Goal: Use online tool/utility: Utilize a website feature to perform a specific function

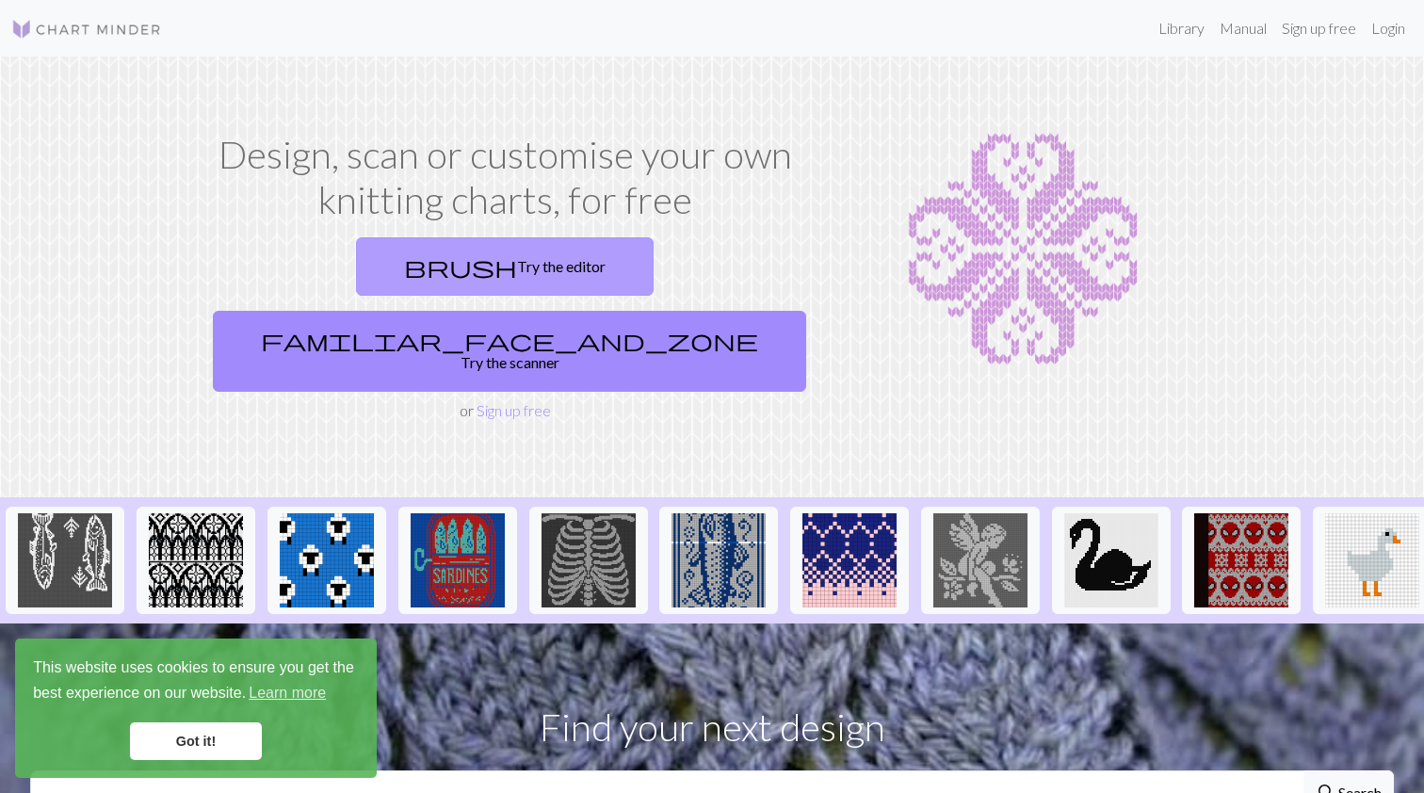
click at [370, 269] on link "brush Try the editor" at bounding box center [505, 266] width 298 height 58
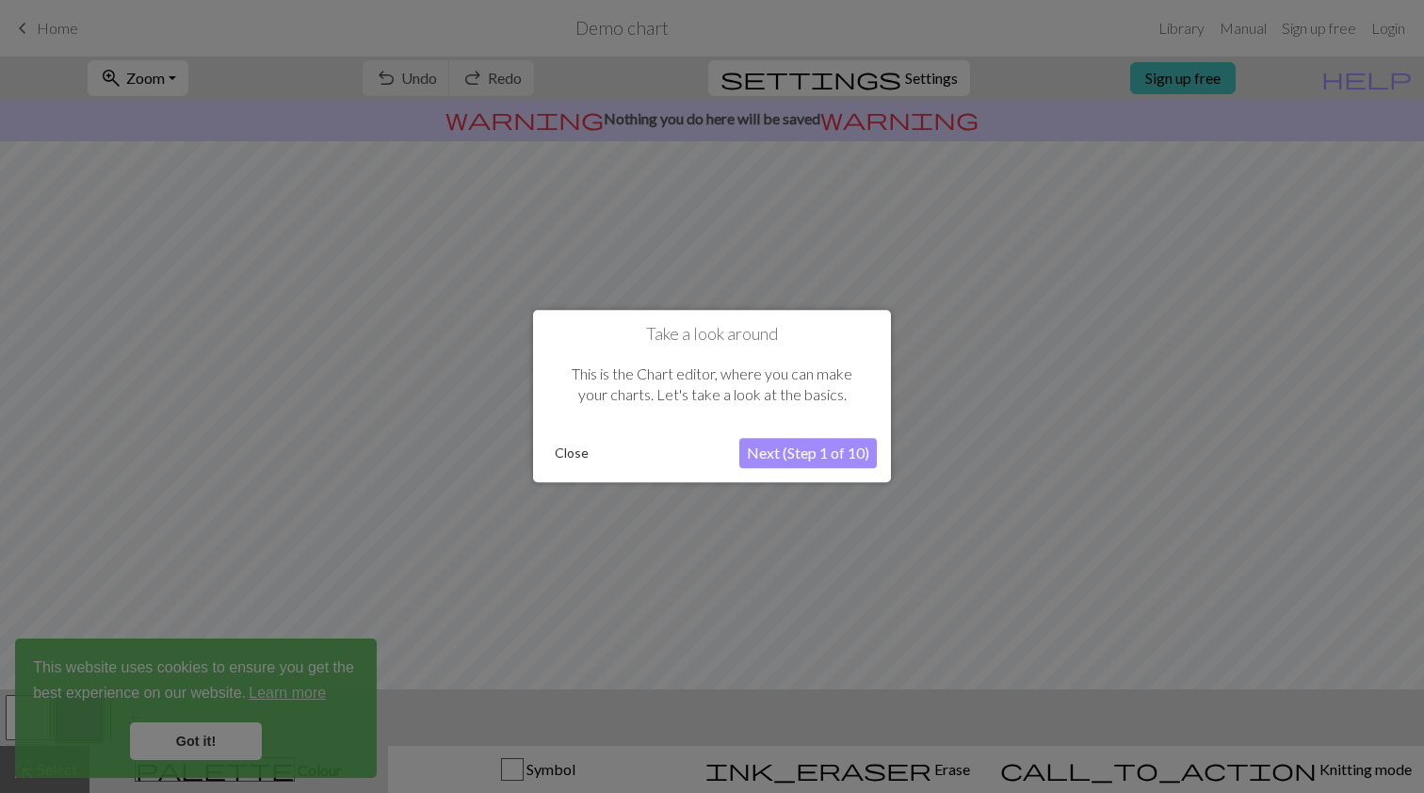
click at [567, 459] on button "Close" at bounding box center [571, 454] width 49 height 28
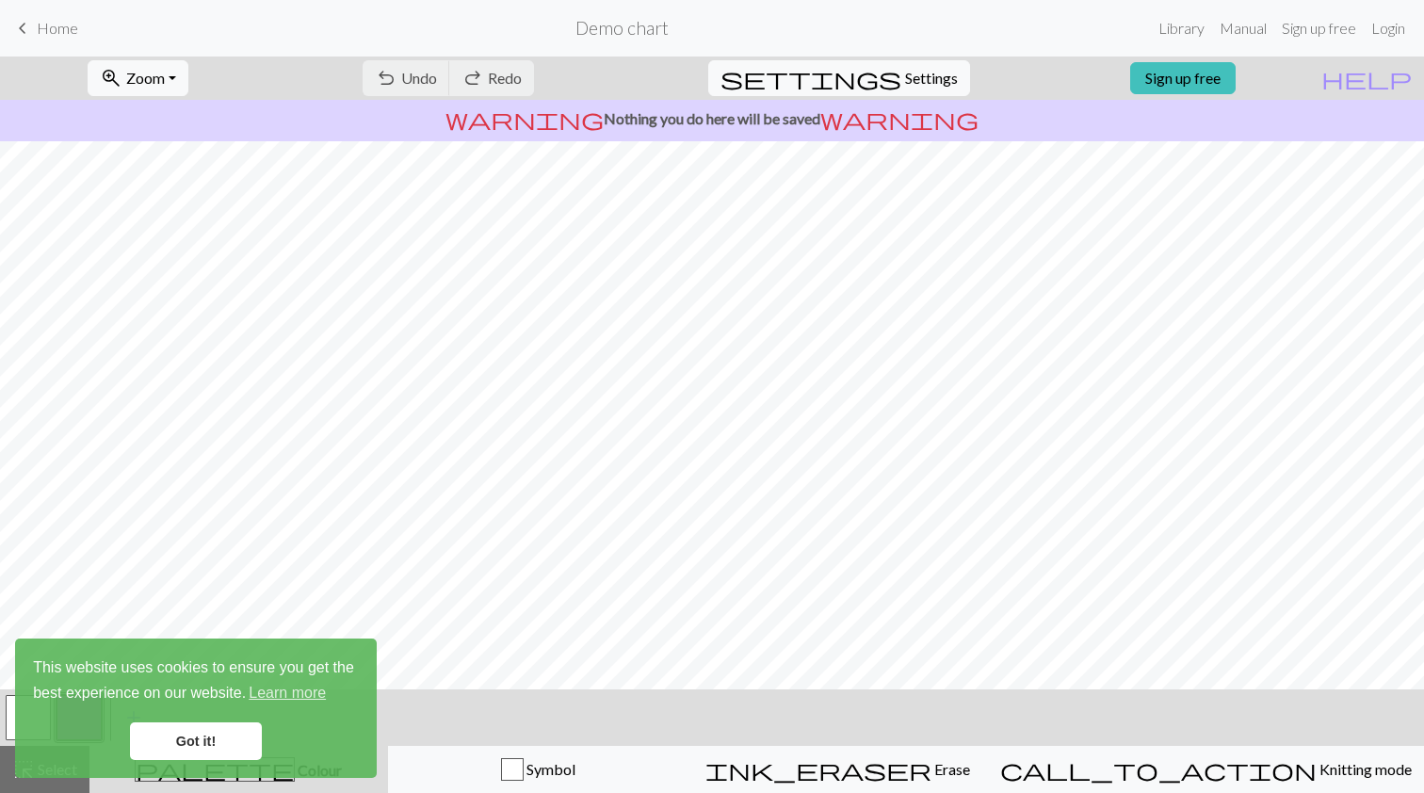
scroll to position [139, 0]
click at [197, 742] on link "Got it!" at bounding box center [196, 742] width 132 height 38
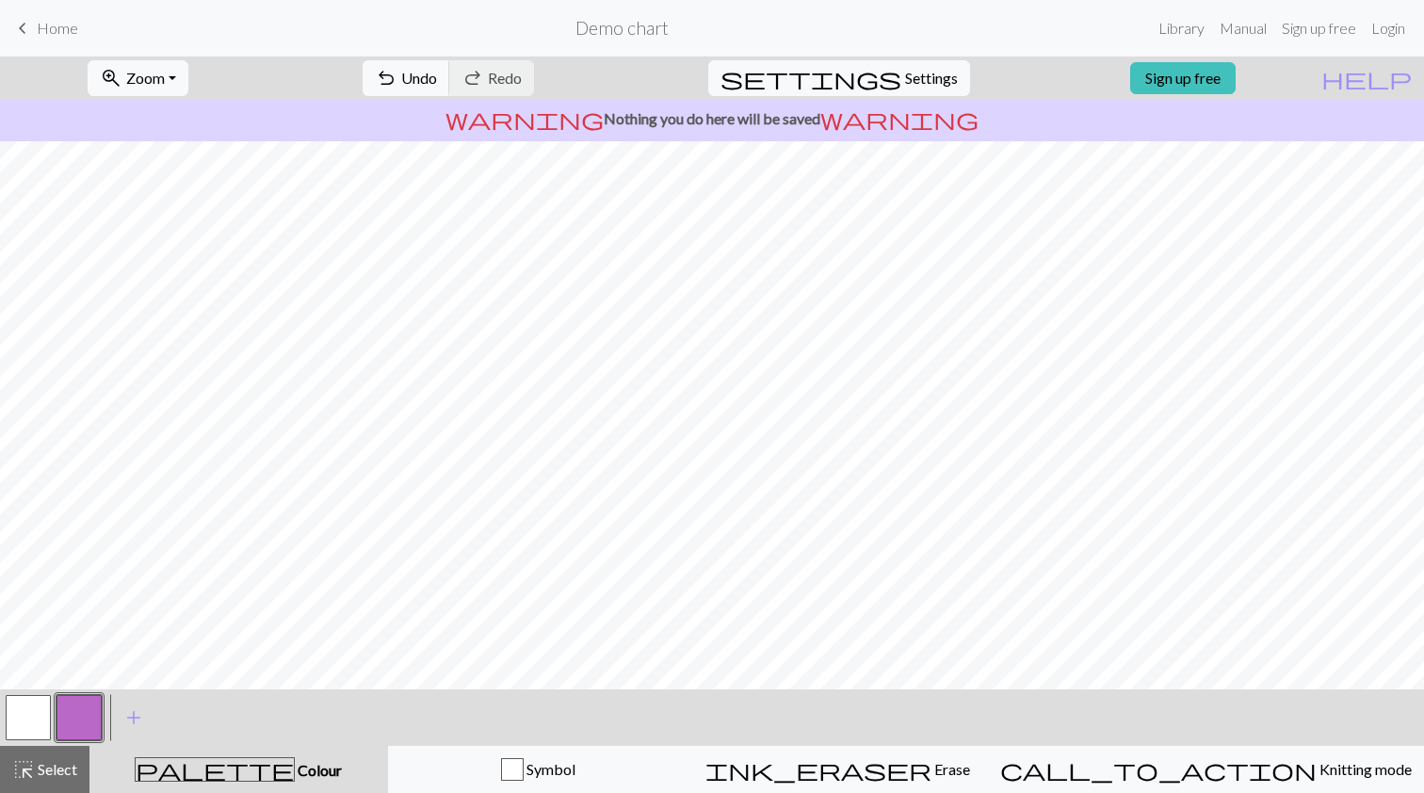
scroll to position [0, 0]
click at [905, 75] on span "Settings" at bounding box center [931, 78] width 53 height 23
select select "aran"
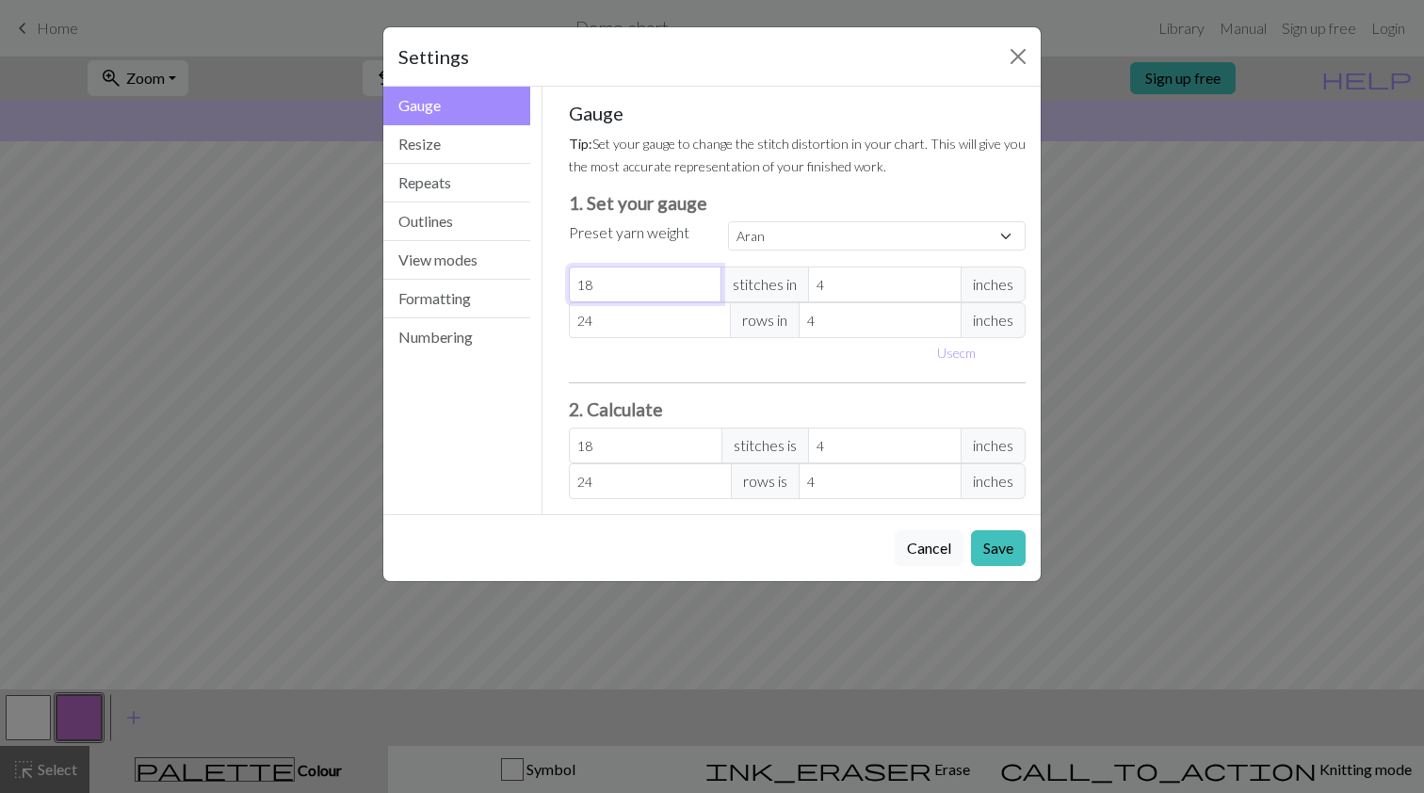
type input "19"
click at [708, 281] on input "19" at bounding box center [646, 285] width 154 height 36
type input "20"
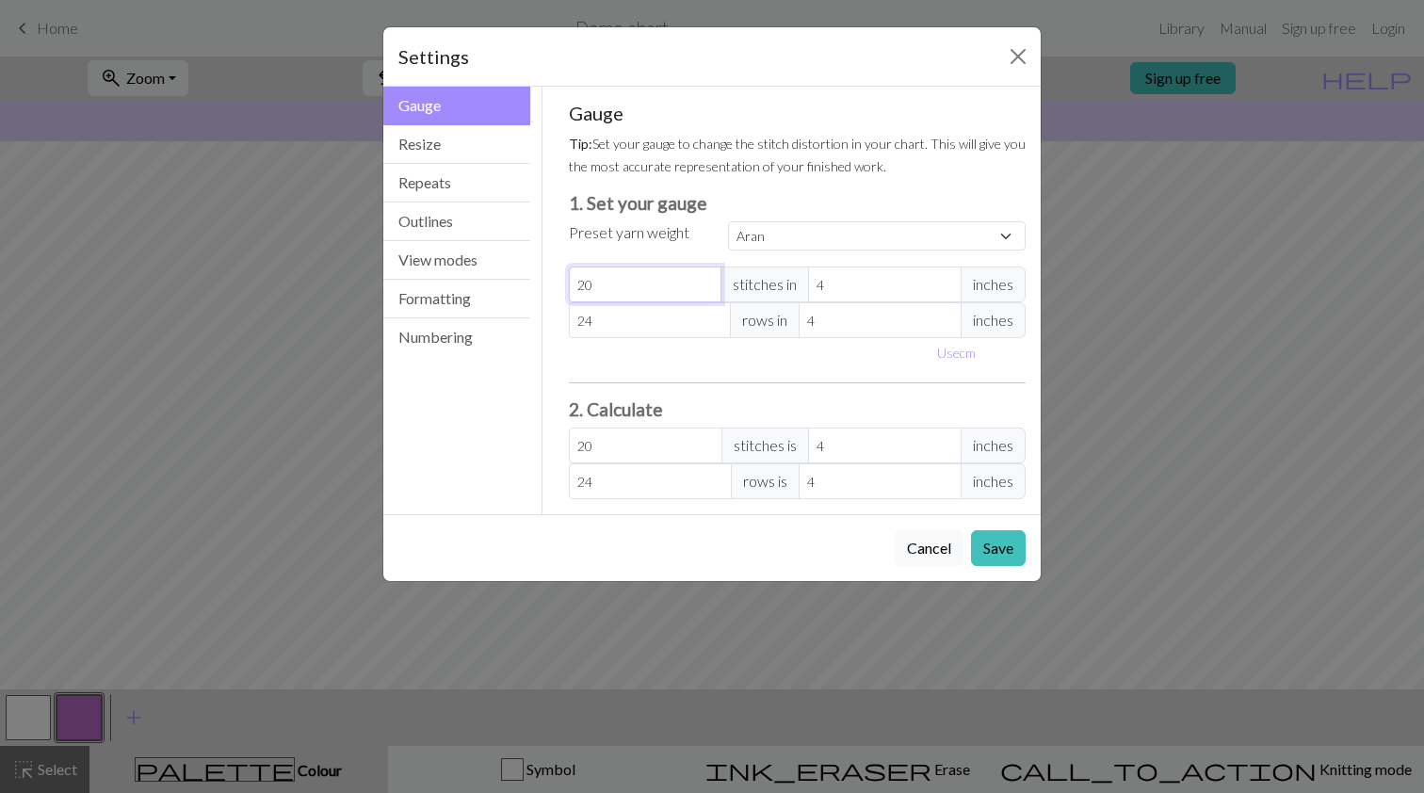
click at [708, 280] on input "20" at bounding box center [646, 285] width 154 height 36
type input "19"
type input "18"
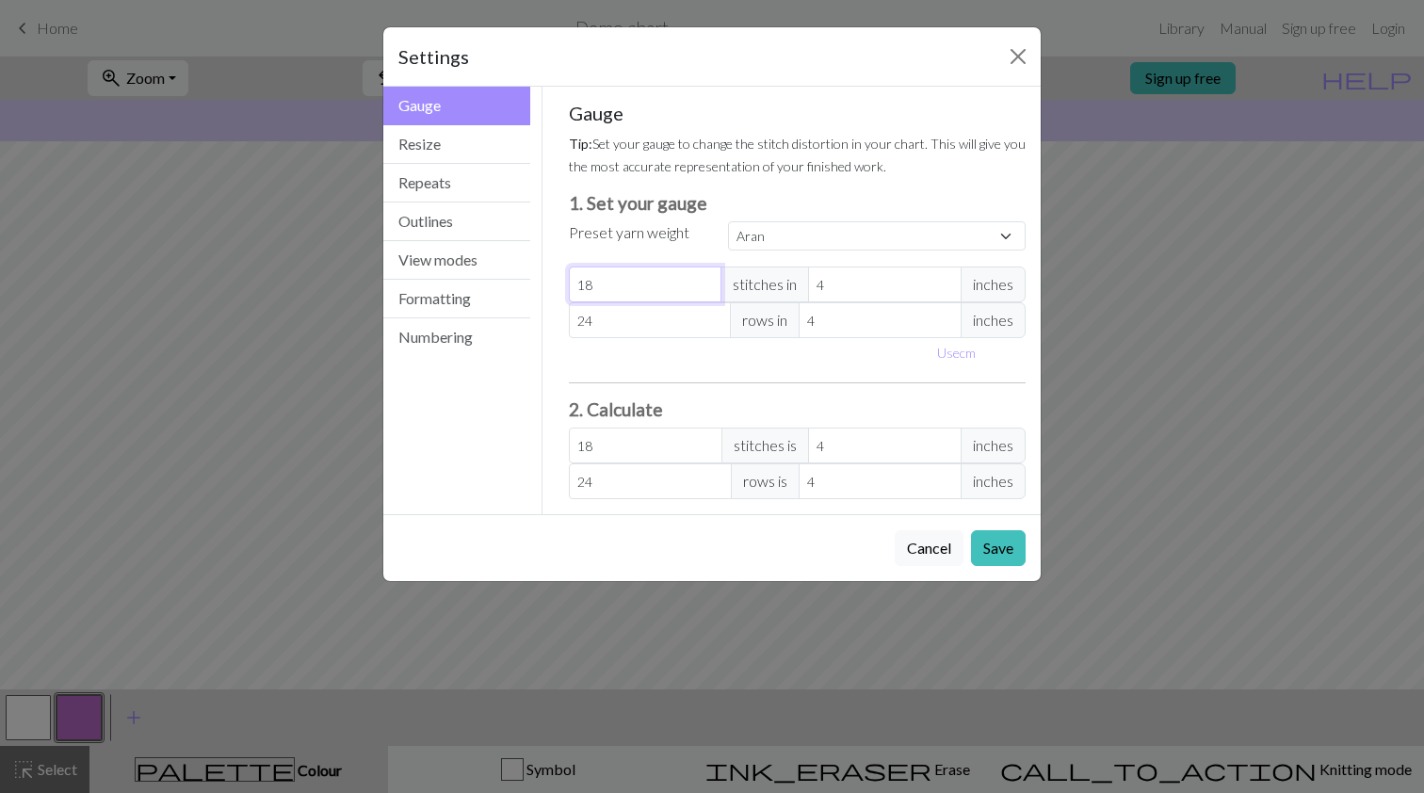
type input "17"
type input "16"
type input "15"
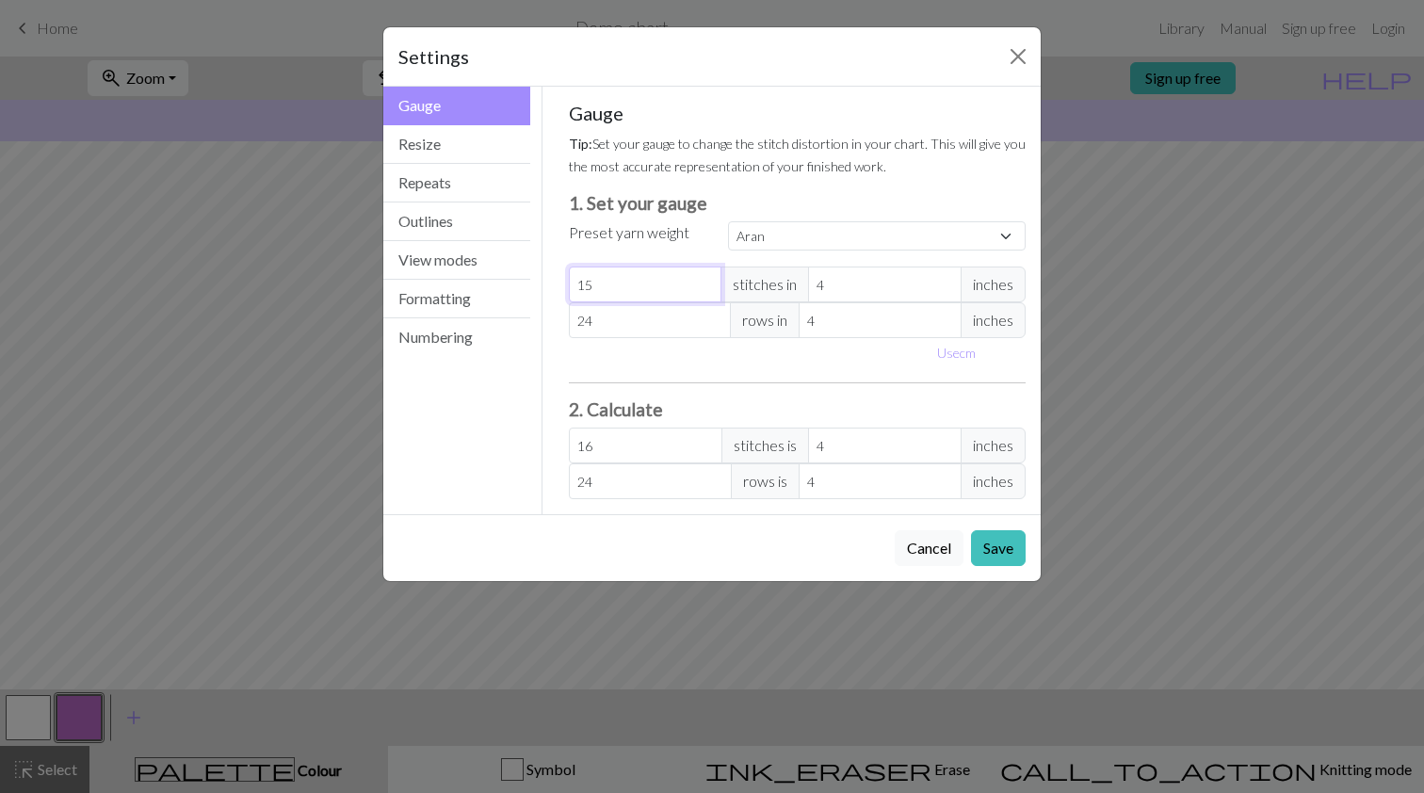
type input "15"
type input "14"
type input "13"
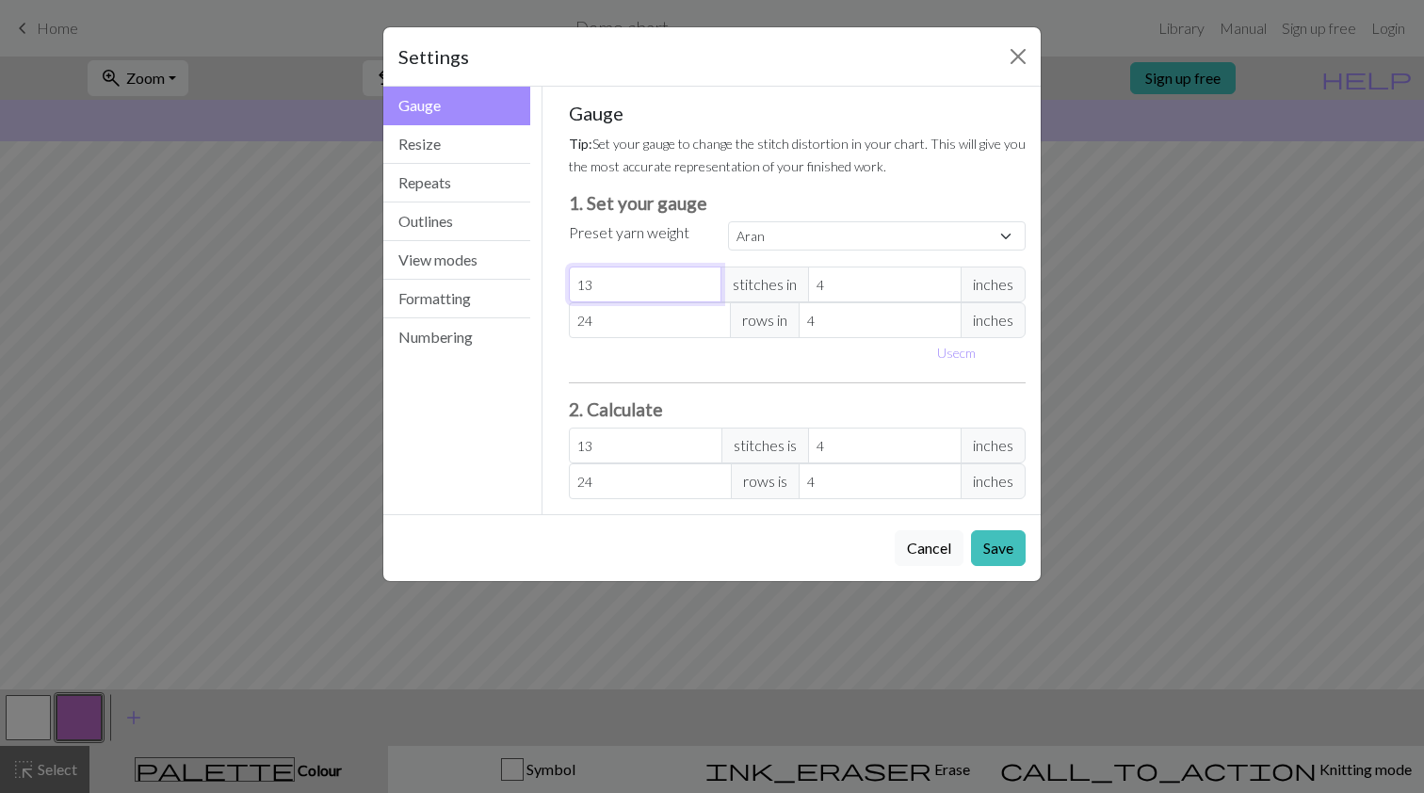
type input "12"
type input "11"
type input "10"
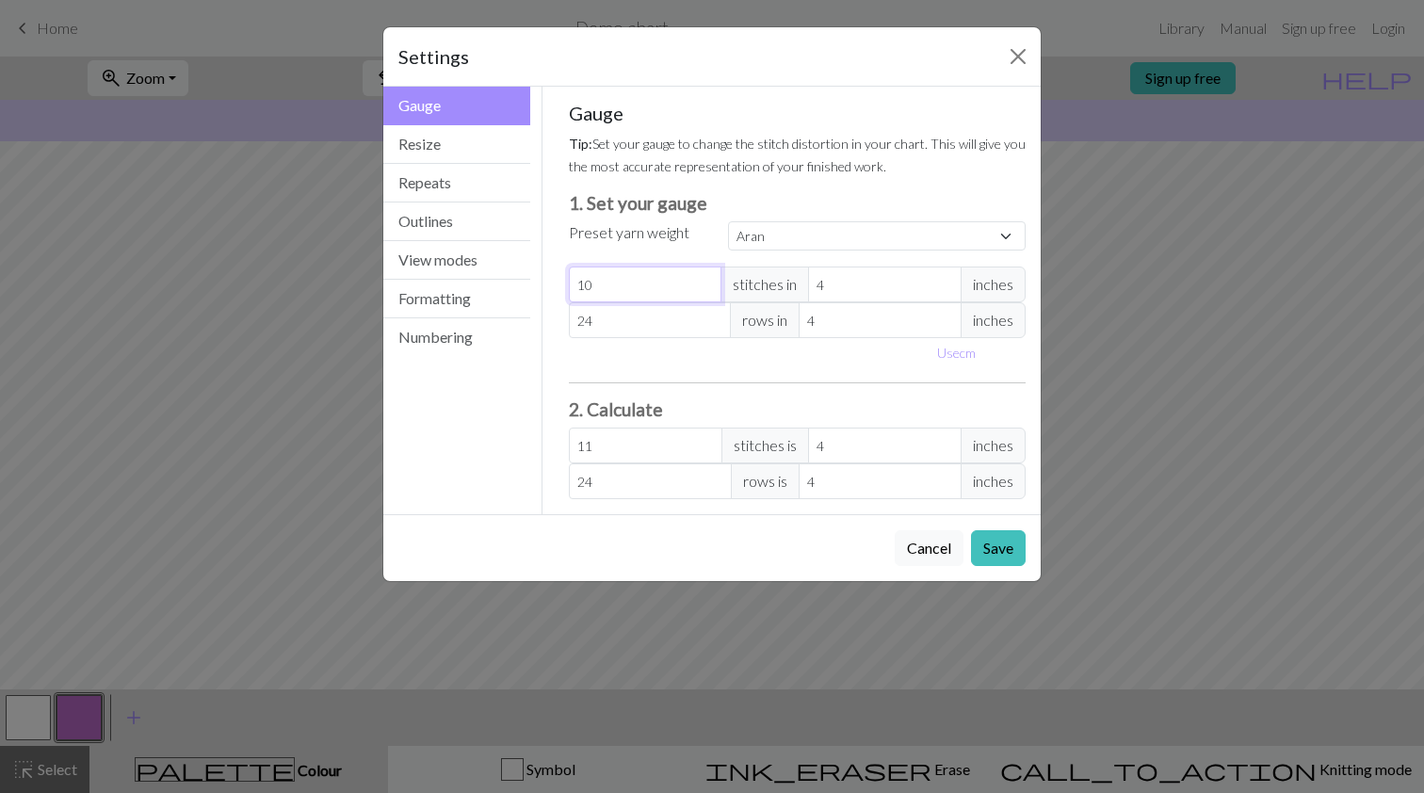
type input "10"
type input "9"
type input "8"
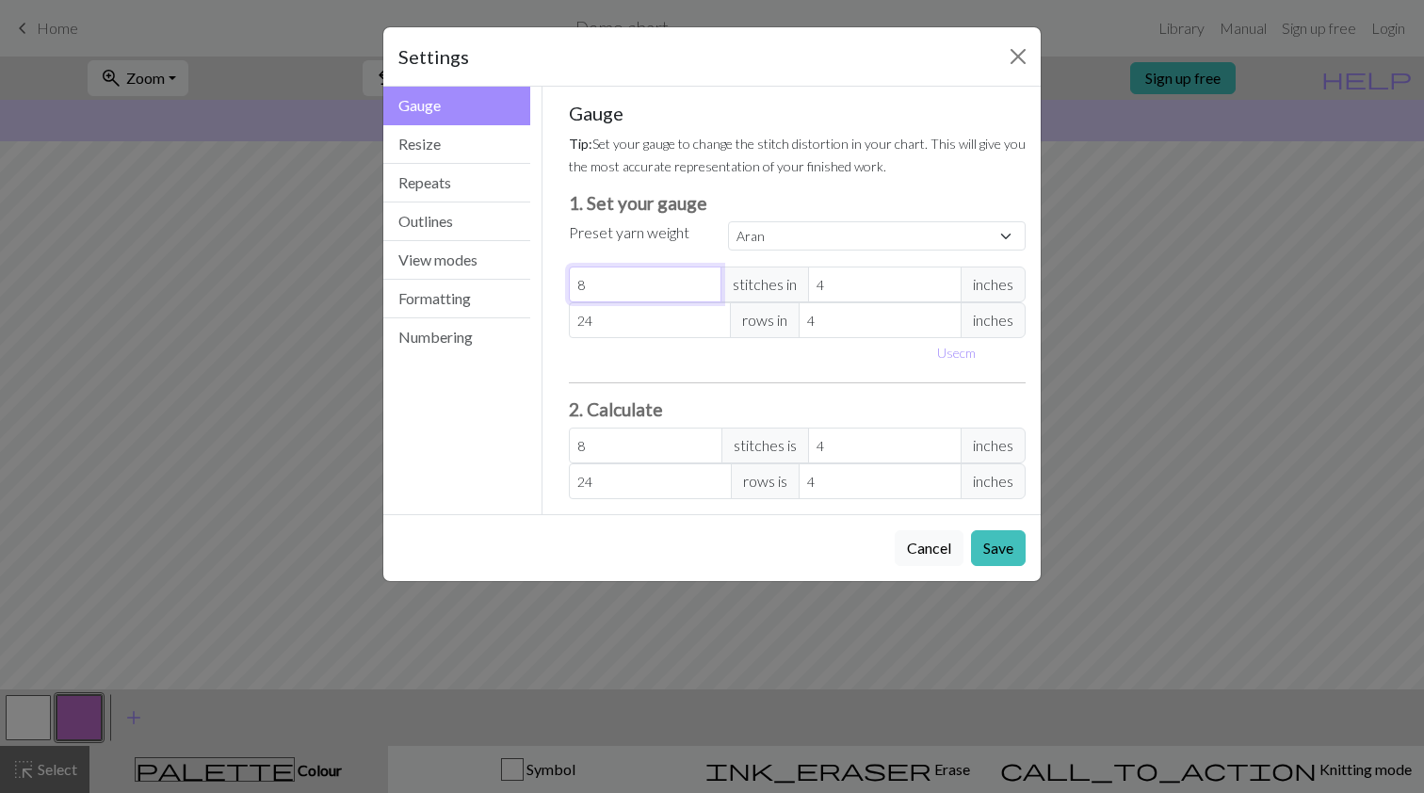
type input "7"
type input "6"
click at [705, 289] on input "6" at bounding box center [646, 285] width 154 height 36
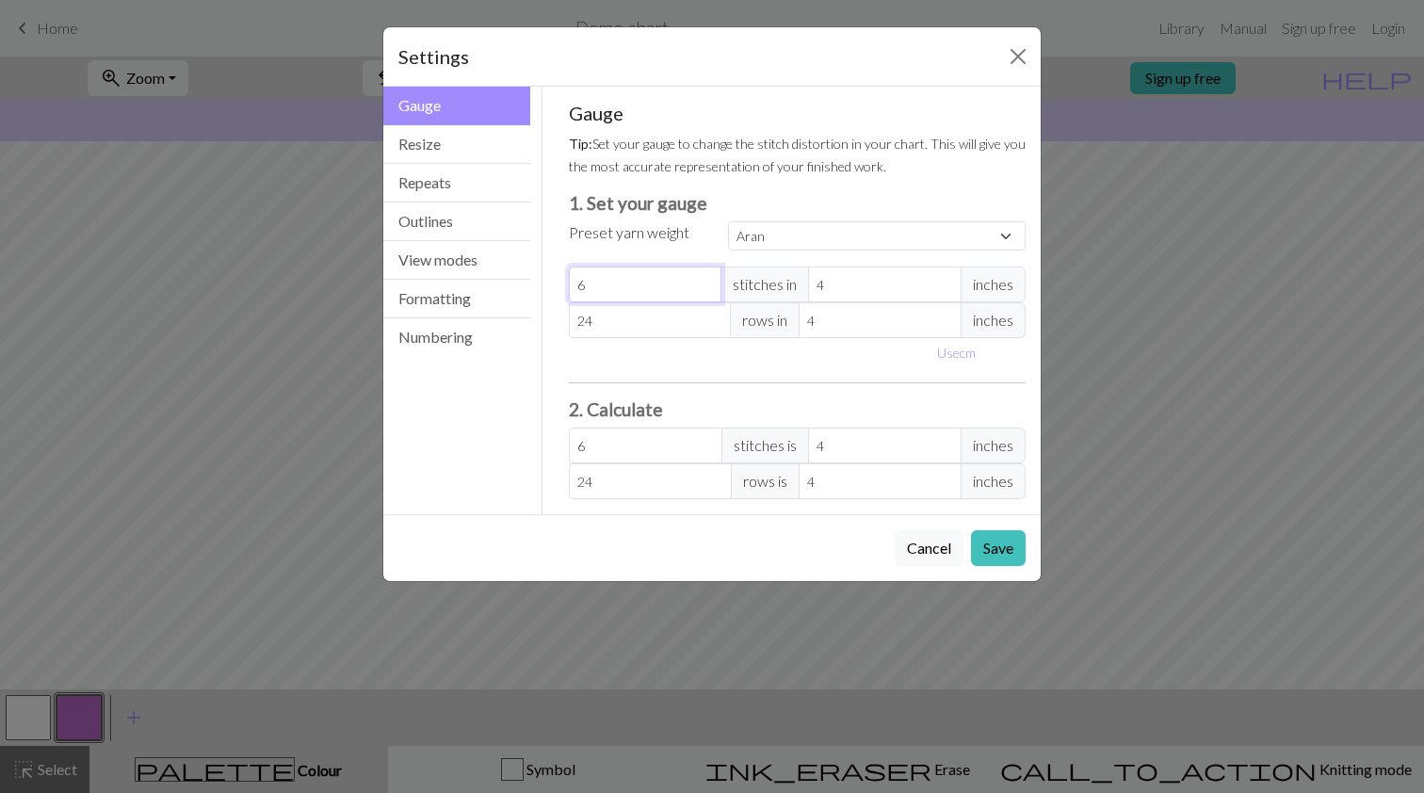
type input "5"
type input "6"
type input "7"
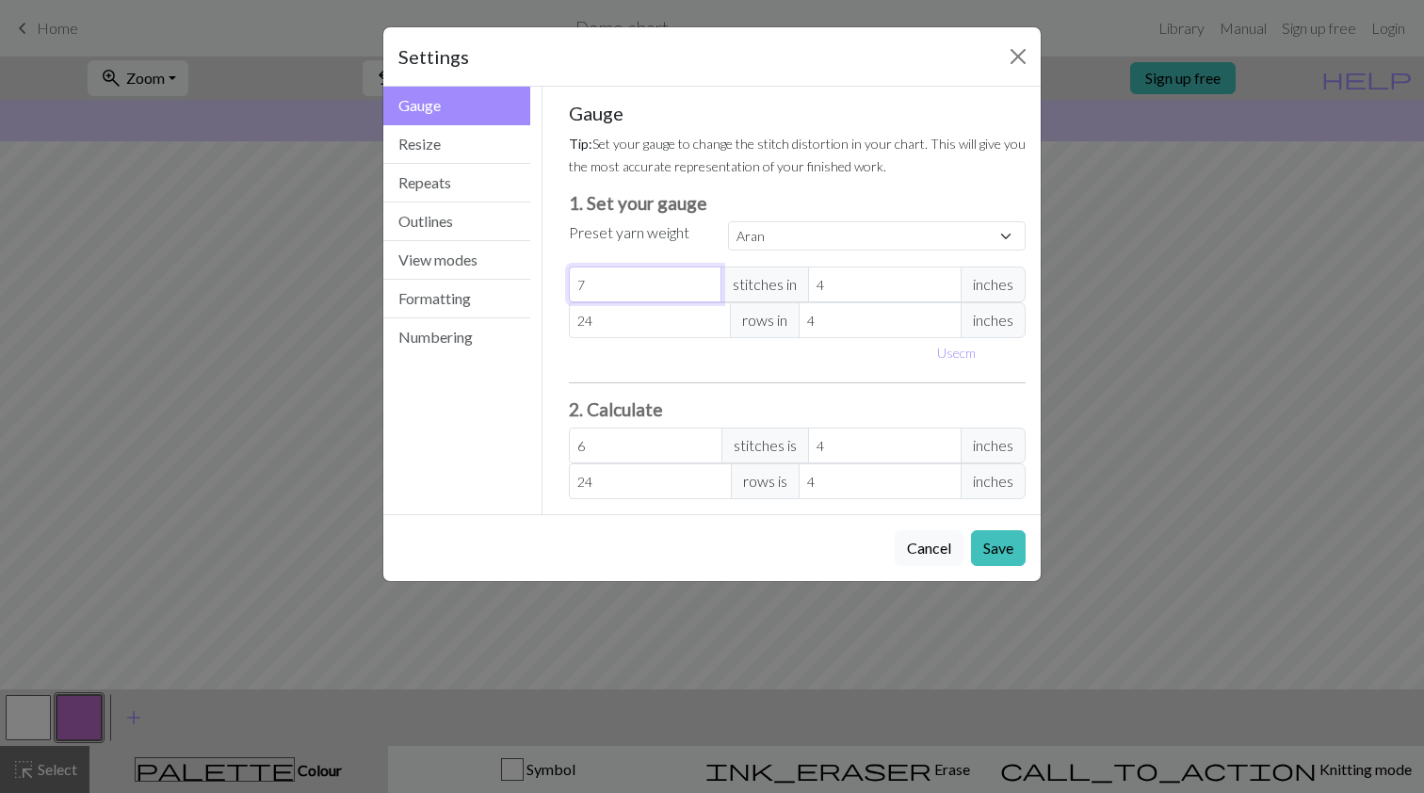
type input "7"
type input "8"
type input "9"
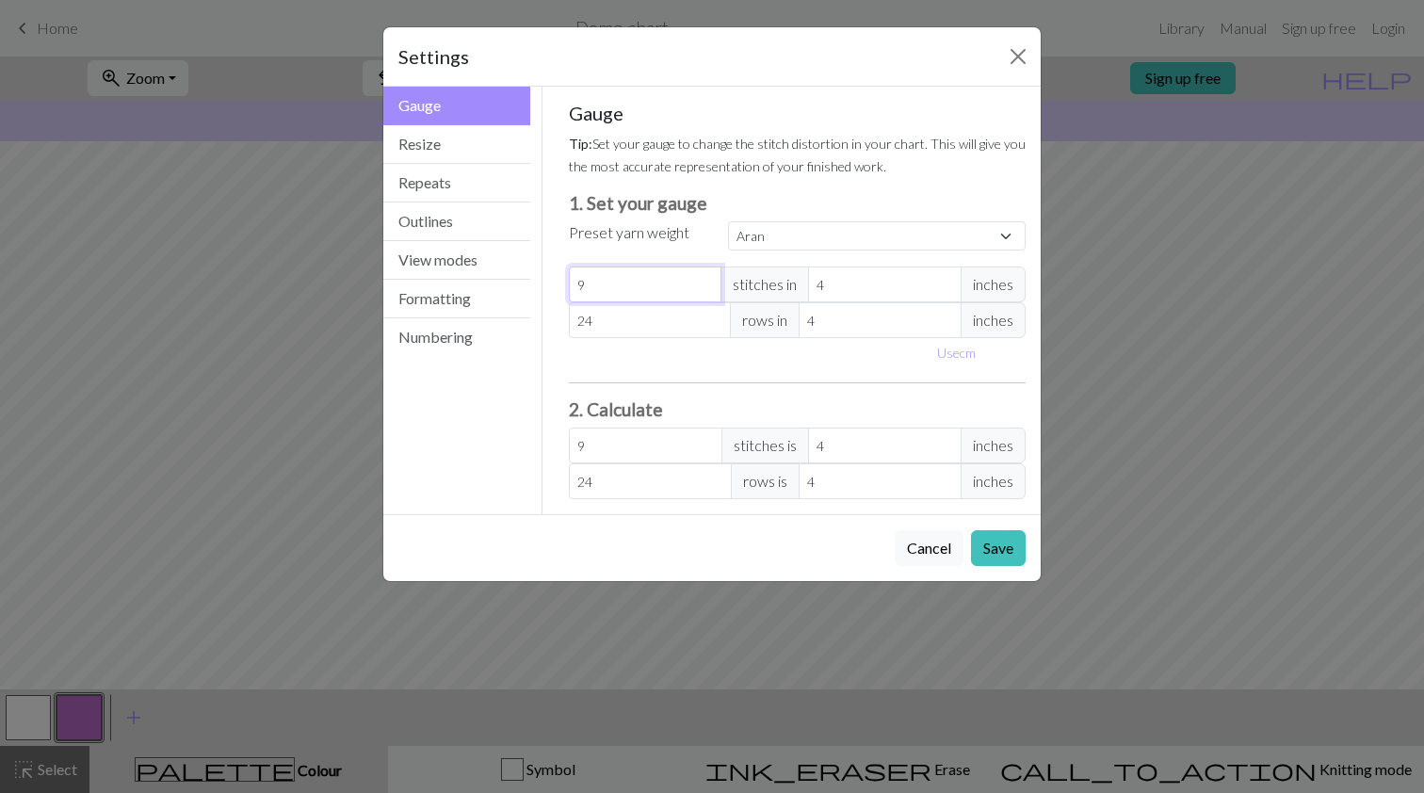
type input "10"
type input "11"
type input "12"
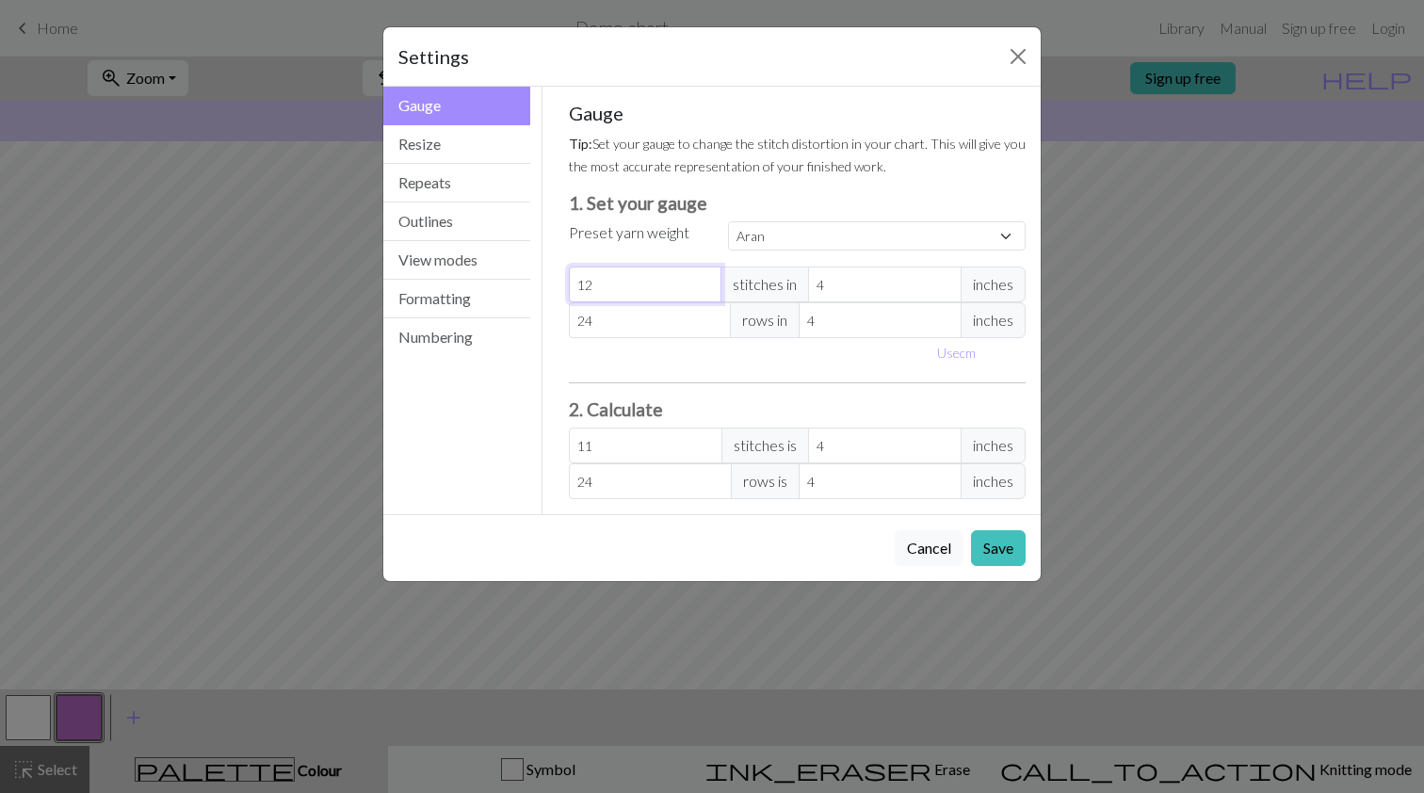
type input "12"
type input "13"
type input "14"
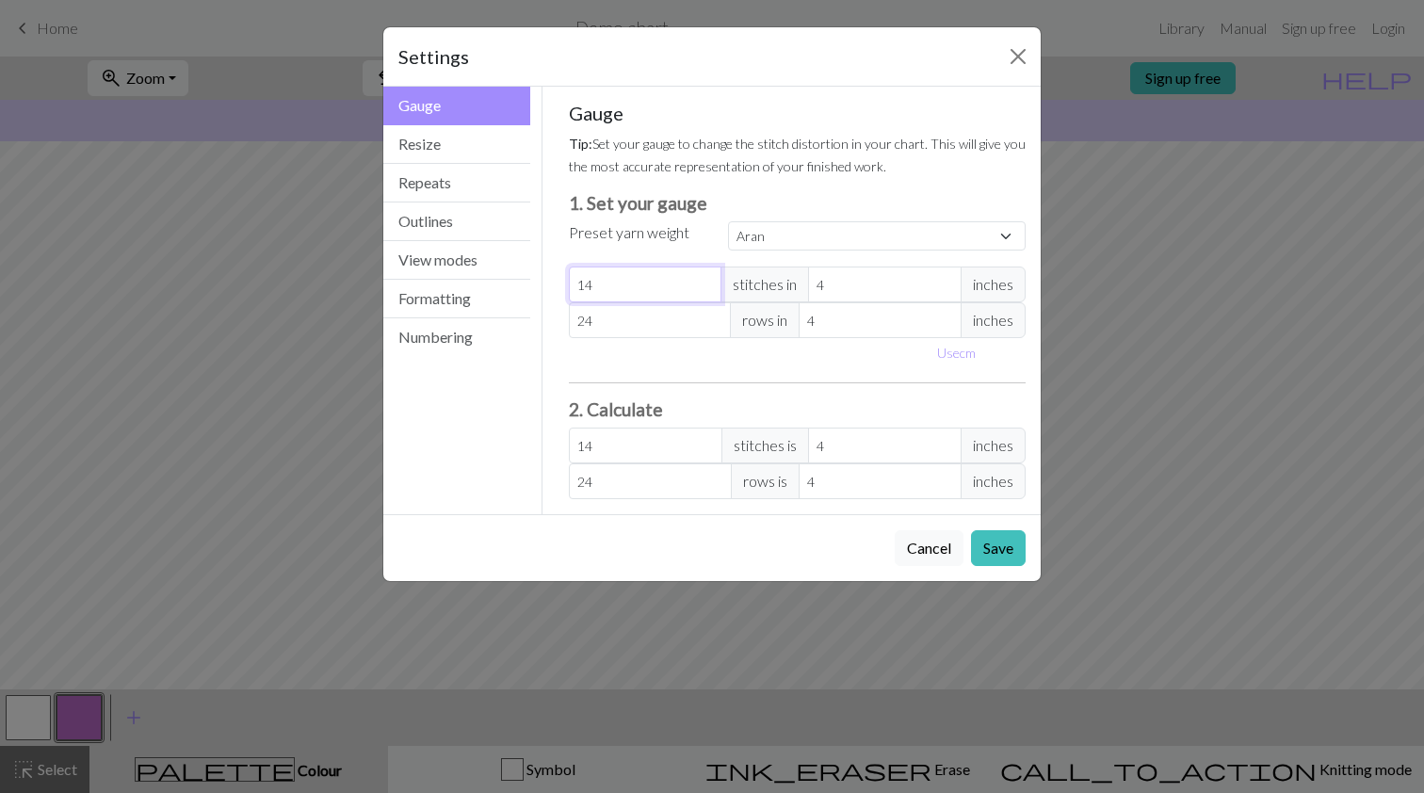
type input "15"
type input "16"
type input "17"
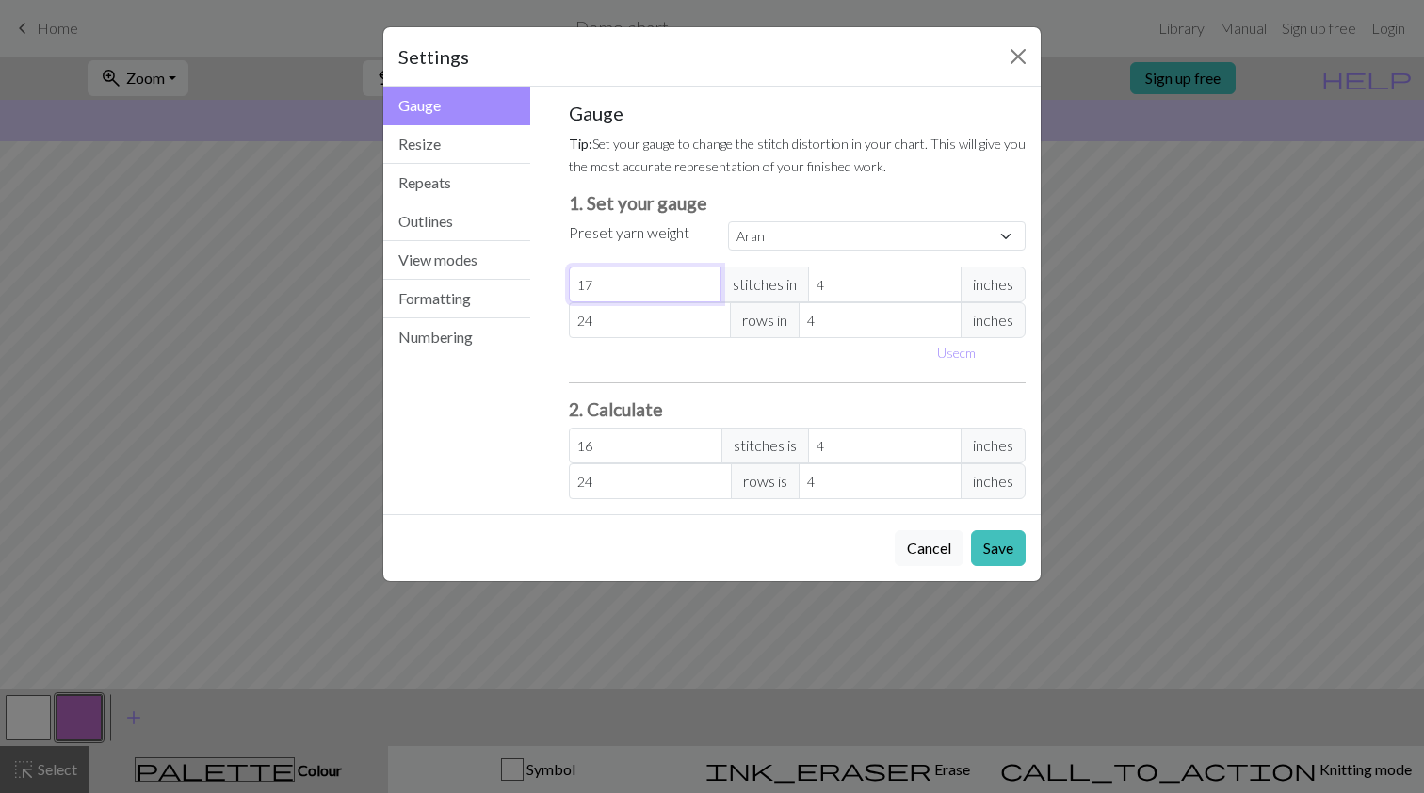
type input "17"
type input "18"
type input "19"
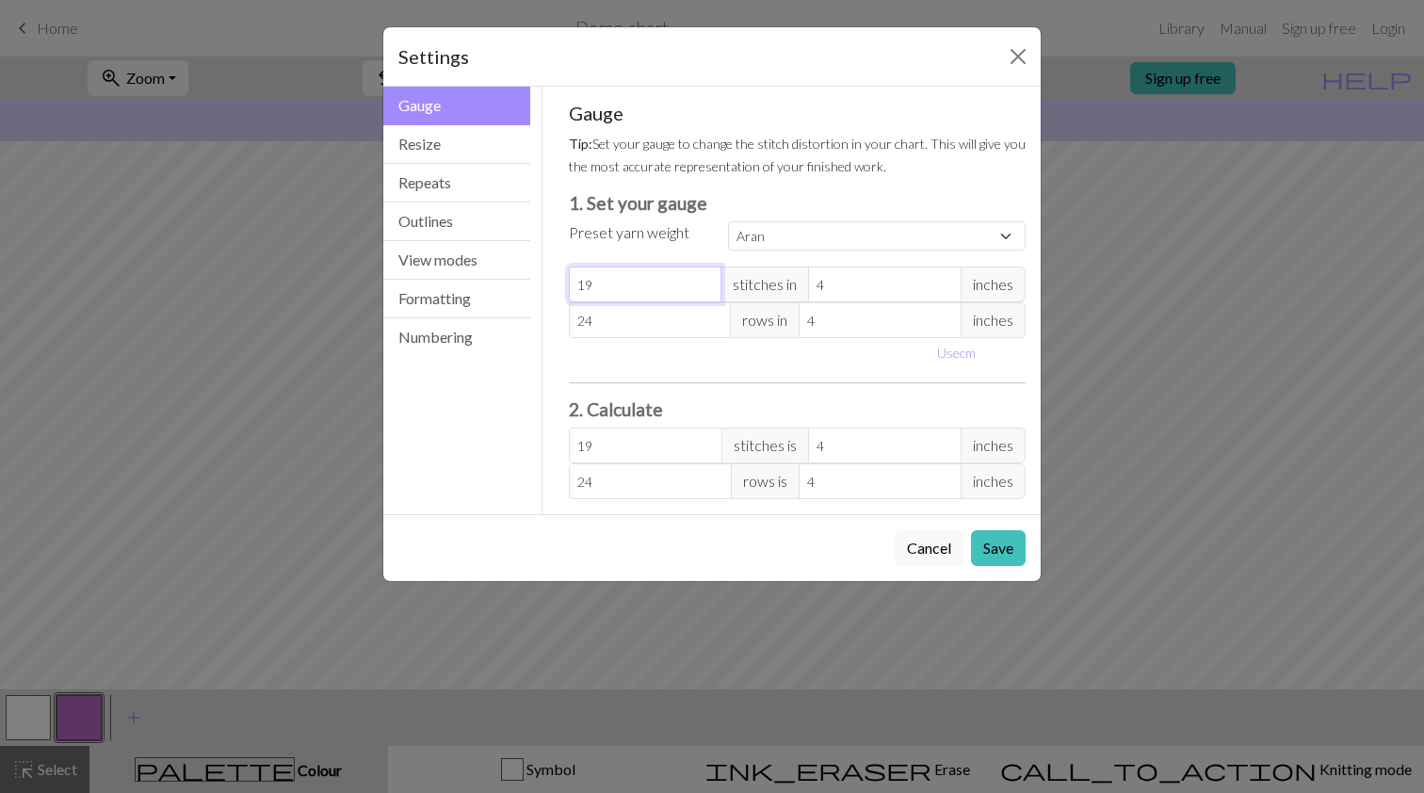
type input "20"
type input "21"
type input "22"
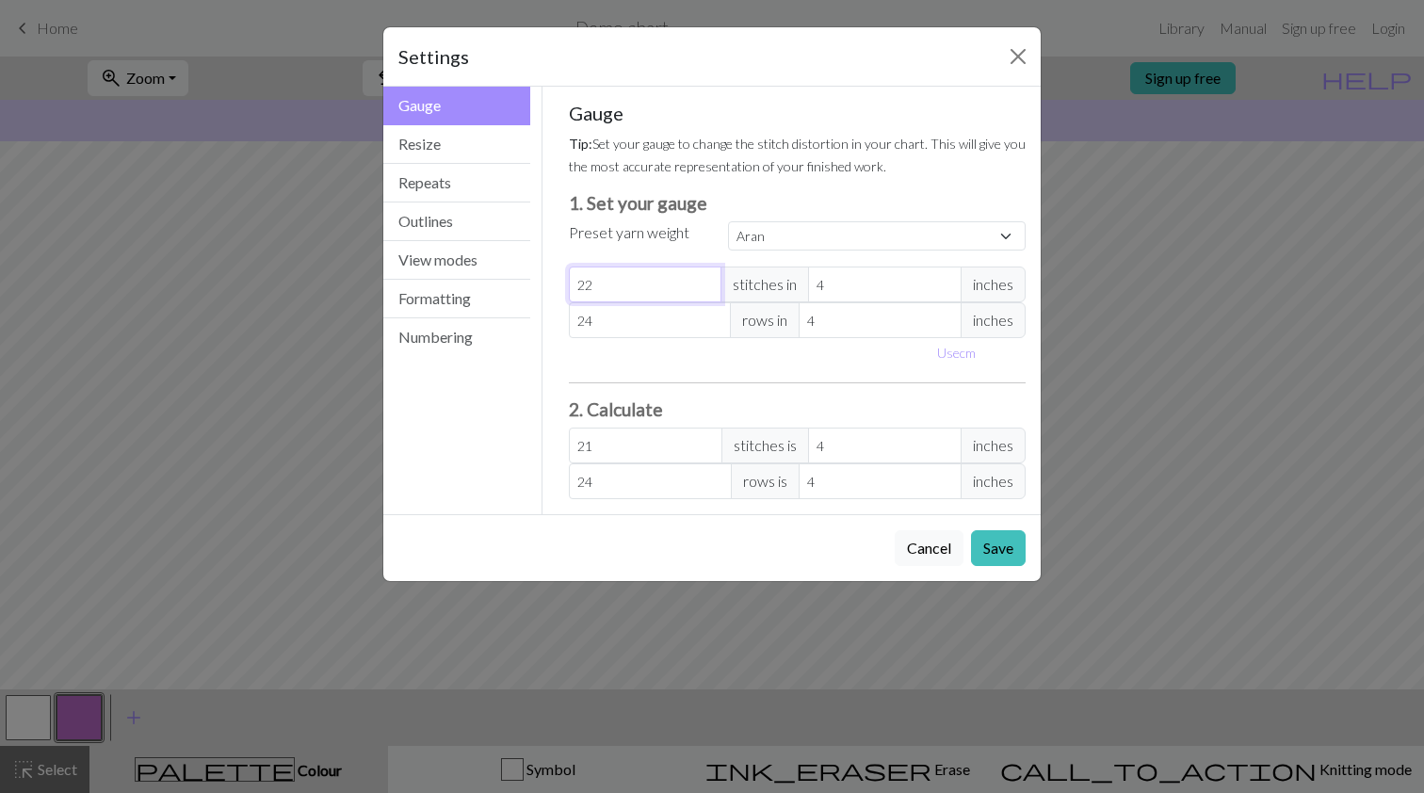
type input "22"
type input "23"
type input "24"
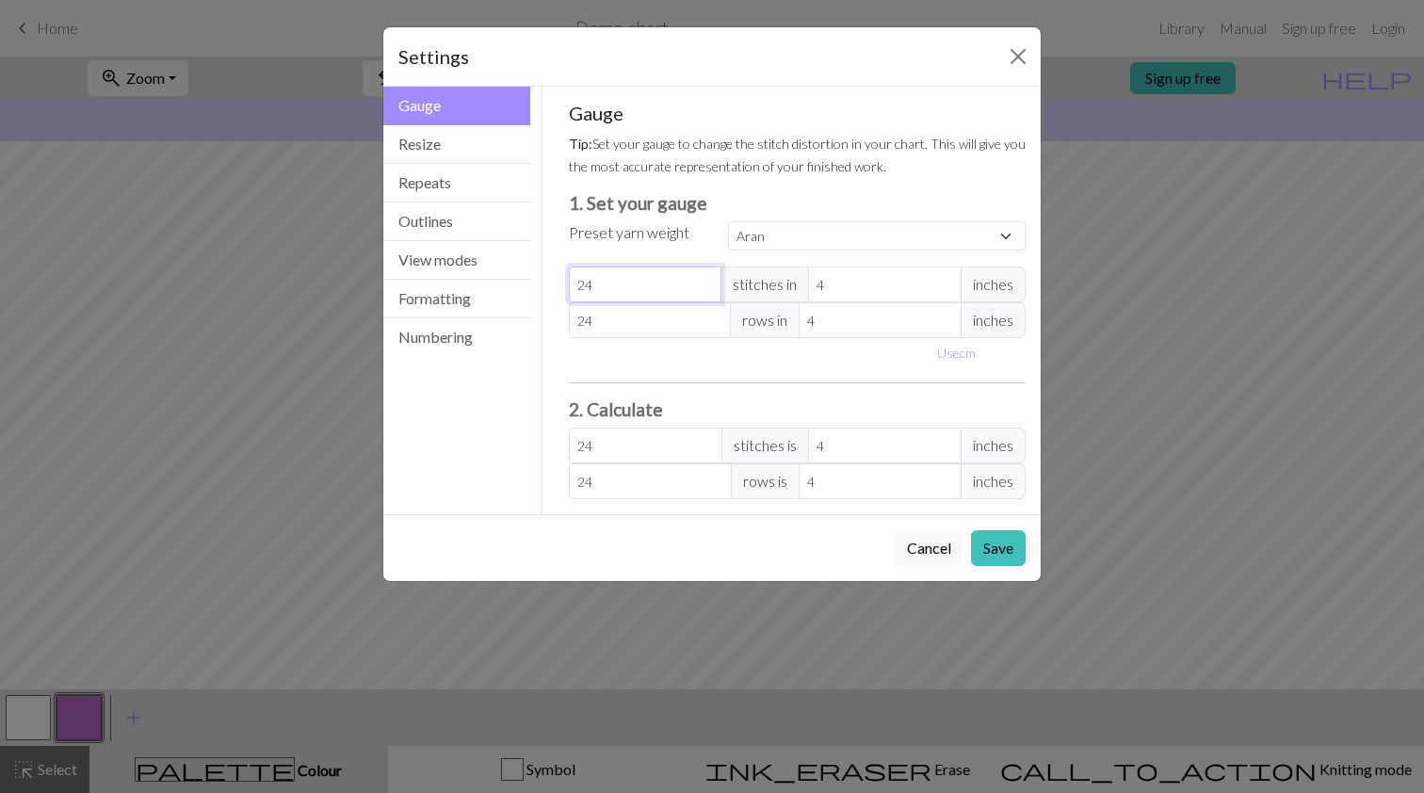
type input "25"
type input "26"
type input "27"
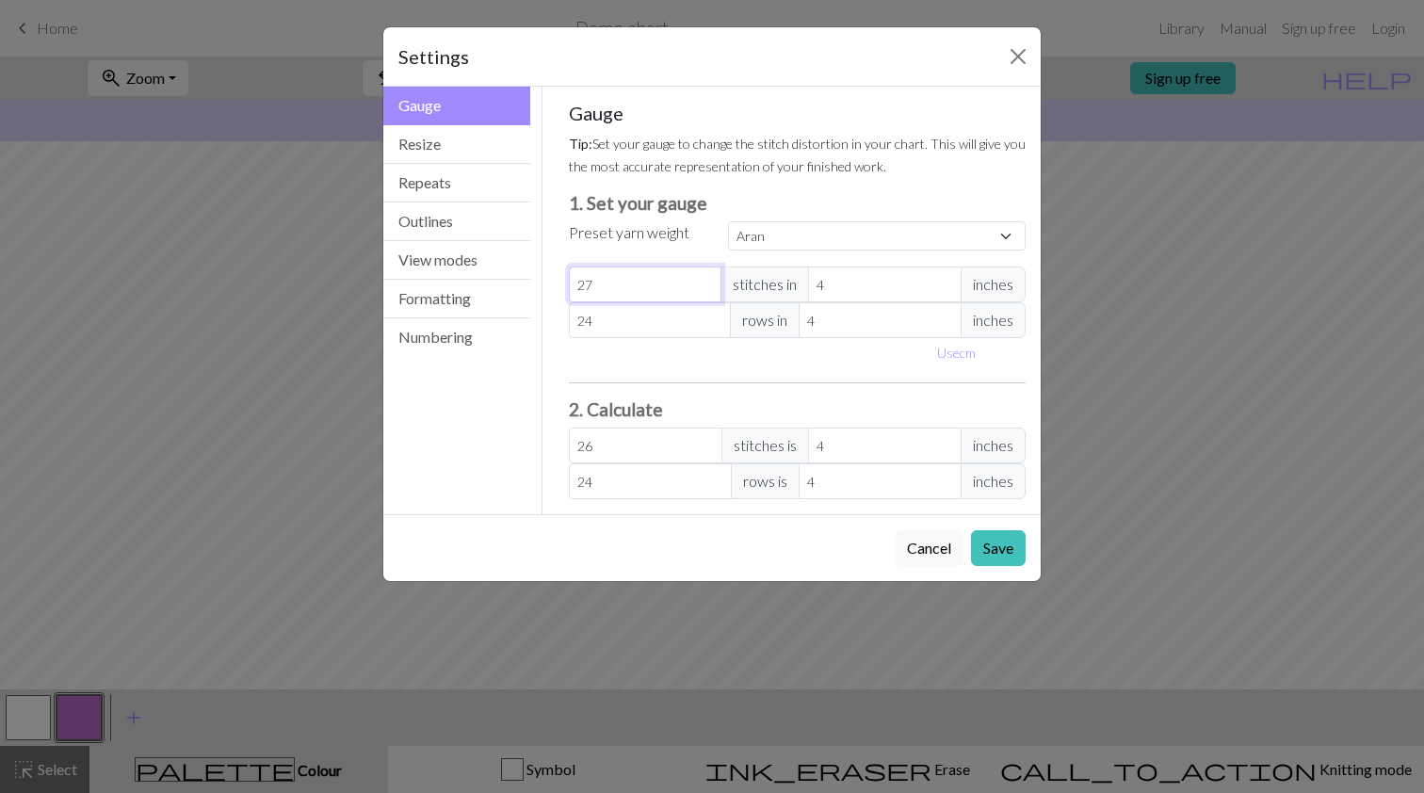
type input "27"
type input "28"
type input "29"
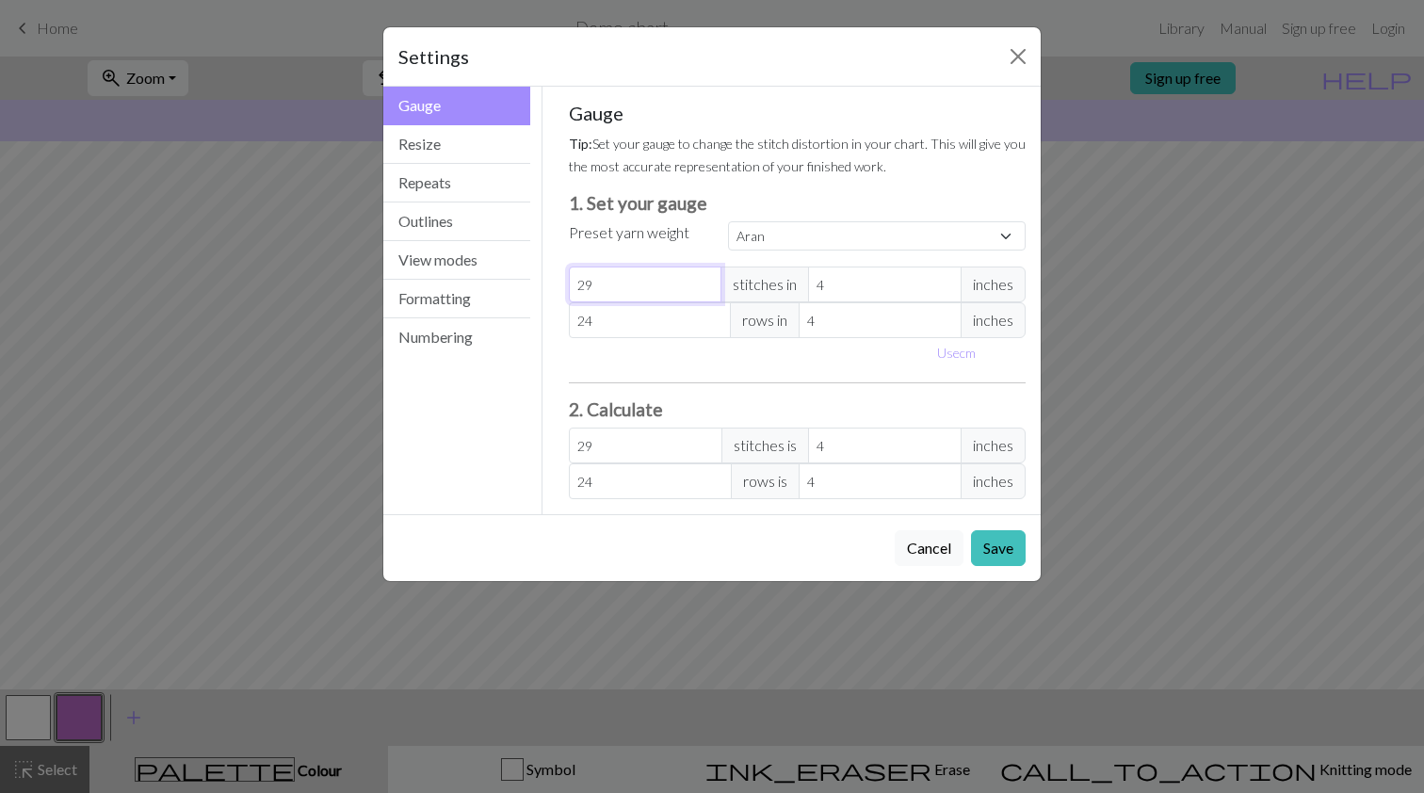
type input "30"
type input "31"
type input "32"
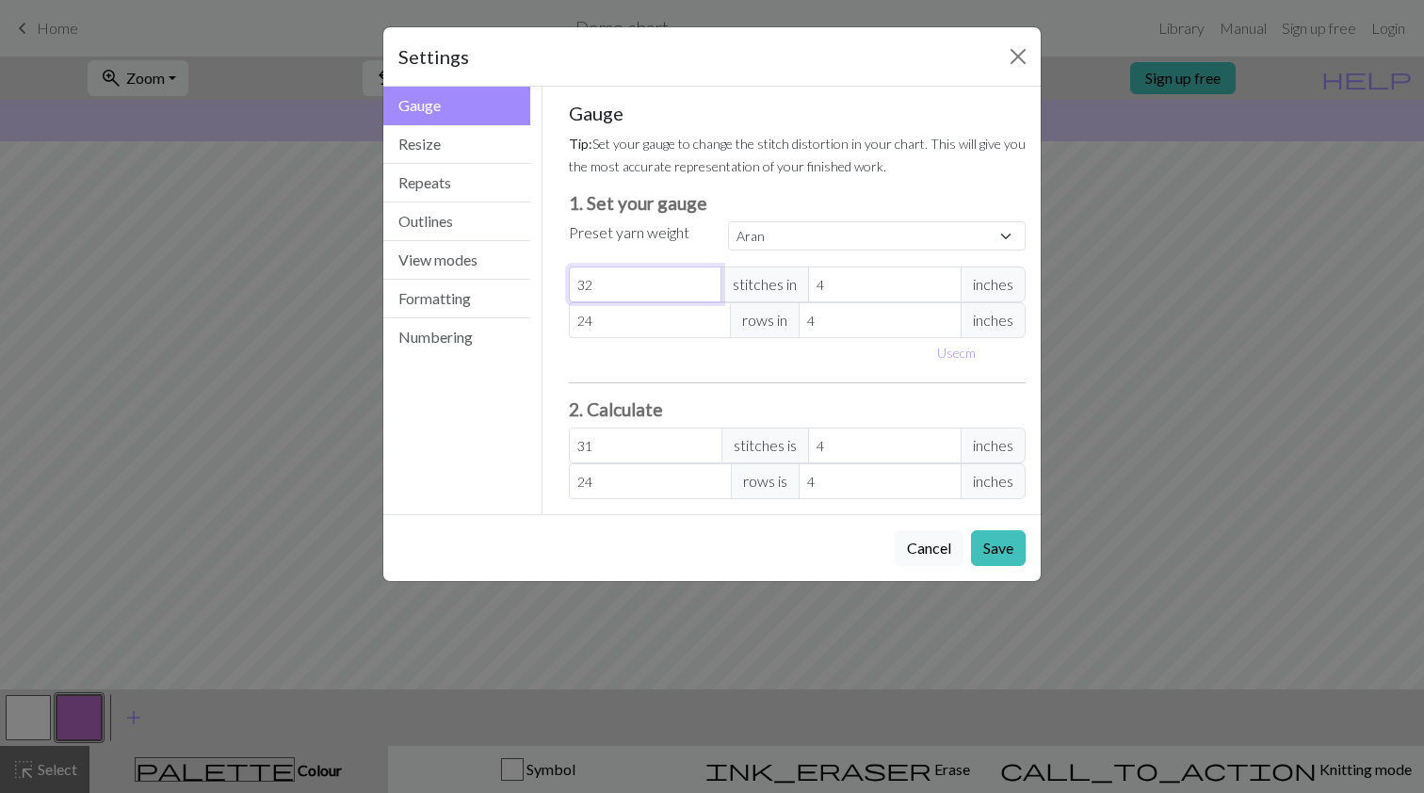
type input "32"
type input "33"
type input "34"
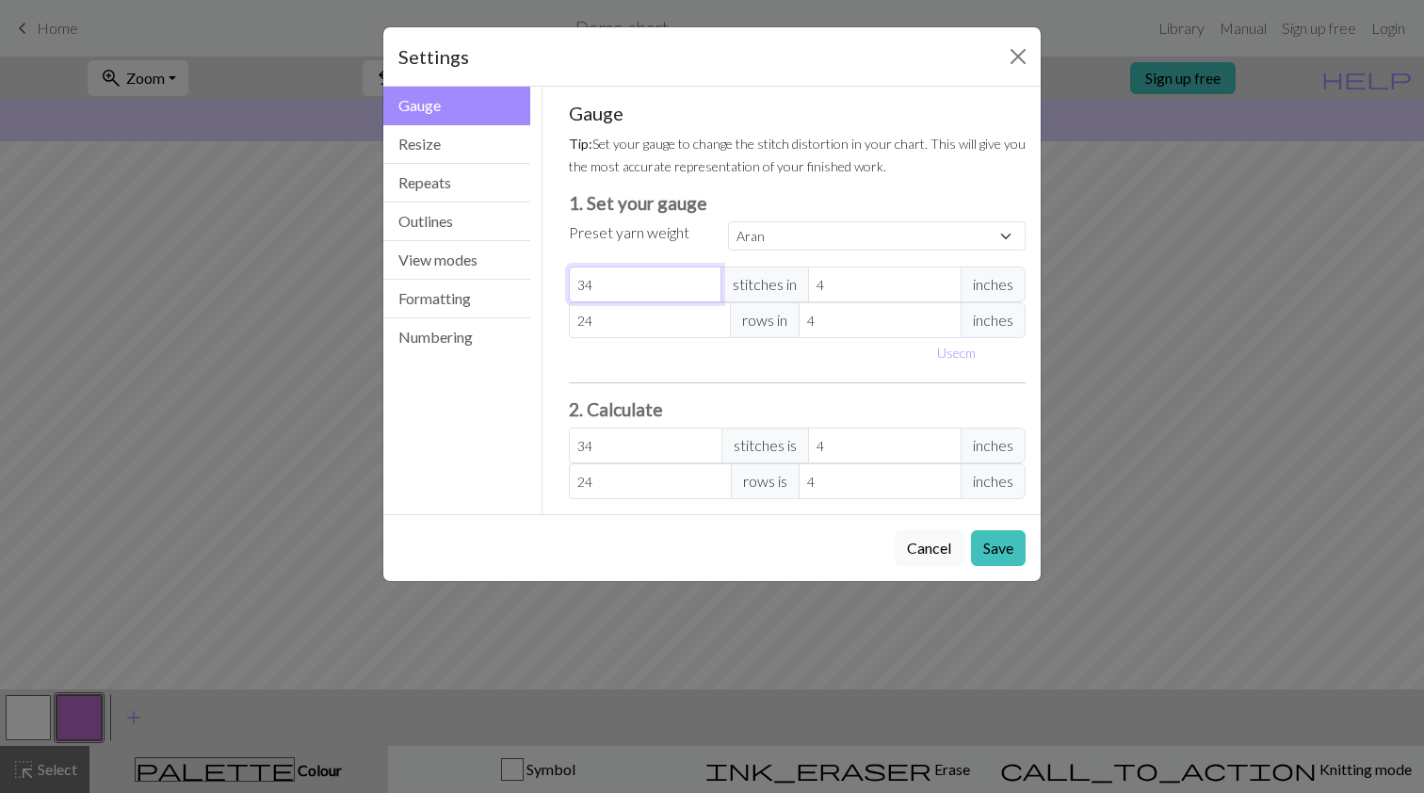
type input "35"
type input "36"
type input "37"
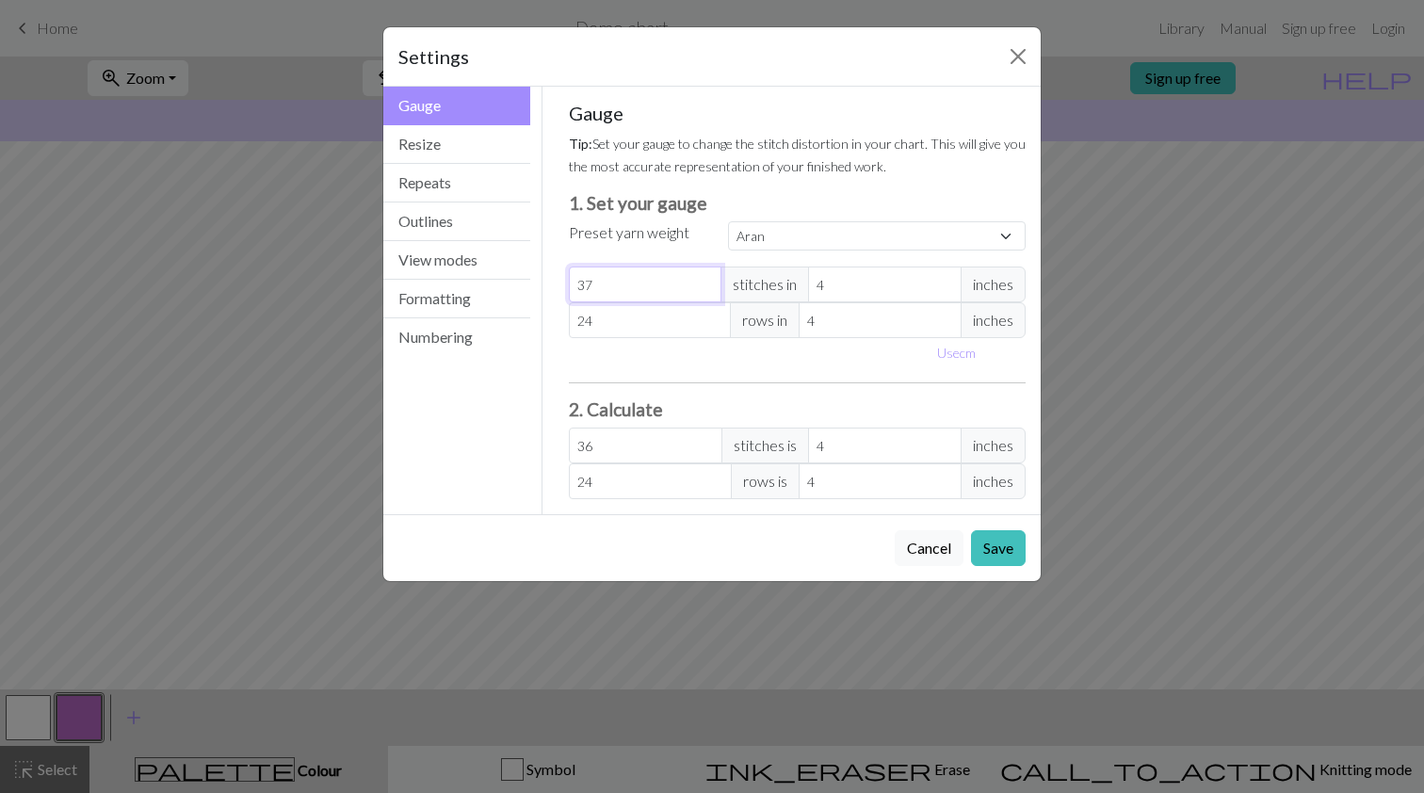
type input "37"
type input "38"
type input "39"
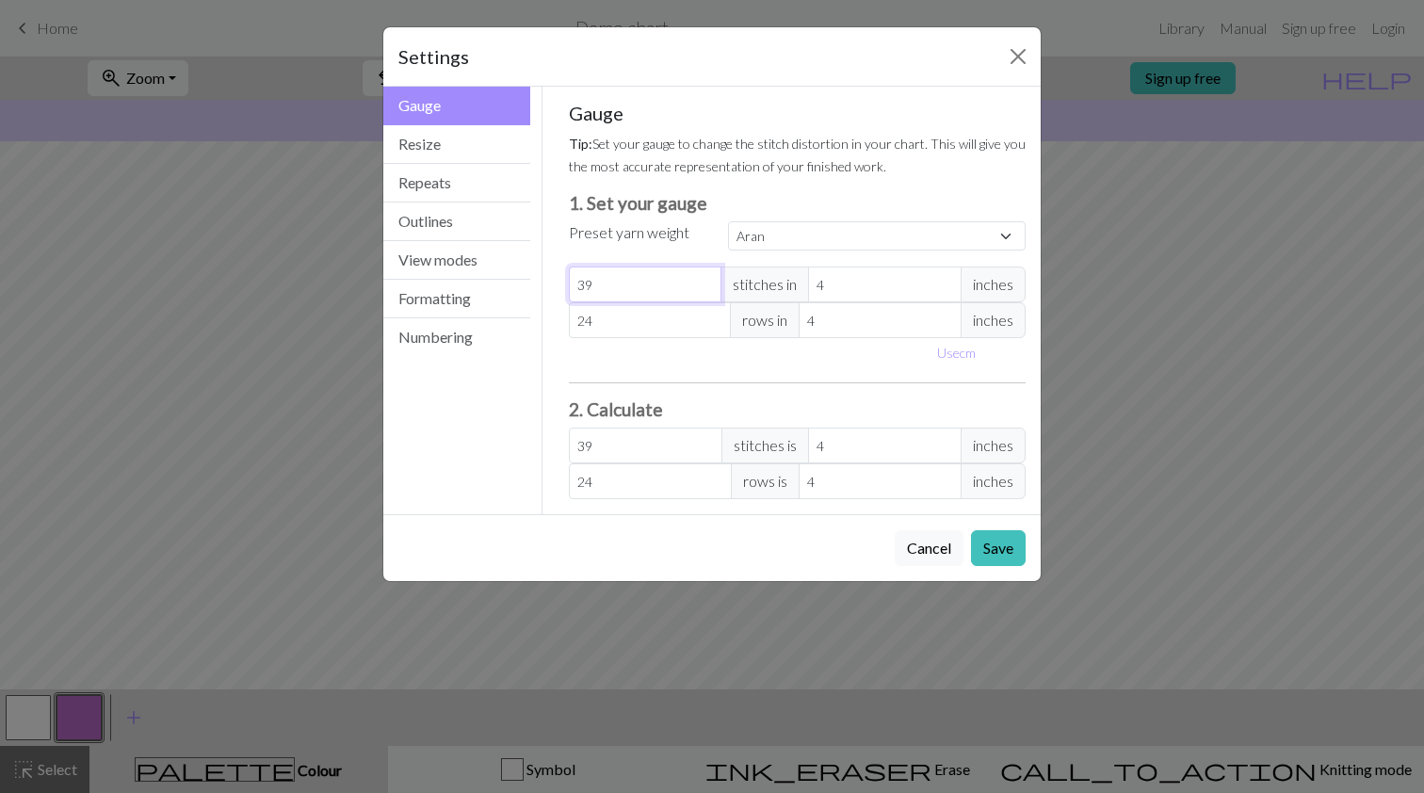
type input "40"
type input "41"
type input "42"
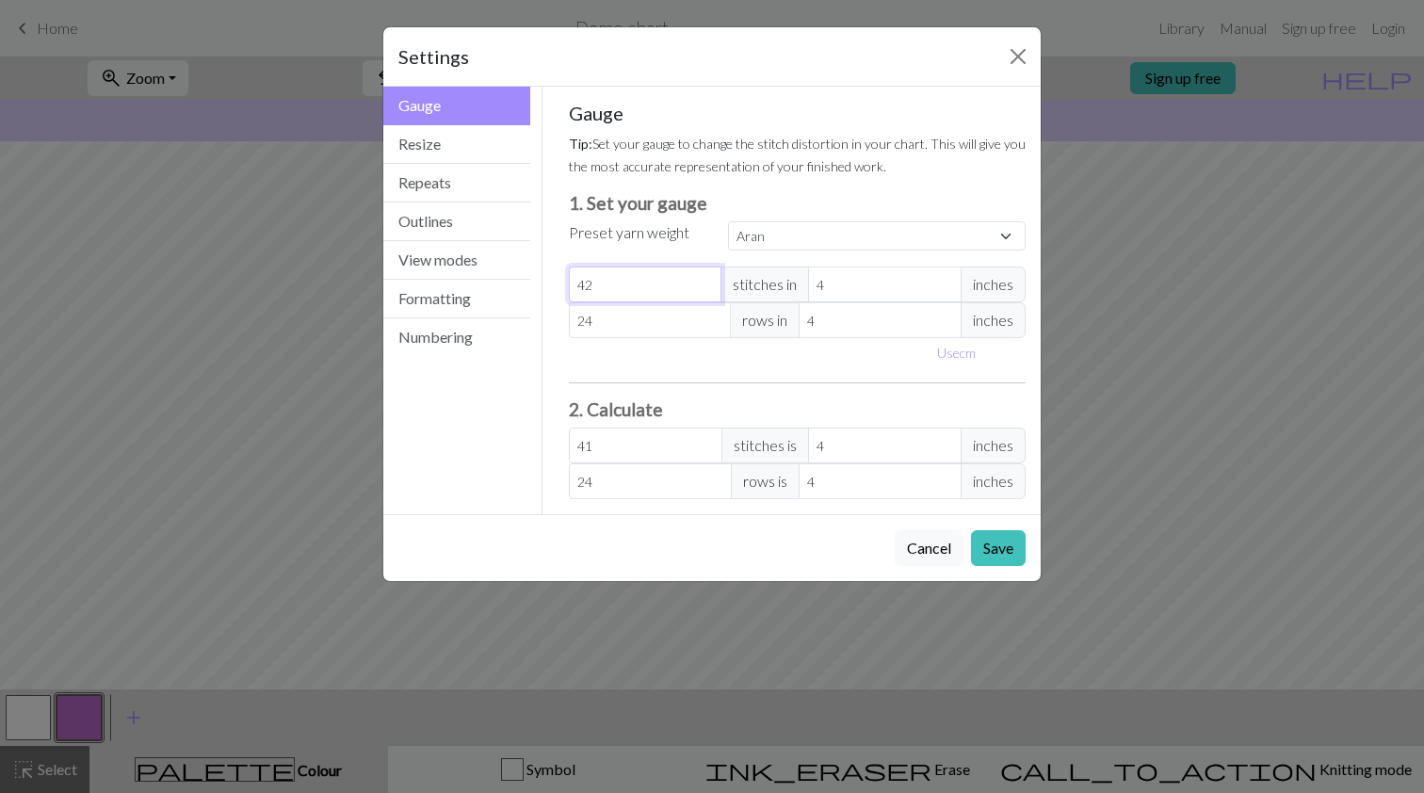
type input "42"
type input "43"
type input "44"
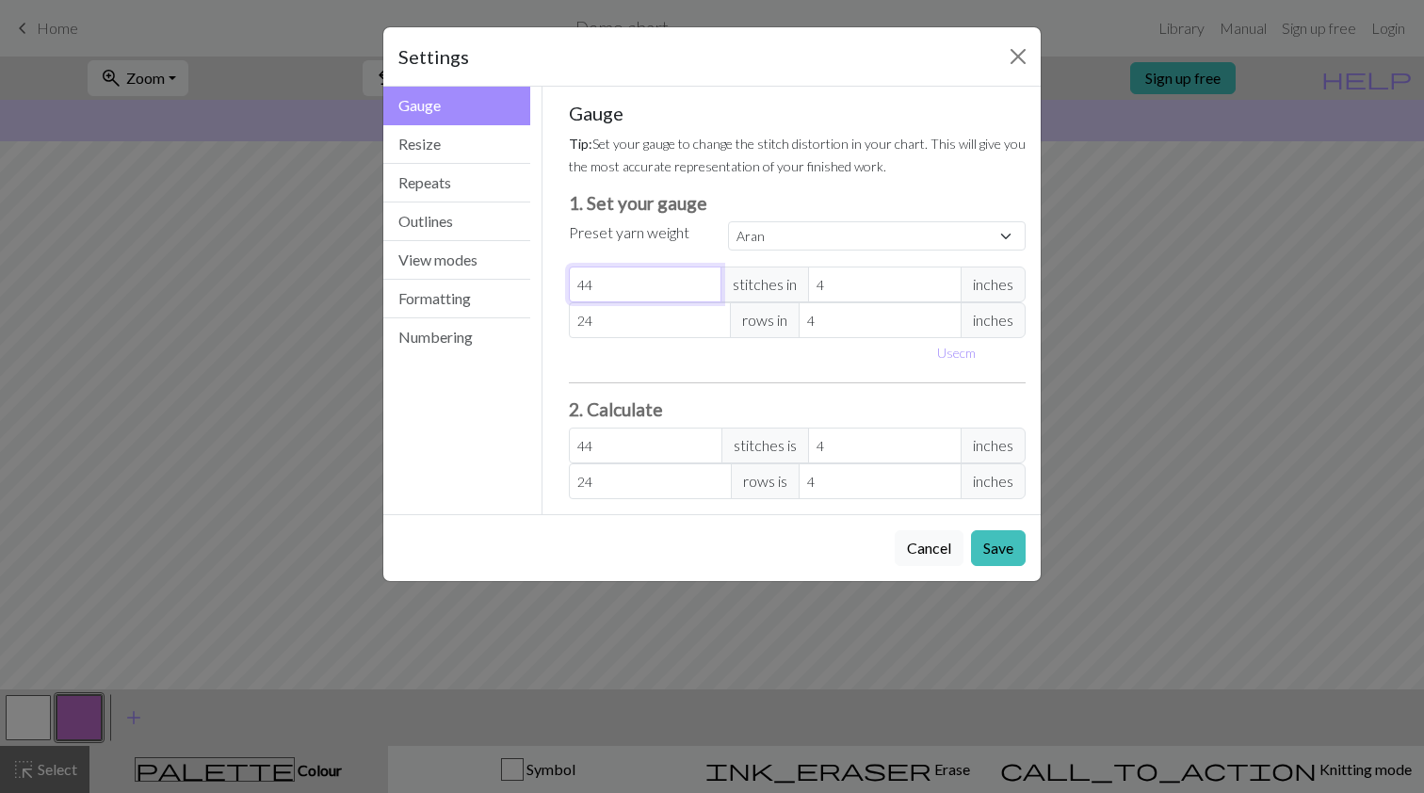
type input "45"
type input "46"
type input "47"
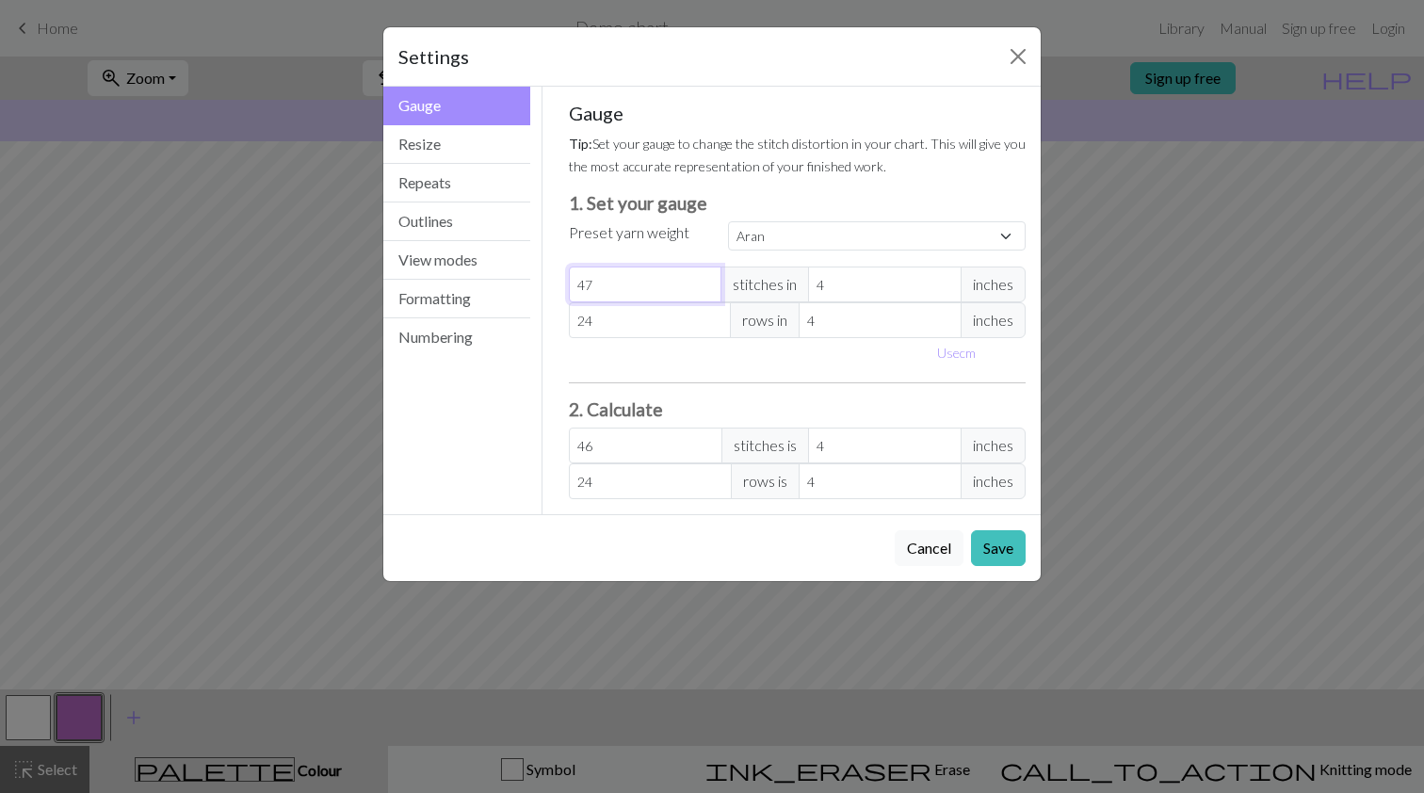
type input "47"
type input "48"
type input "49"
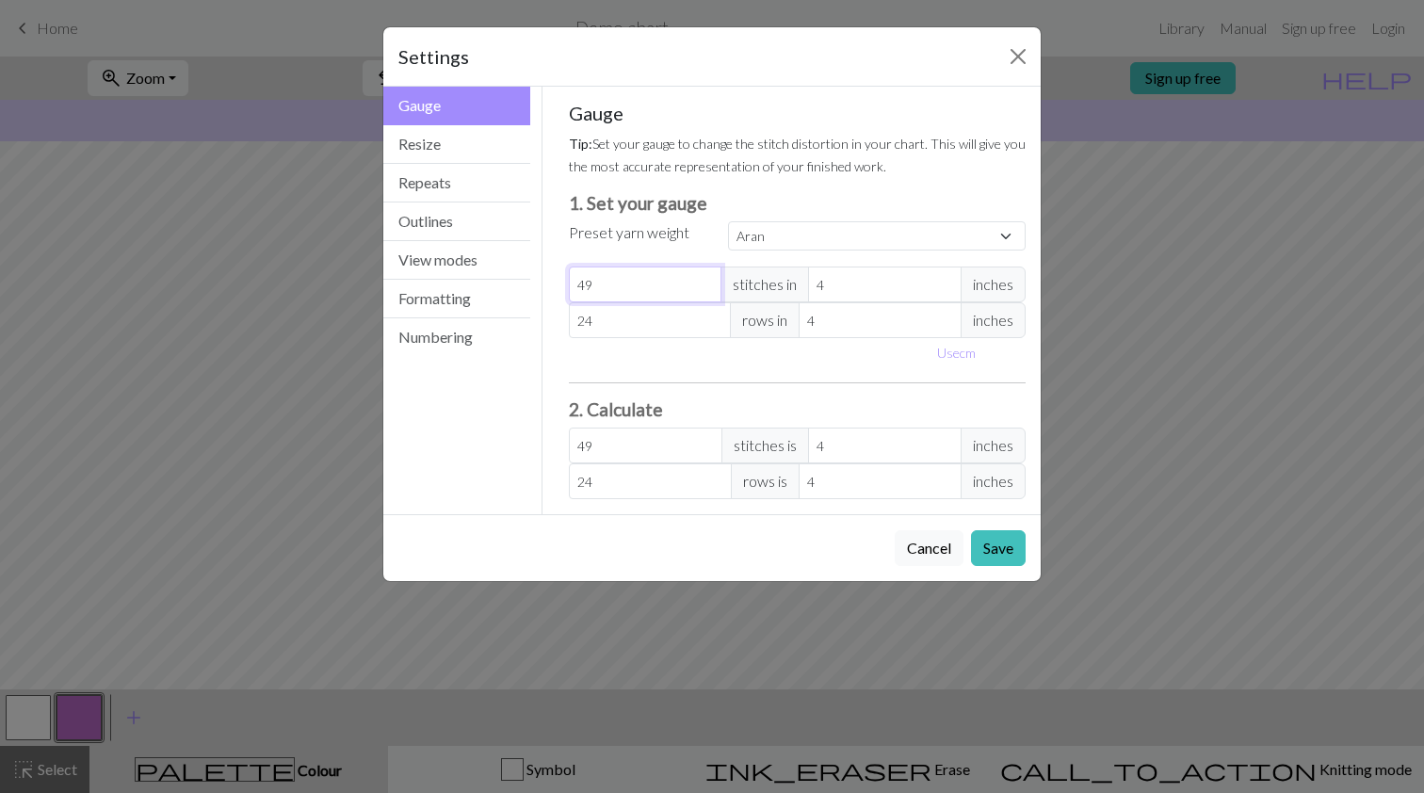
type input "50"
type input "51"
type input "52"
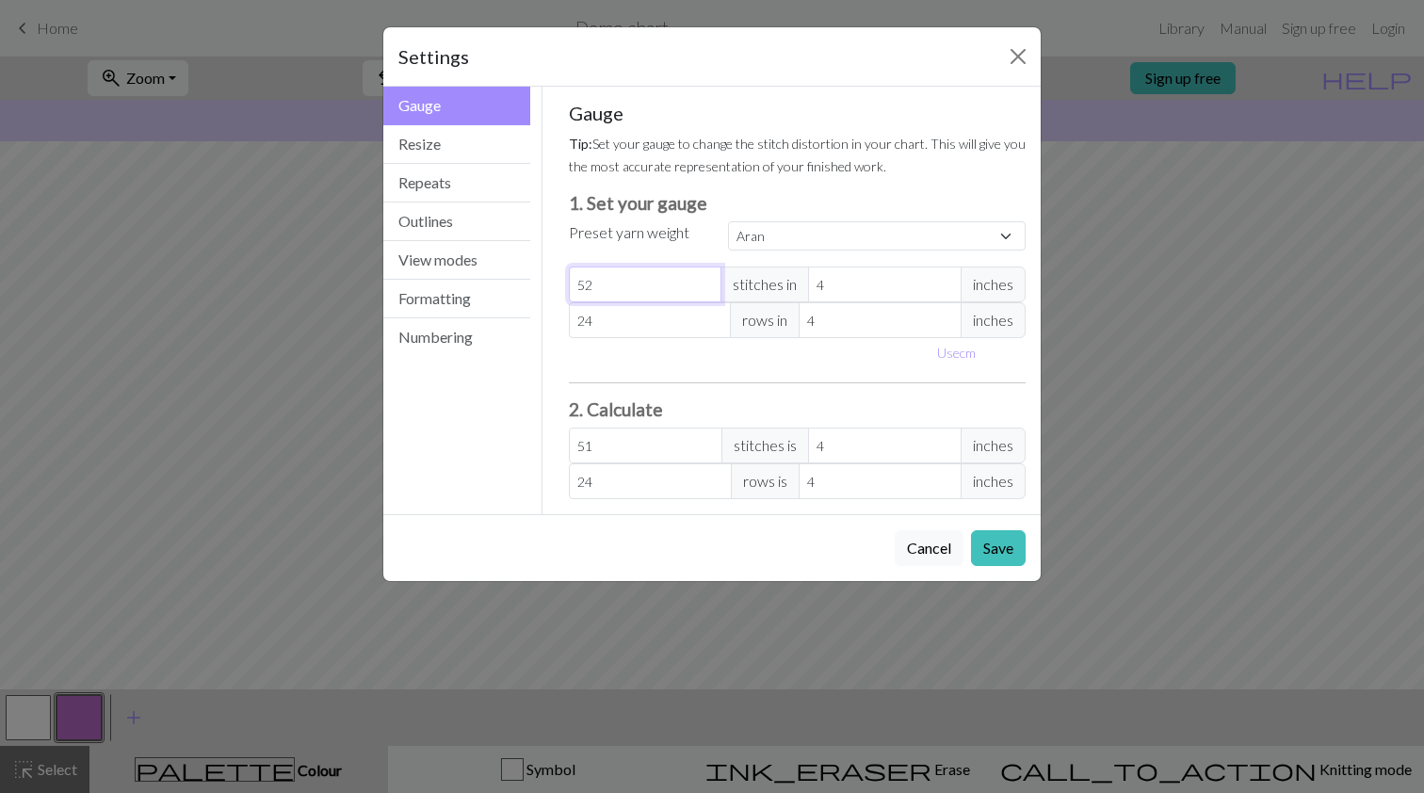
type input "52"
type input "53"
type input "54"
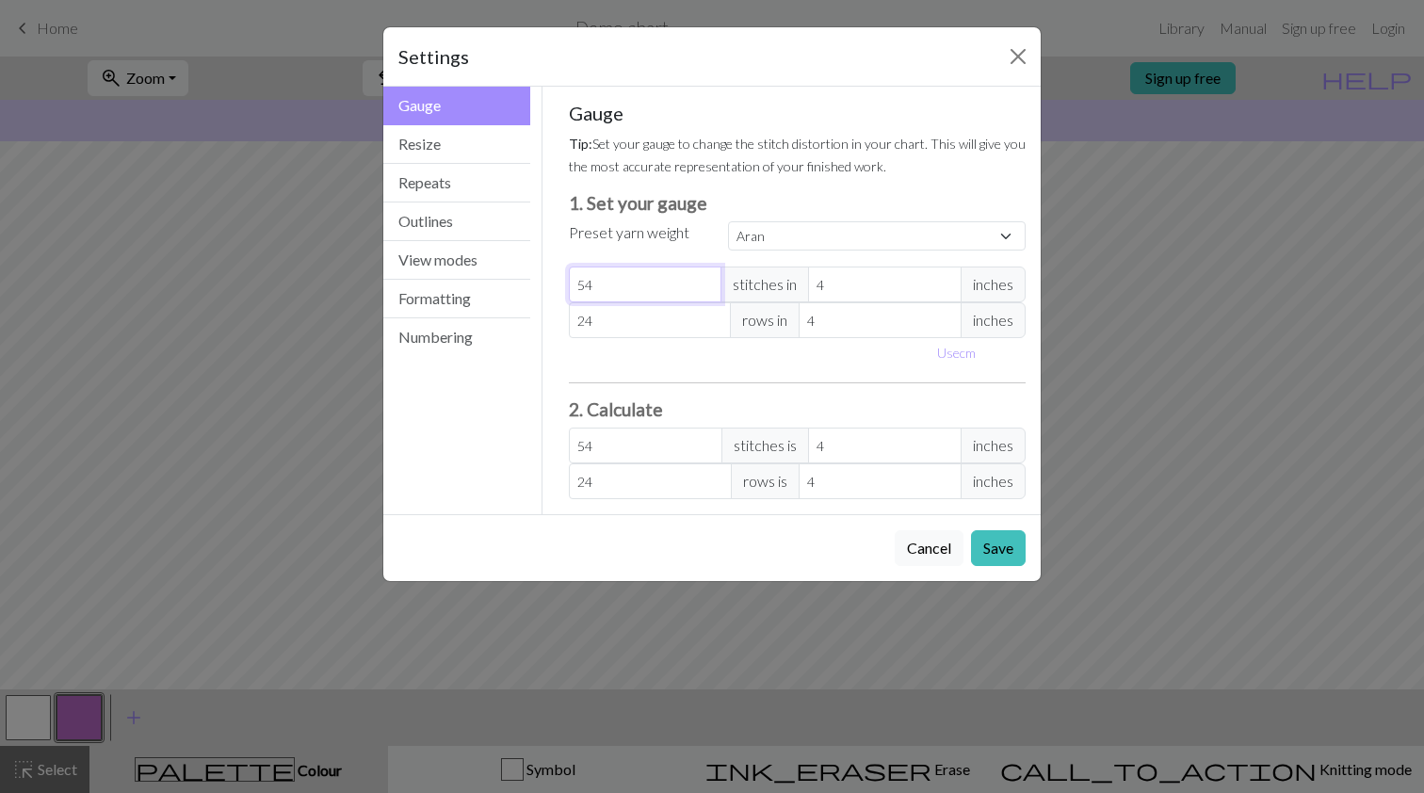
type input "55"
type input "56"
type input "57"
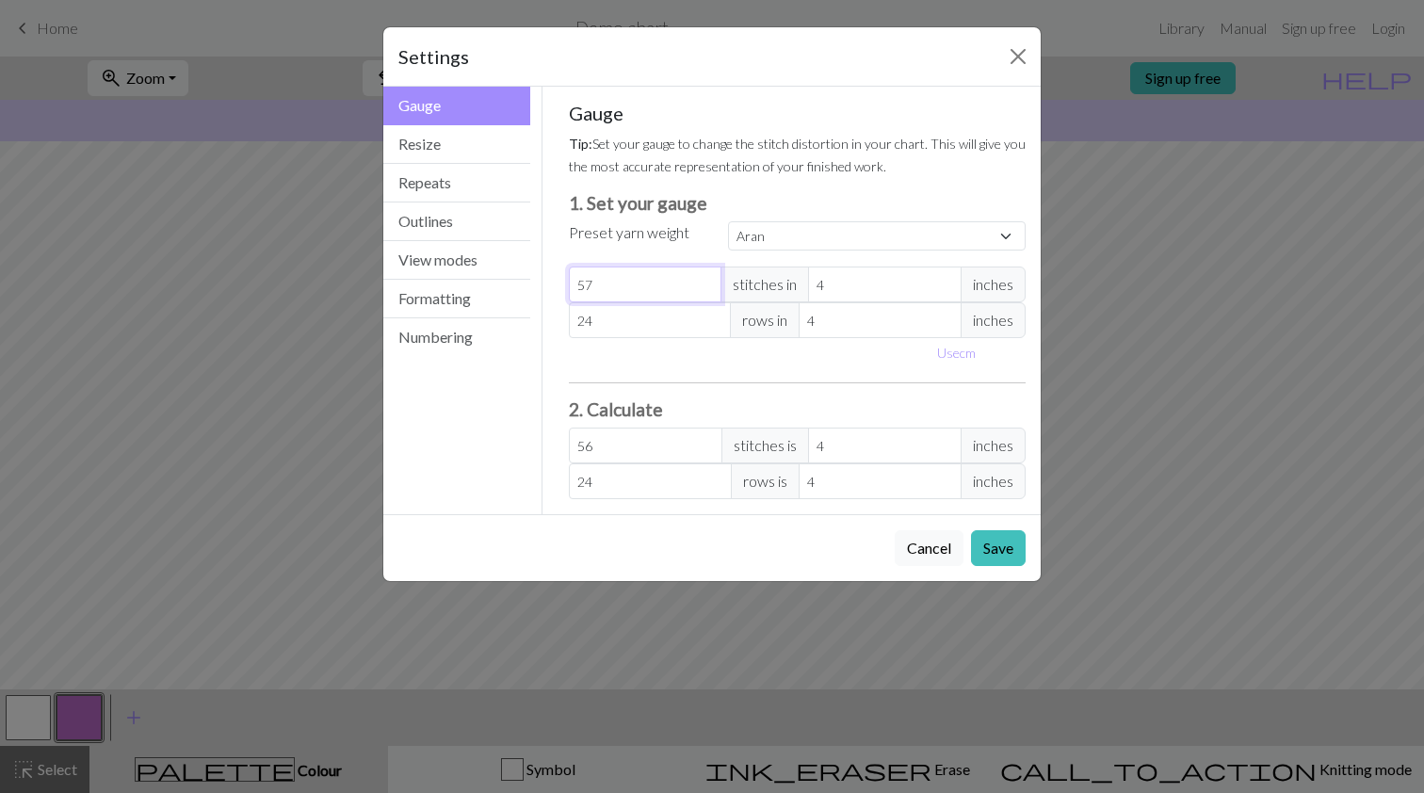
type input "57"
type input "58"
type input "59"
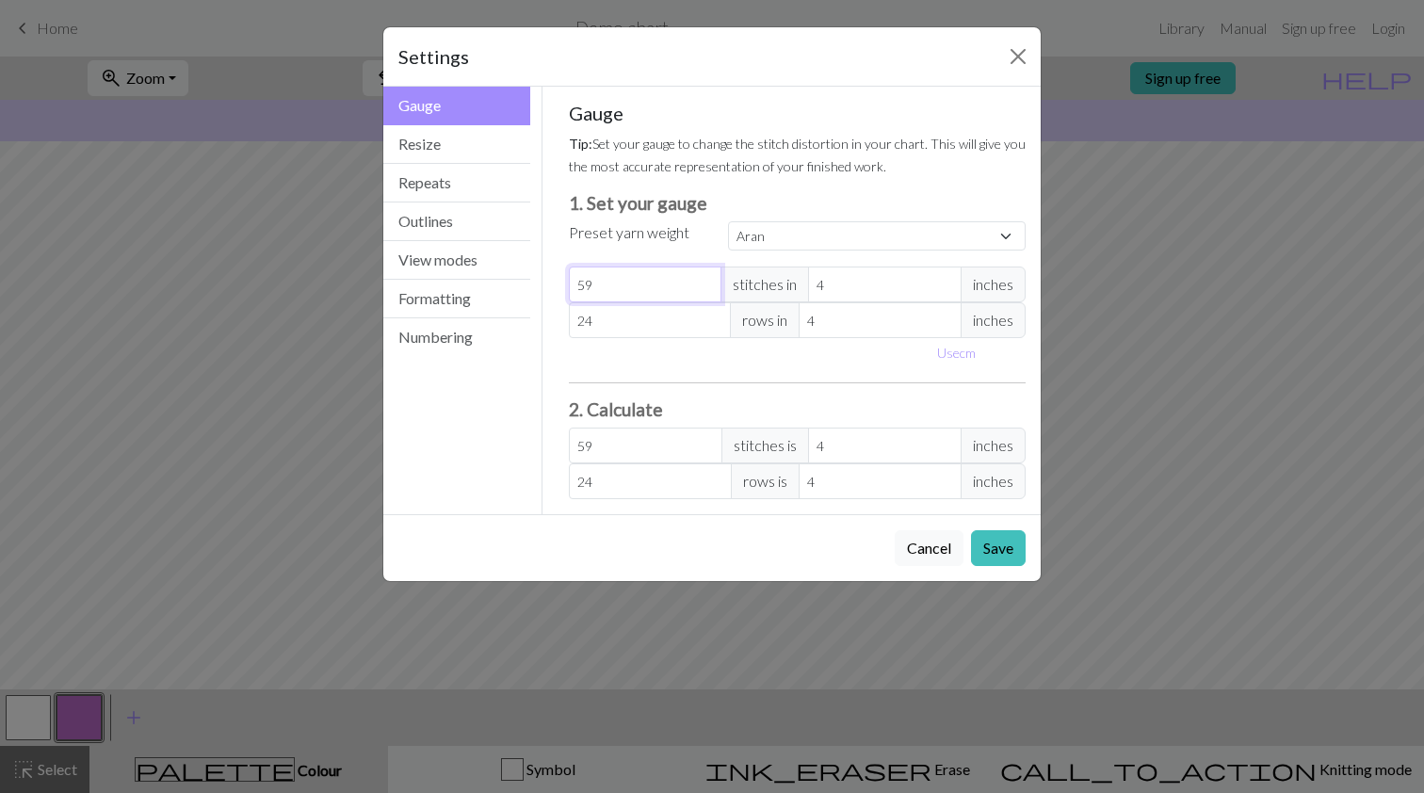
type input "60"
type input "61"
type input "62"
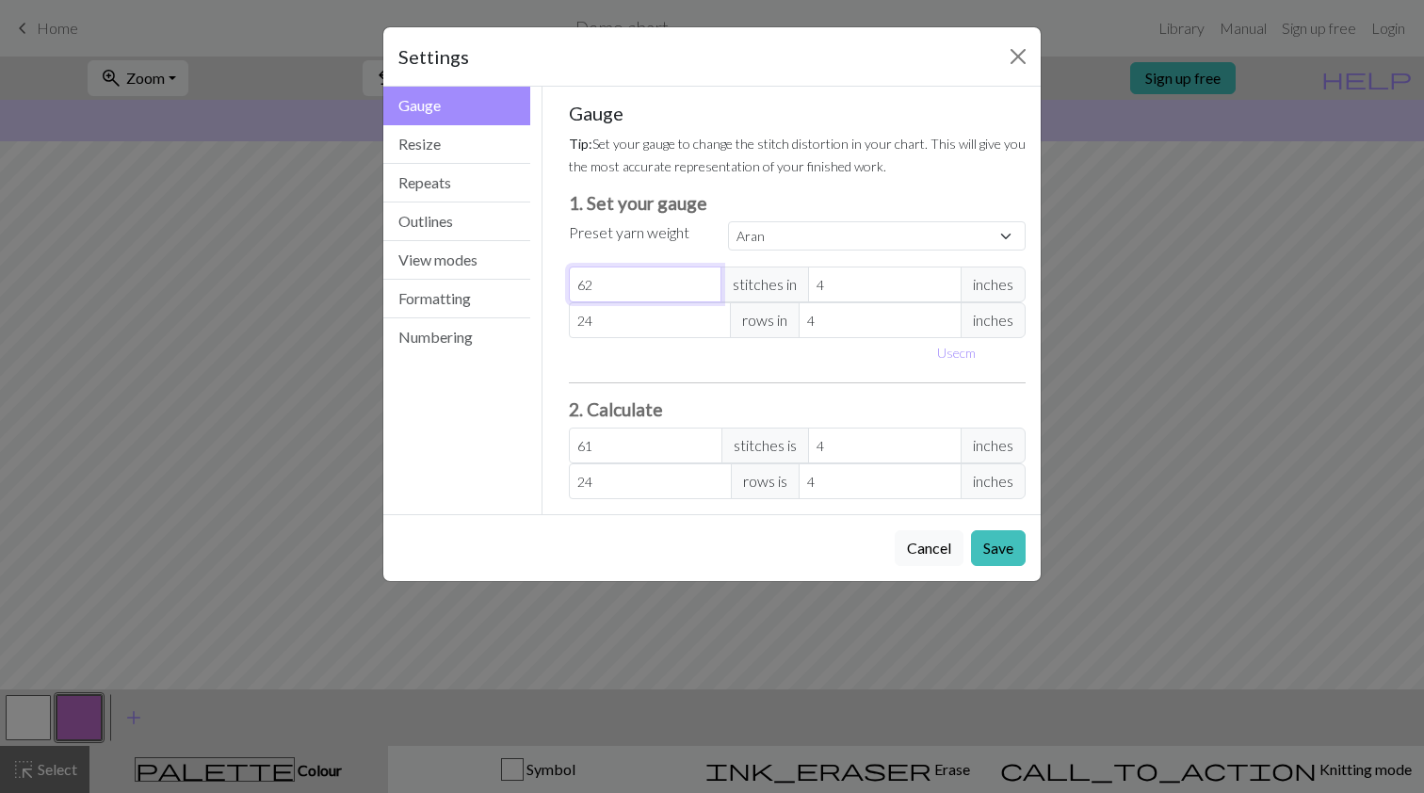
type input "62"
type input "63"
type input "64"
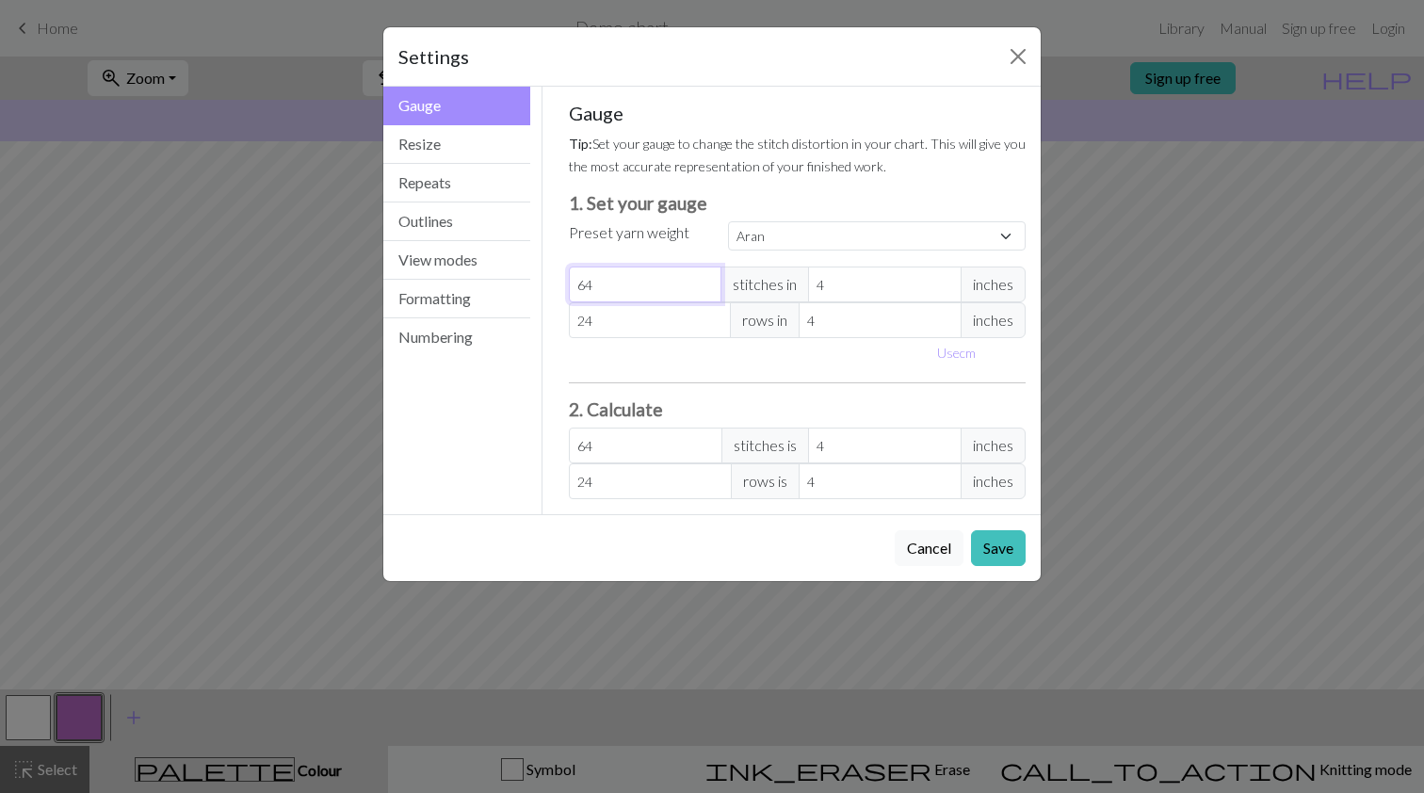
type input "65"
type input "66"
type input "67"
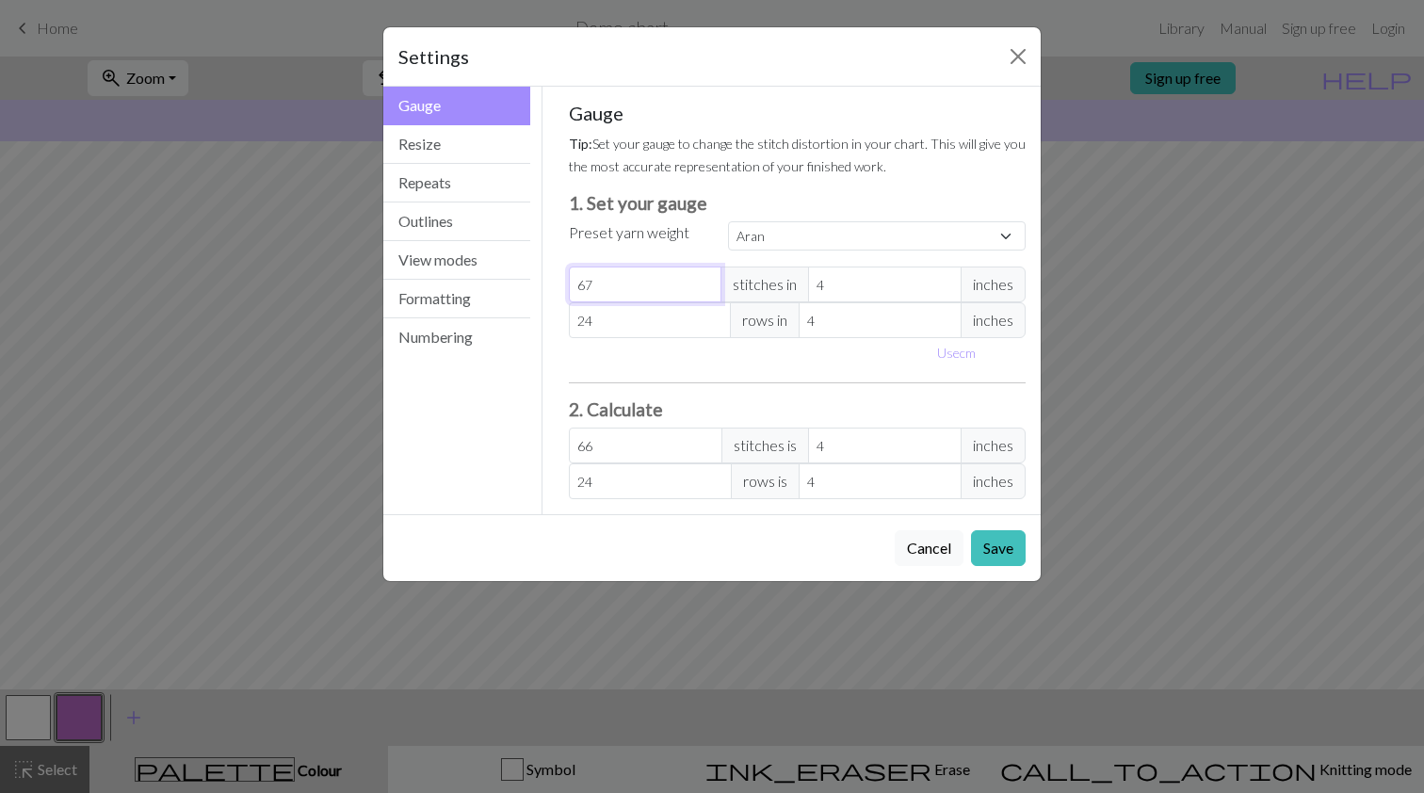
type input "67"
type input "68"
type input "69"
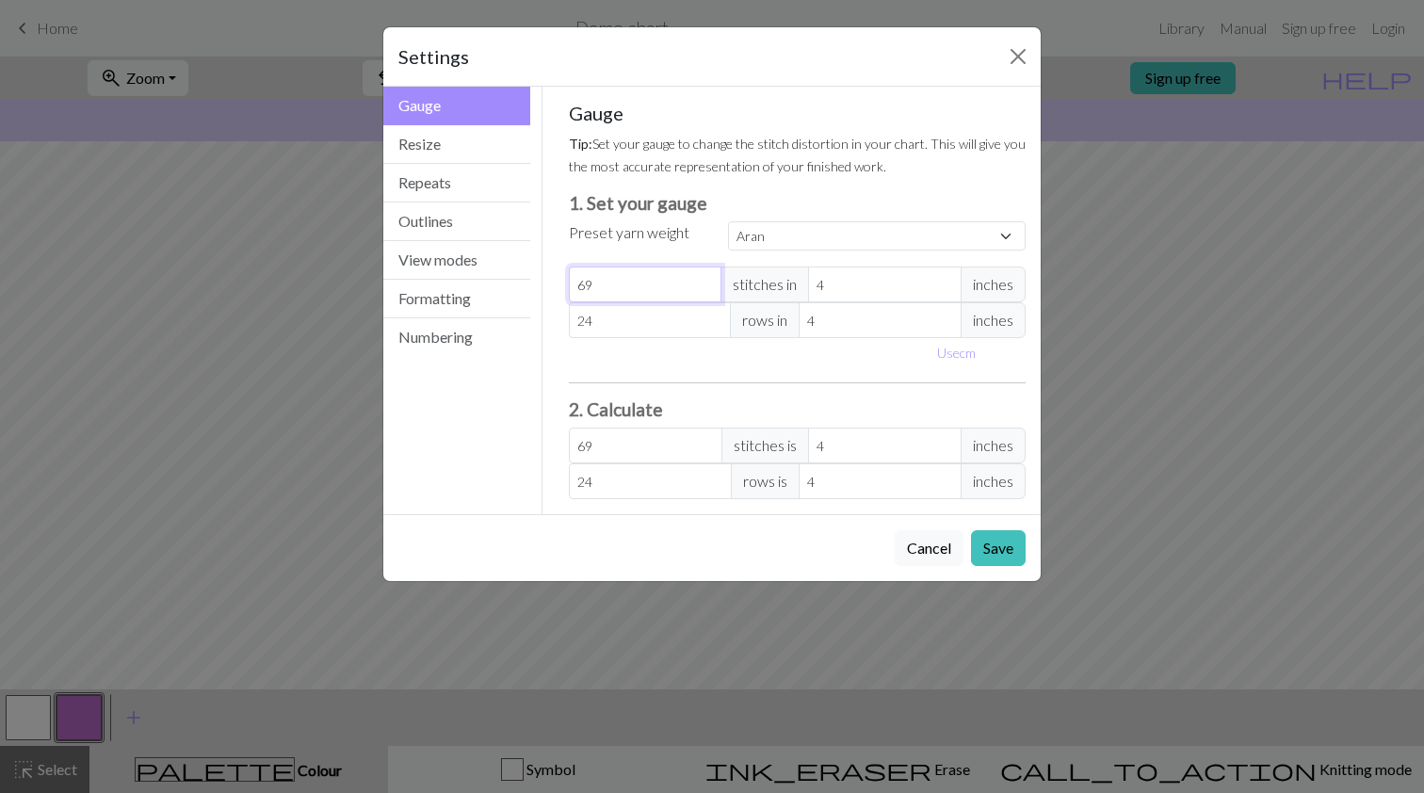
type input "70"
type input "71"
type input "72"
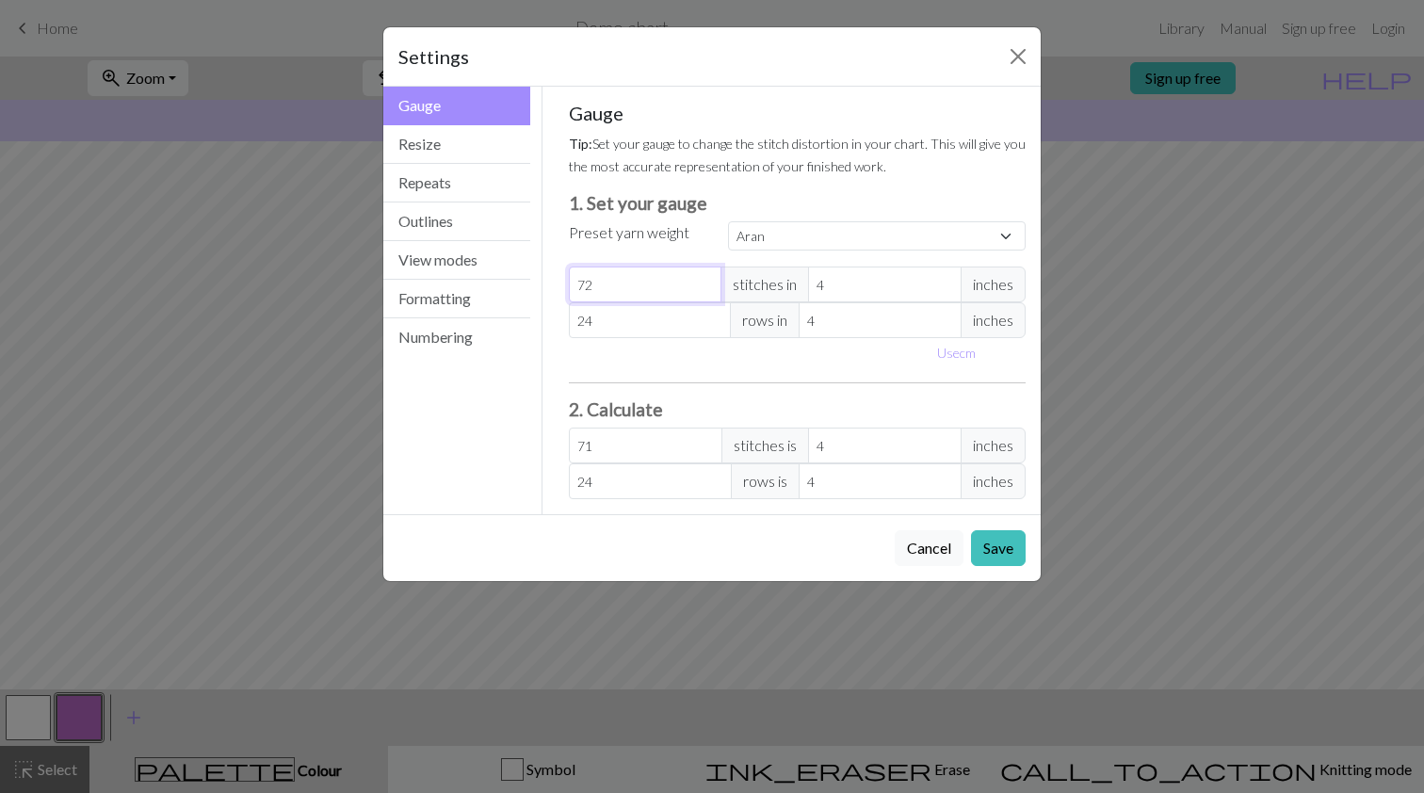
type input "72"
type input "73"
type input "74"
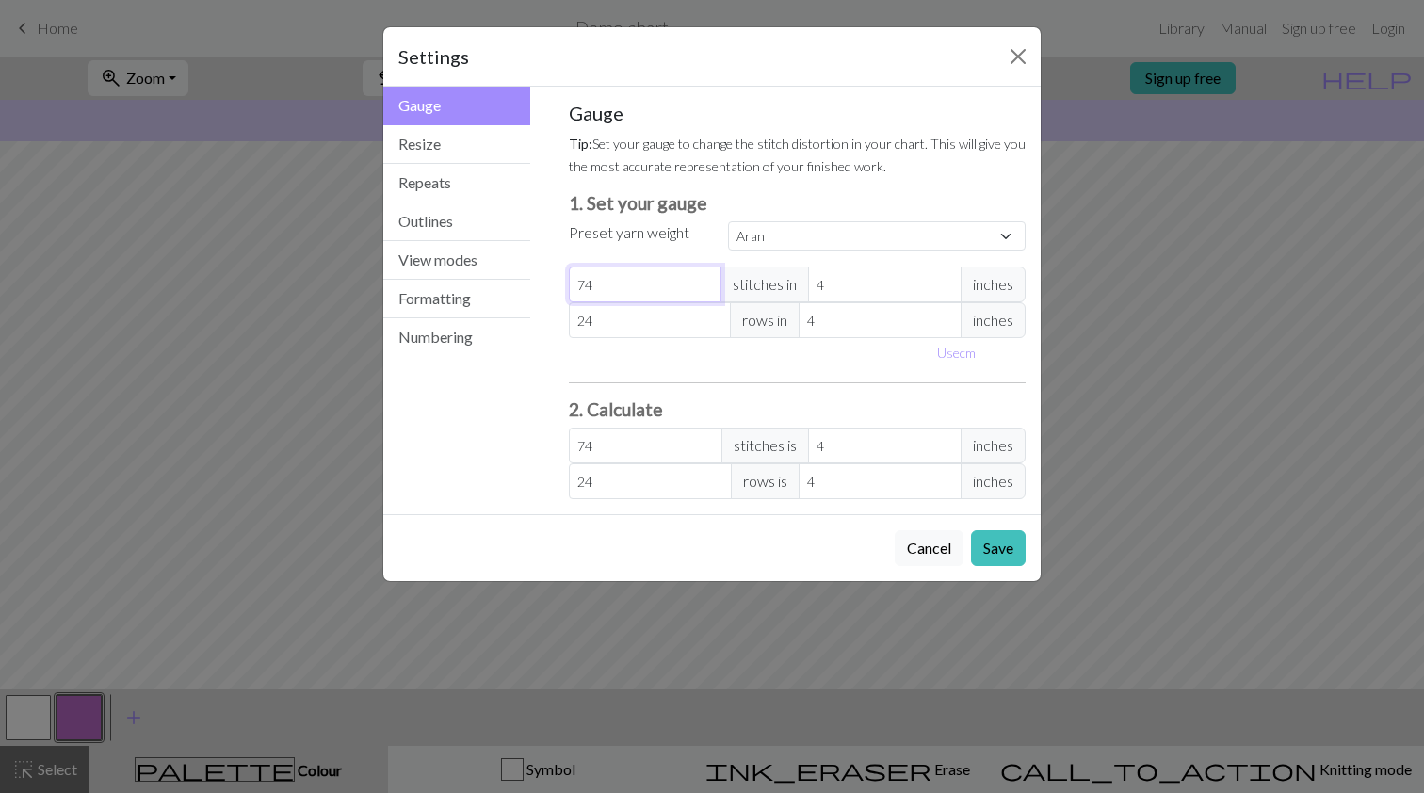
type input "75"
type input "76"
type input "77"
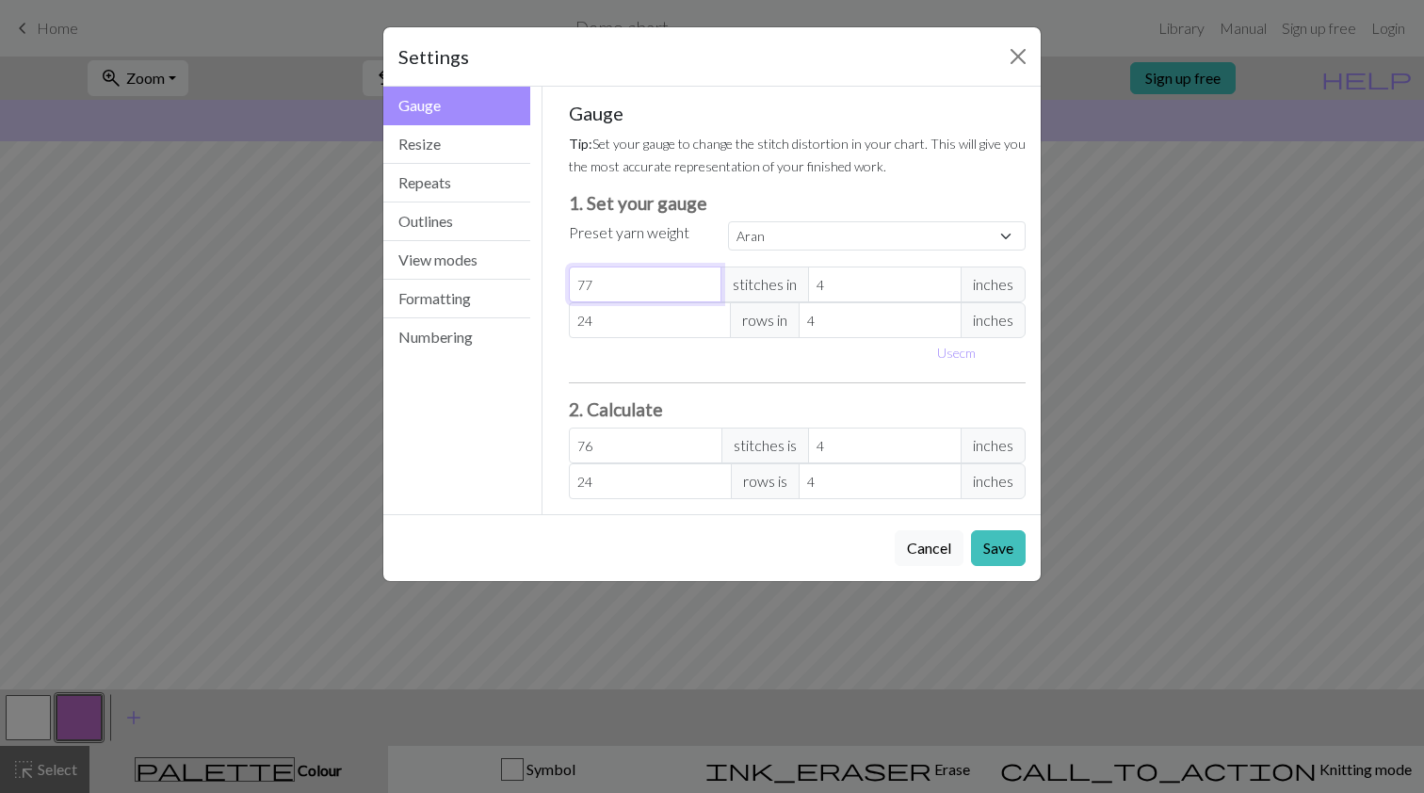
type input "77"
type input "78"
type input "79"
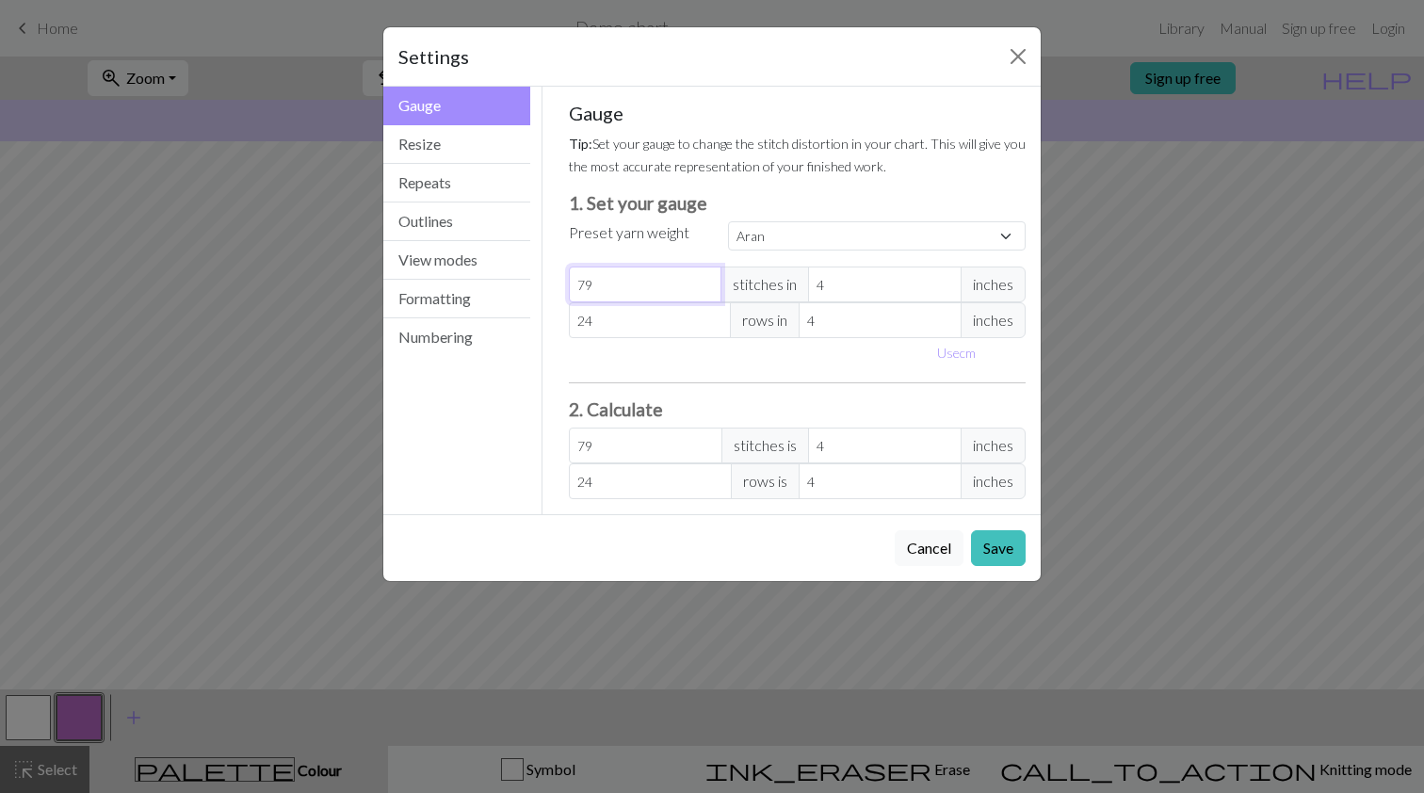
type input "80"
type input "81"
type input "82"
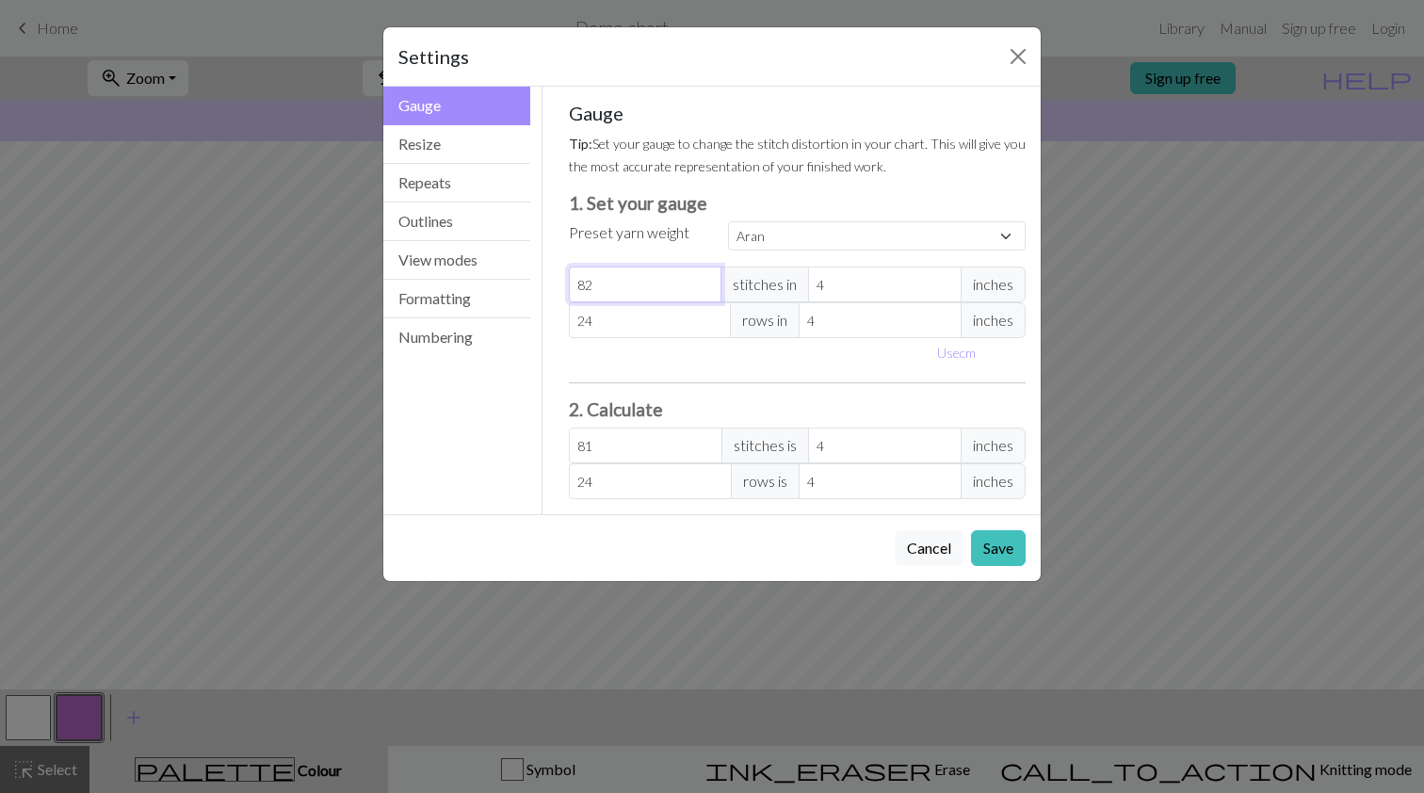
type input "82"
type input "83"
type input "84"
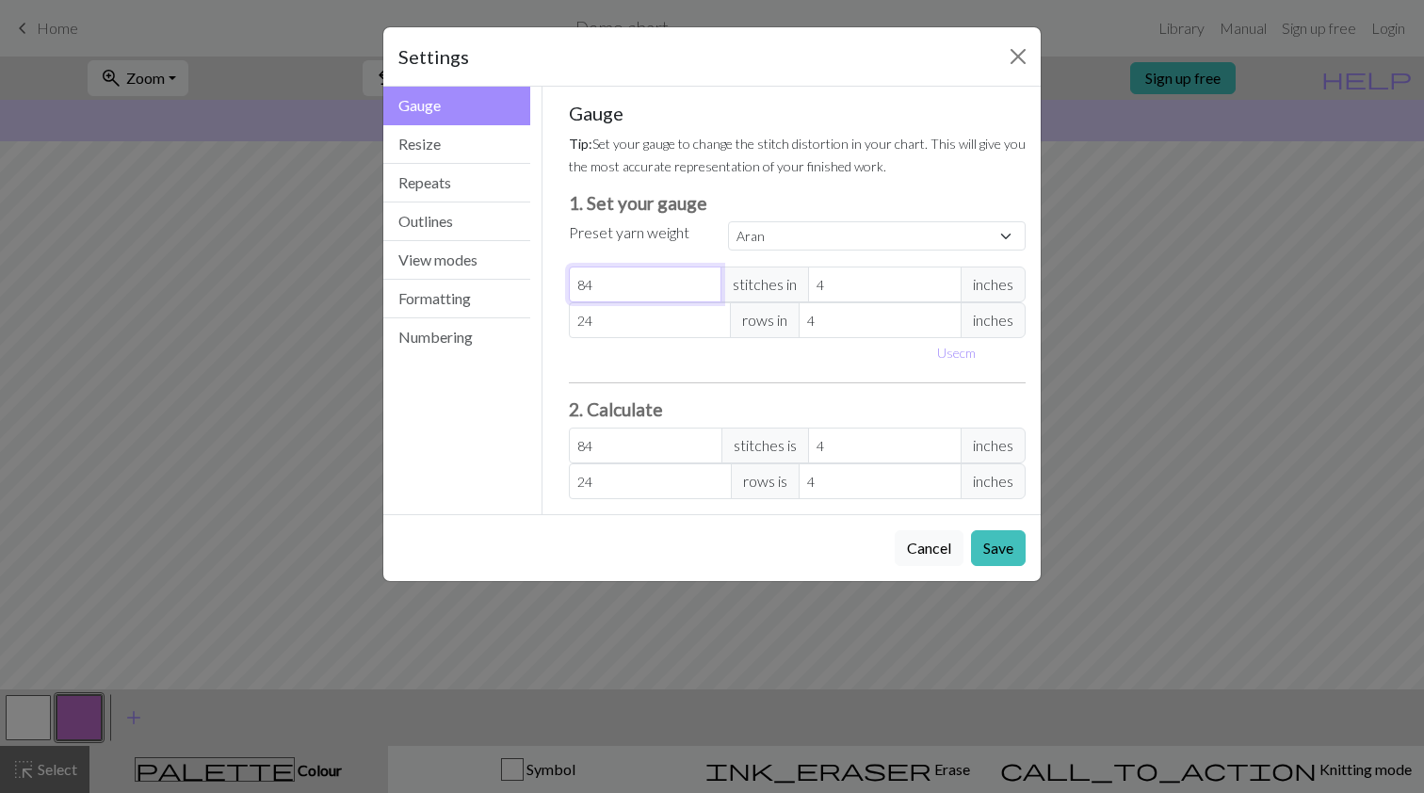
type input "85"
type input "86"
type input "87"
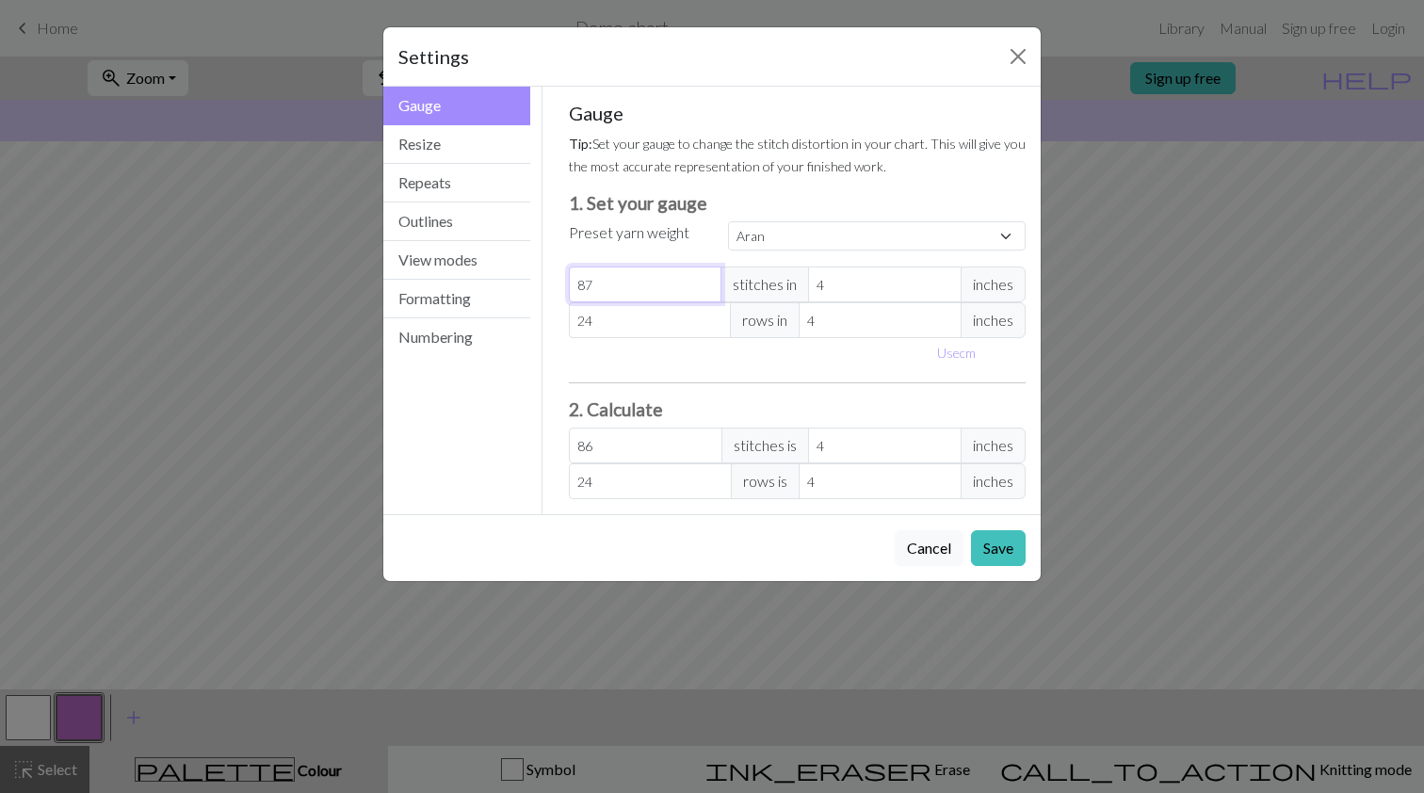
type input "87"
type input "88"
click at [705, 280] on input "118" at bounding box center [646, 285] width 154 height 36
click at [705, 280] on input "119" at bounding box center [646, 285] width 154 height 36
click at [705, 280] on input "120" at bounding box center [646, 285] width 154 height 36
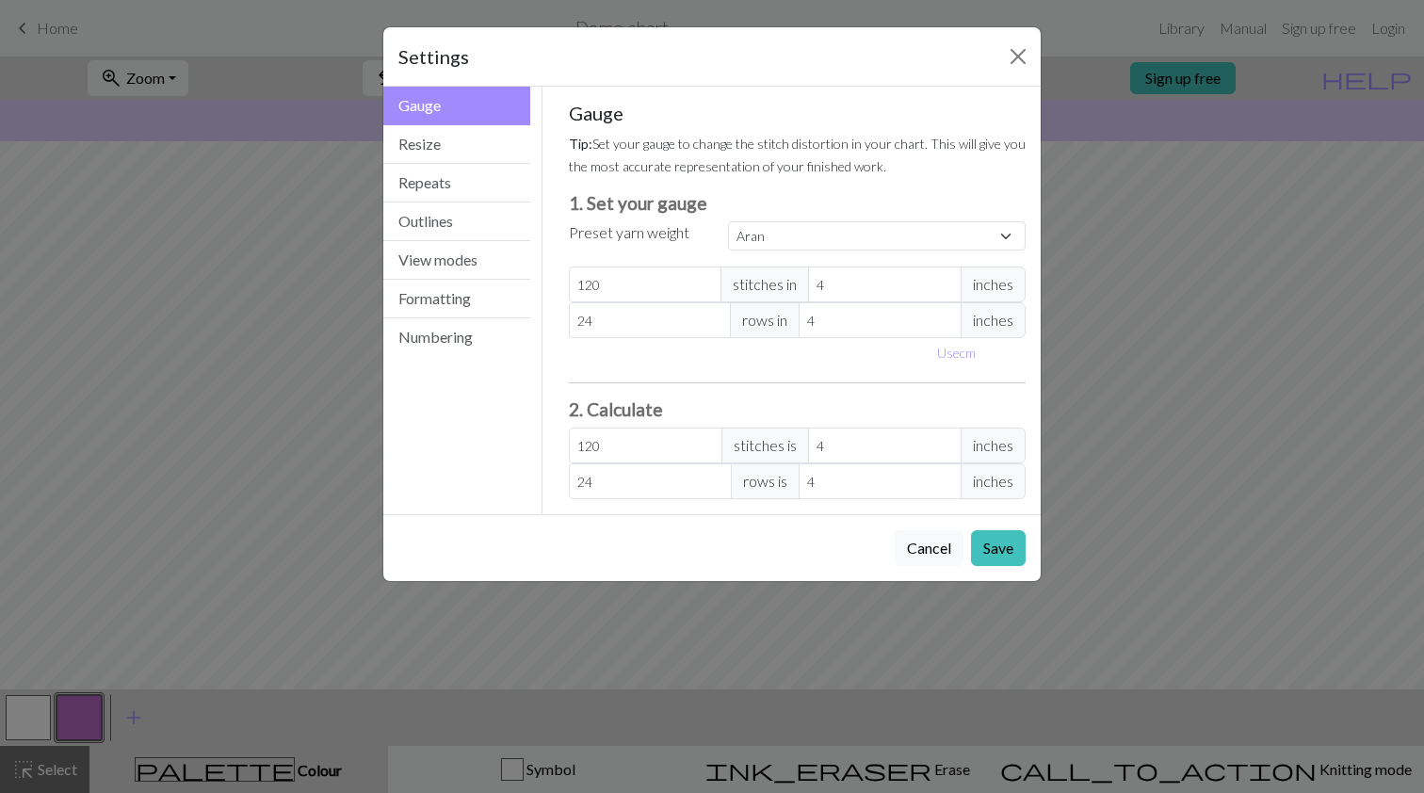
click at [984, 287] on span "inches" at bounding box center [993, 285] width 65 height 36
click at [965, 357] on button "Use cm" at bounding box center [957, 352] width 56 height 29
click at [915, 292] on input "10.16" at bounding box center [901, 285] width 164 height 36
drag, startPoint x: 914, startPoint y: 292, endPoint x: 816, endPoint y: 278, distance: 99.0
click at [816, 278] on div "120 stitches in 10.16 cm" at bounding box center [798, 285] width 458 height 36
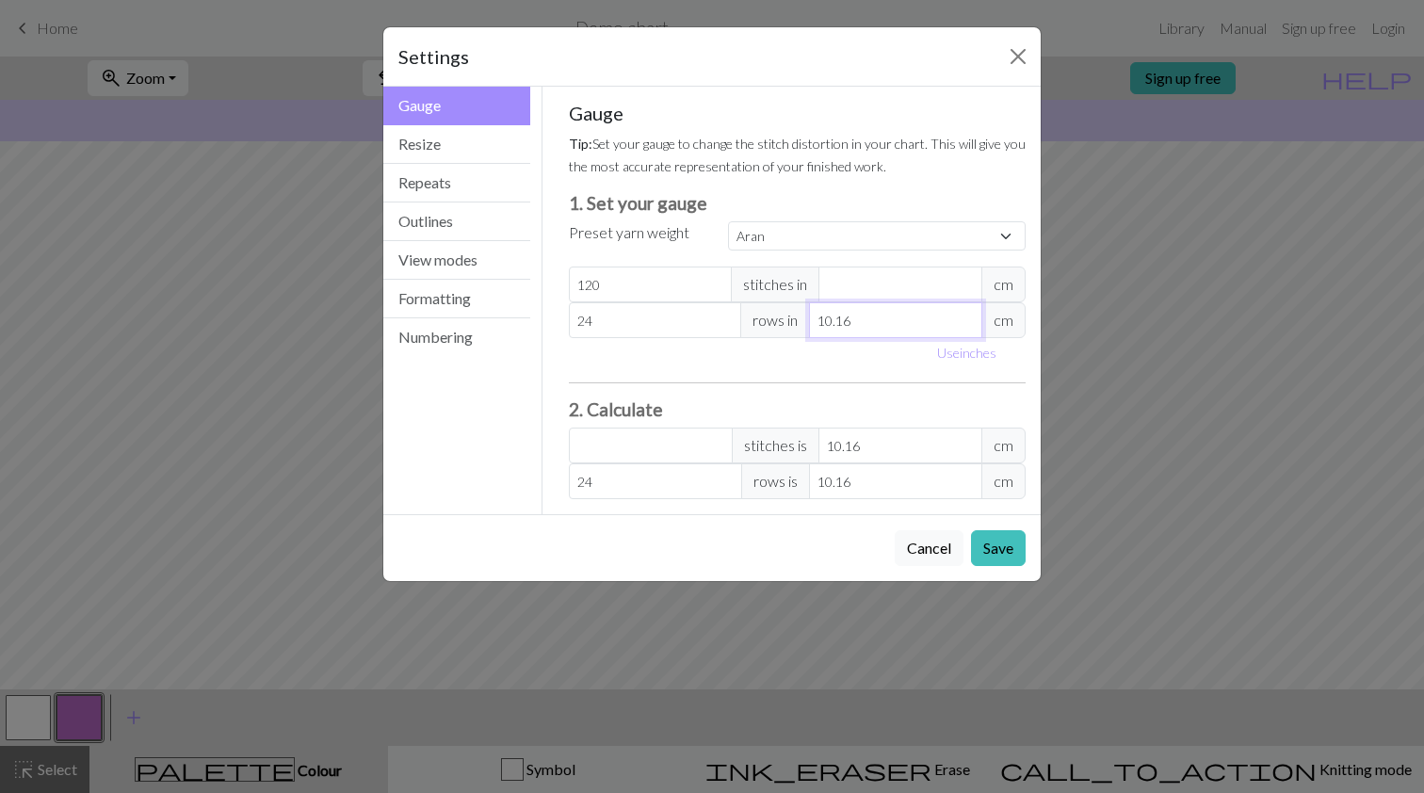
click at [869, 322] on input "10.16" at bounding box center [895, 320] width 173 height 36
click at [835, 290] on input "number" at bounding box center [901, 285] width 164 height 36
click at [881, 323] on input "10.16" at bounding box center [895, 320] width 173 height 36
click at [656, 327] on input "24" at bounding box center [655, 320] width 173 height 36
drag, startPoint x: 656, startPoint y: 327, endPoint x: 548, endPoint y: 313, distance: 108.3
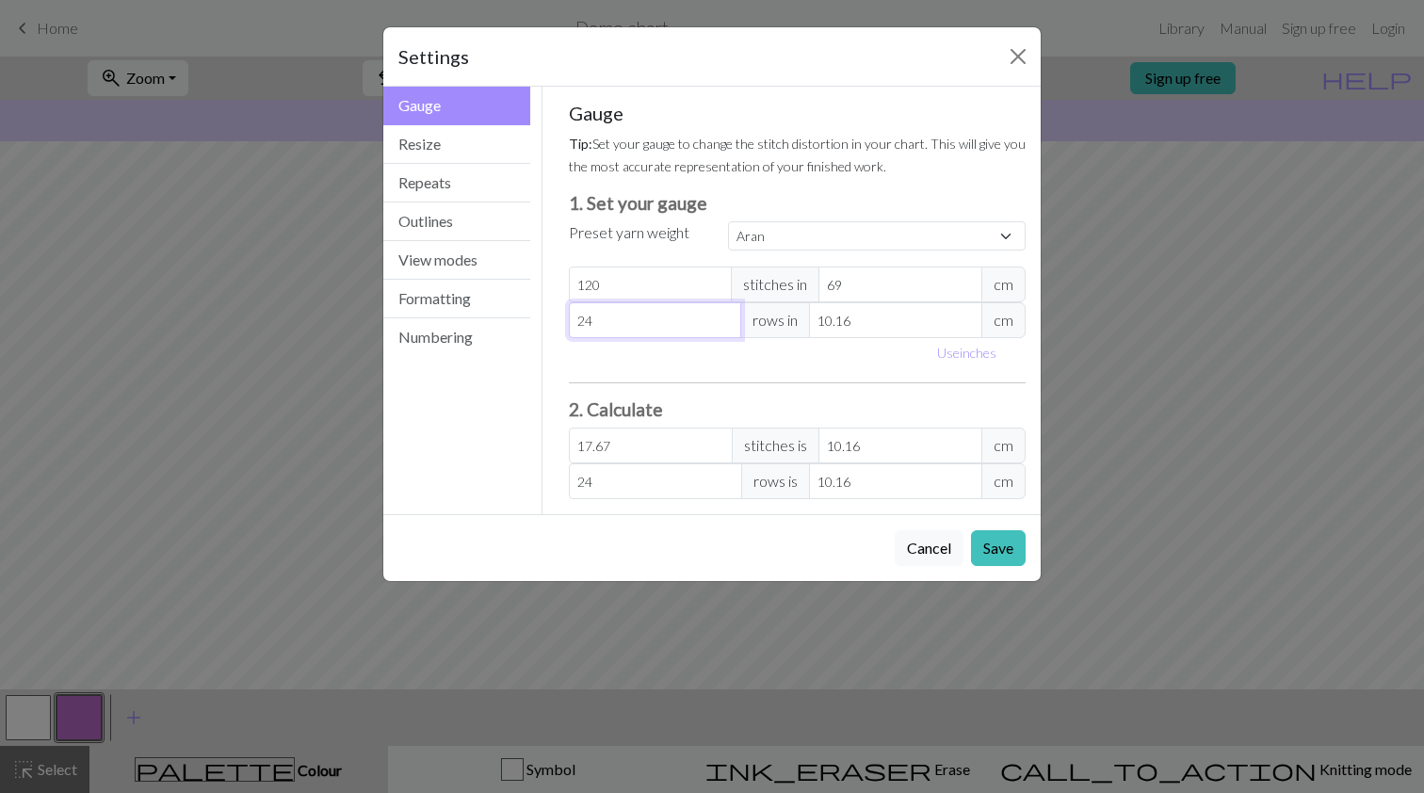
click at [548, 313] on div "Gauge Tip: Set your gauge to change the stitch distortion in your chart. This w…" at bounding box center [798, 301] width 511 height 428
drag, startPoint x: 866, startPoint y: 330, endPoint x: 784, endPoint y: 322, distance: 82.3
click at [783, 322] on div "140 rows in 10.16 cm" at bounding box center [798, 320] width 458 height 36
click at [990, 544] on button "Save" at bounding box center [998, 548] width 55 height 36
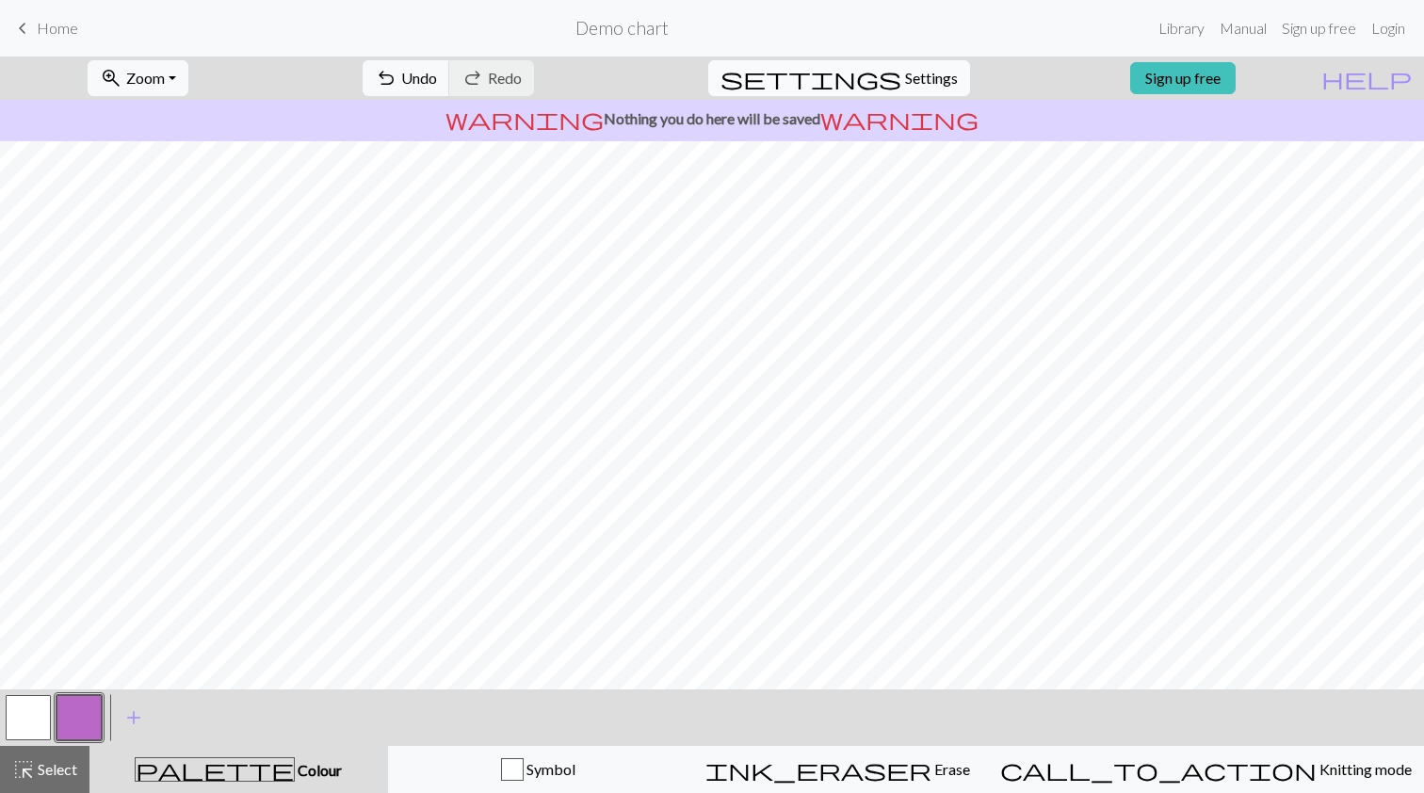
click at [929, 90] on button "settings Settings" at bounding box center [839, 78] width 262 height 36
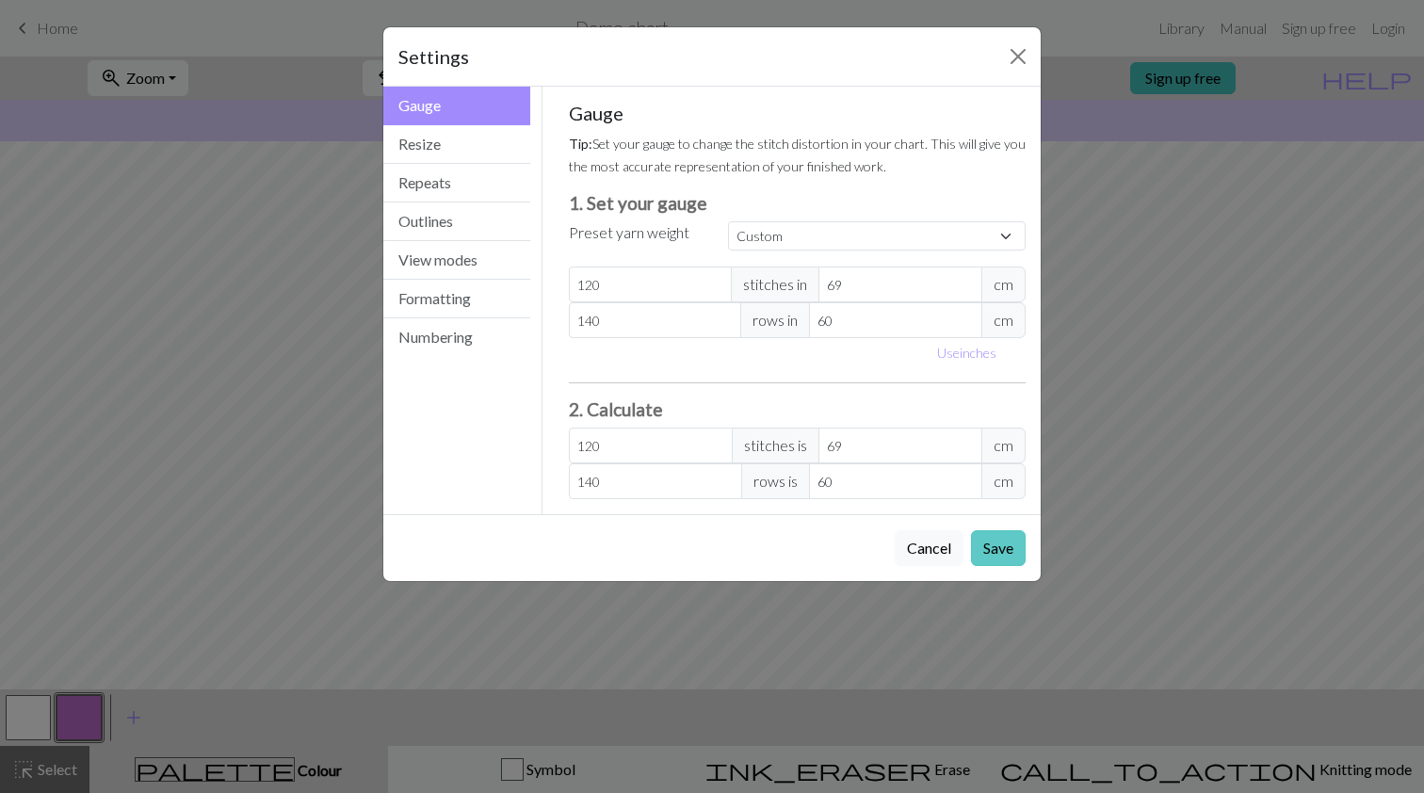
click at [1010, 554] on button "Save" at bounding box center [998, 548] width 55 height 36
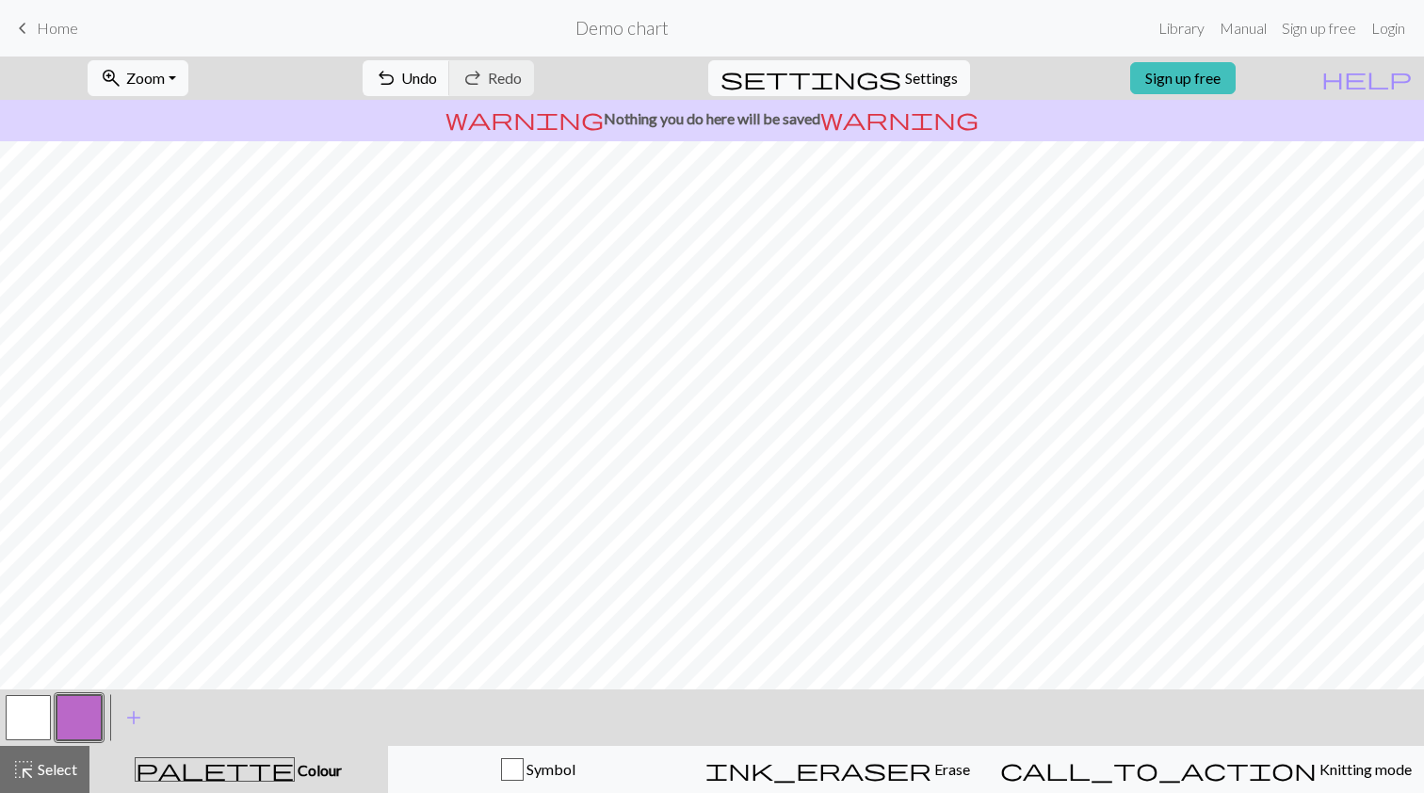
click at [48, 720] on button "button" at bounding box center [28, 717] width 45 height 45
click at [69, 715] on button "button" at bounding box center [79, 717] width 45 height 45
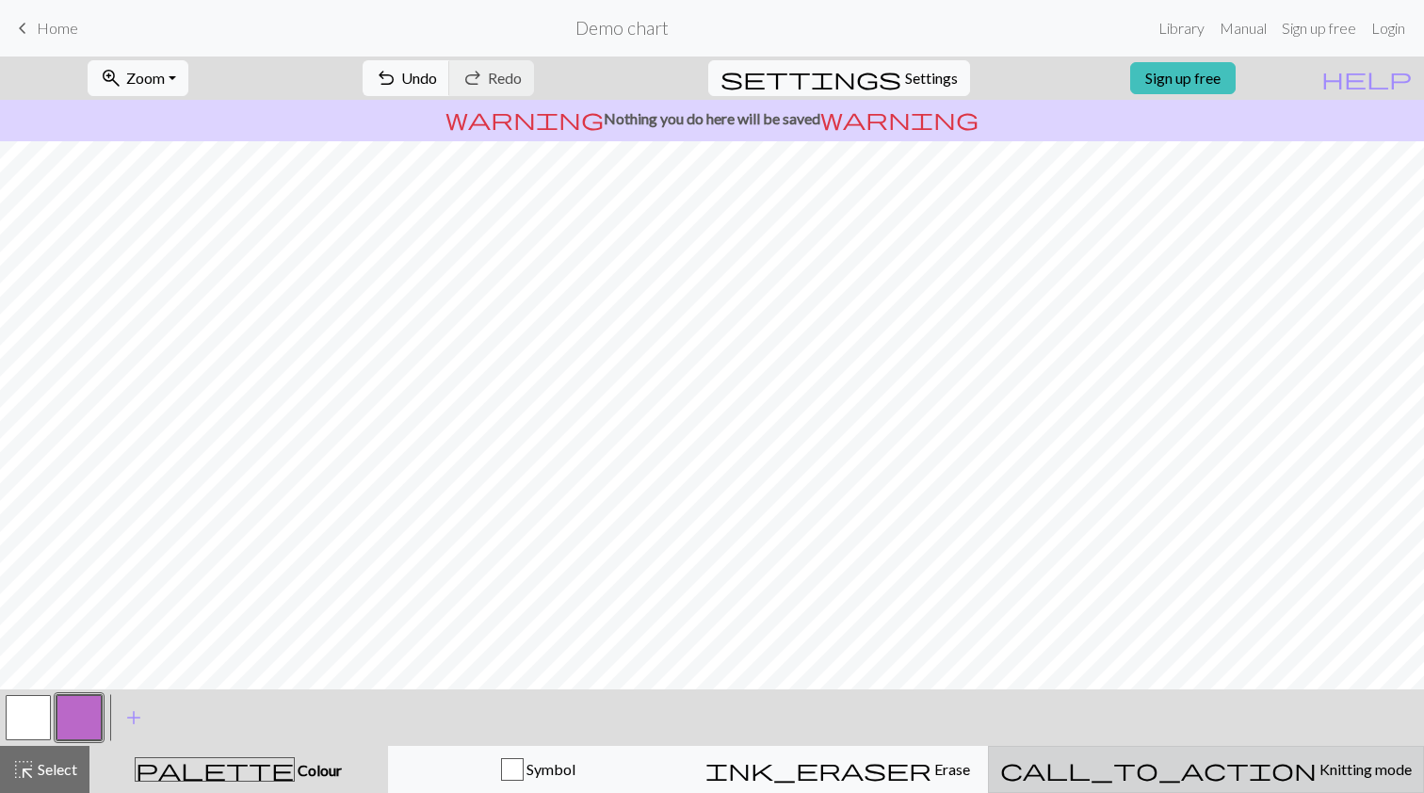
click at [1269, 778] on div "call_to_action Knitting mode Knitting mode" at bounding box center [1207, 769] width 412 height 23
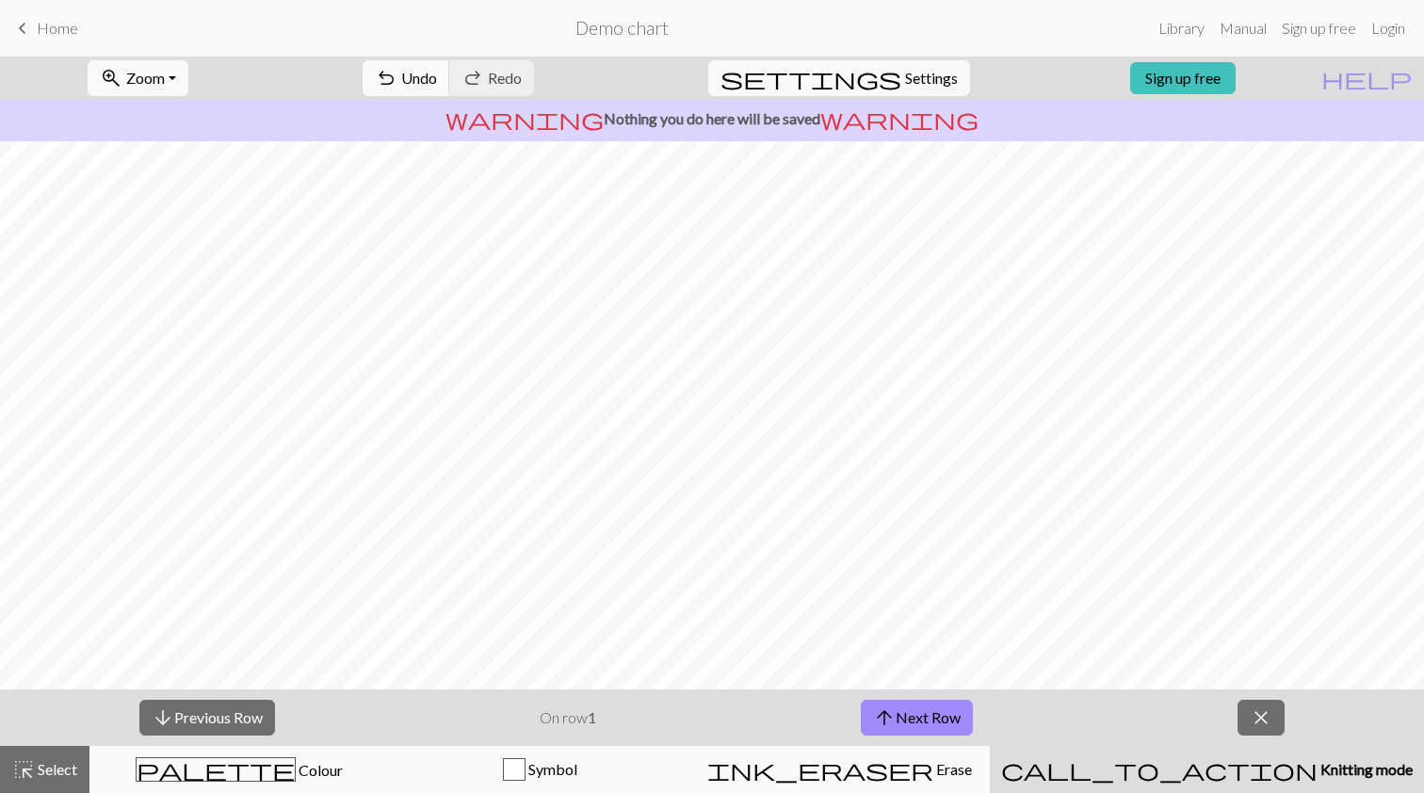
click at [1318, 776] on span "Knitting mode" at bounding box center [1365, 769] width 95 height 18
click at [963, 723] on button "arrow_upward Next Row" at bounding box center [917, 718] width 112 height 36
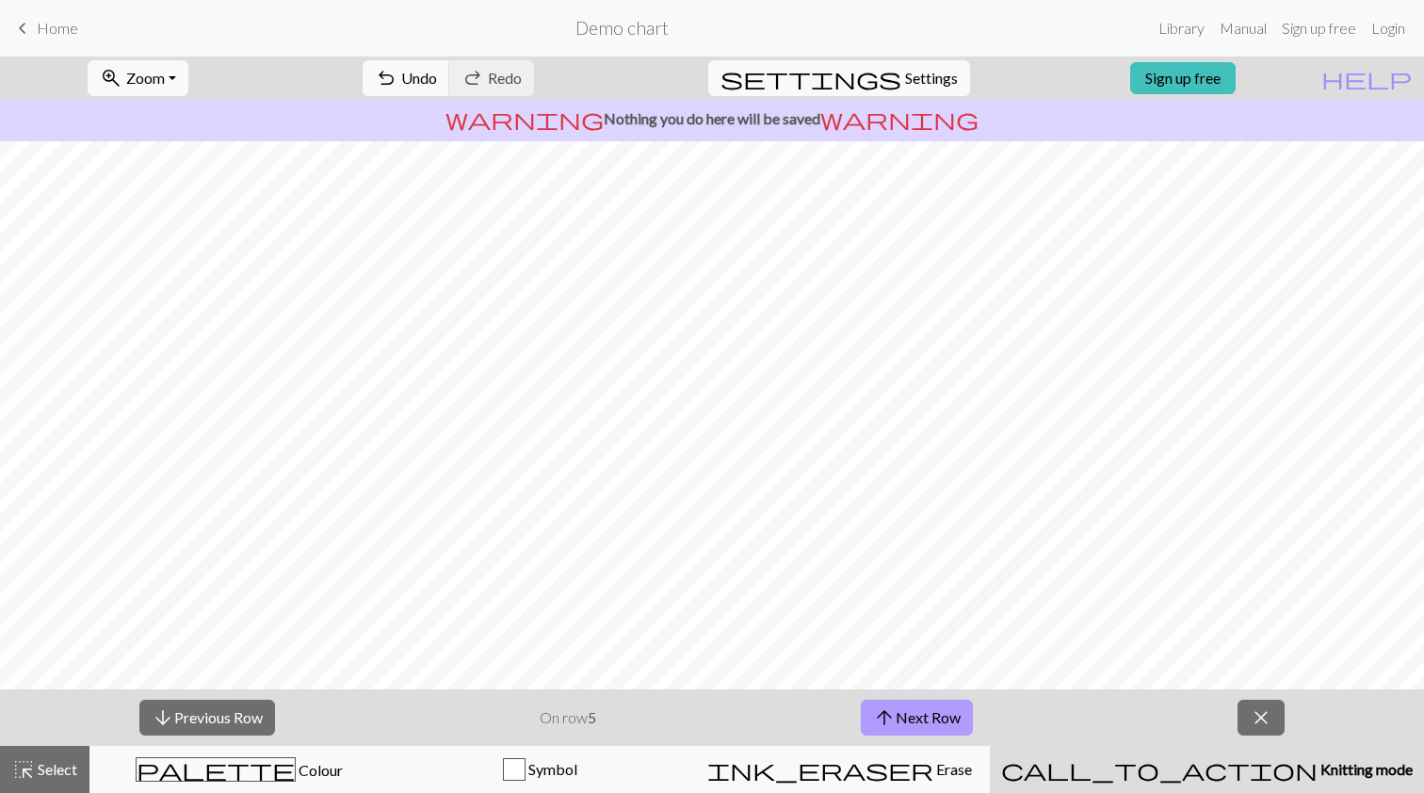
click at [963, 723] on button "arrow_upward Next Row" at bounding box center [917, 718] width 112 height 36
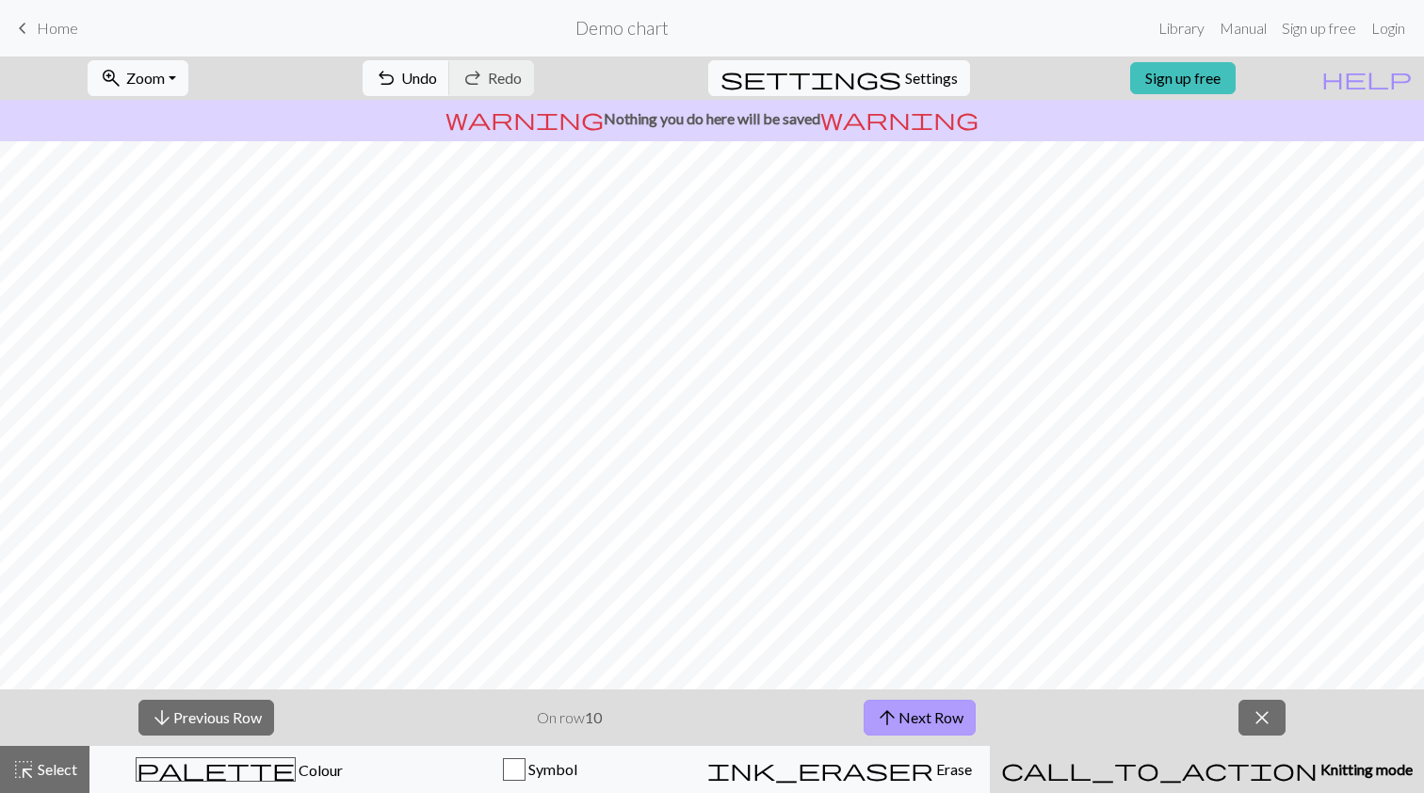
click at [963, 723] on button "arrow_upward Next Row" at bounding box center [920, 718] width 112 height 36
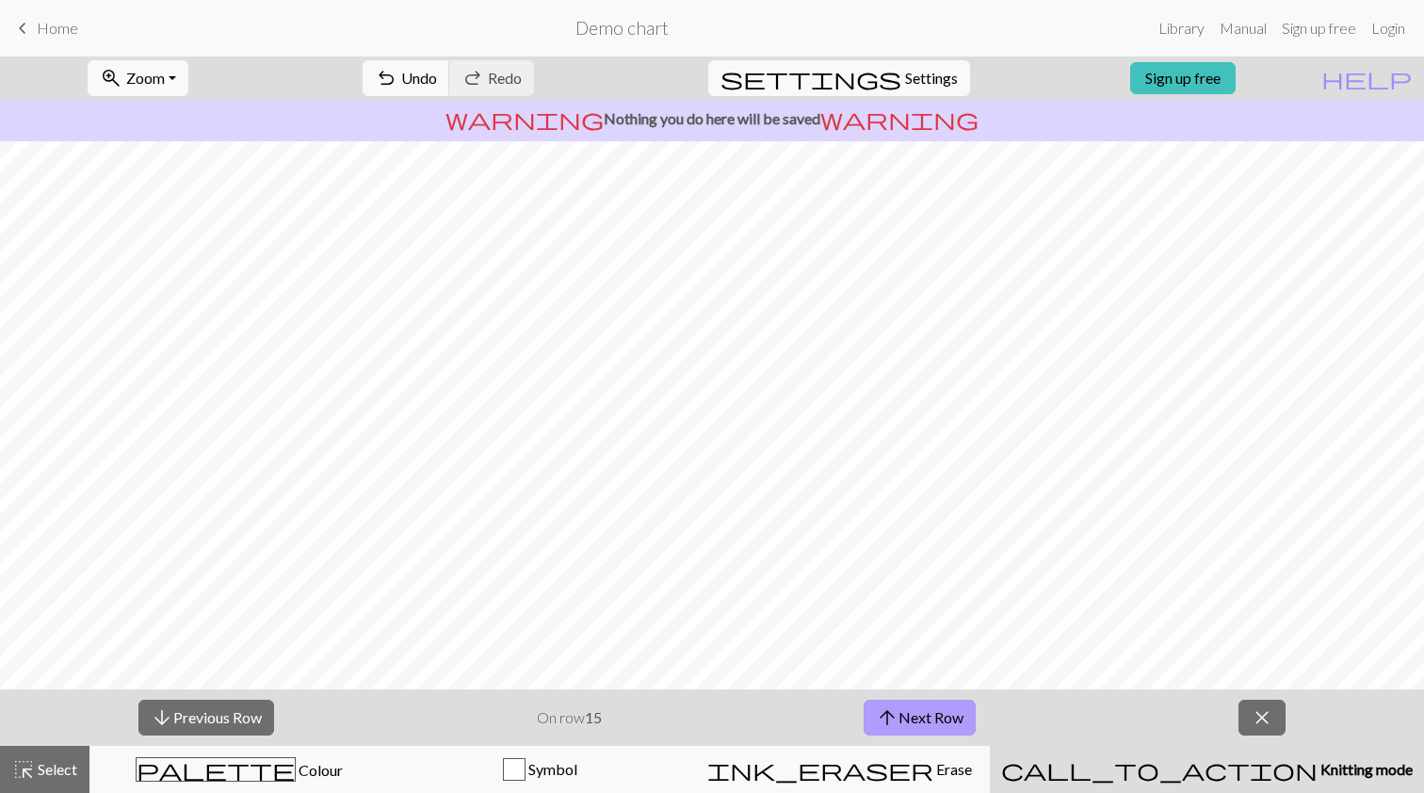
click at [963, 723] on button "arrow_upward Next Row" at bounding box center [920, 718] width 112 height 36
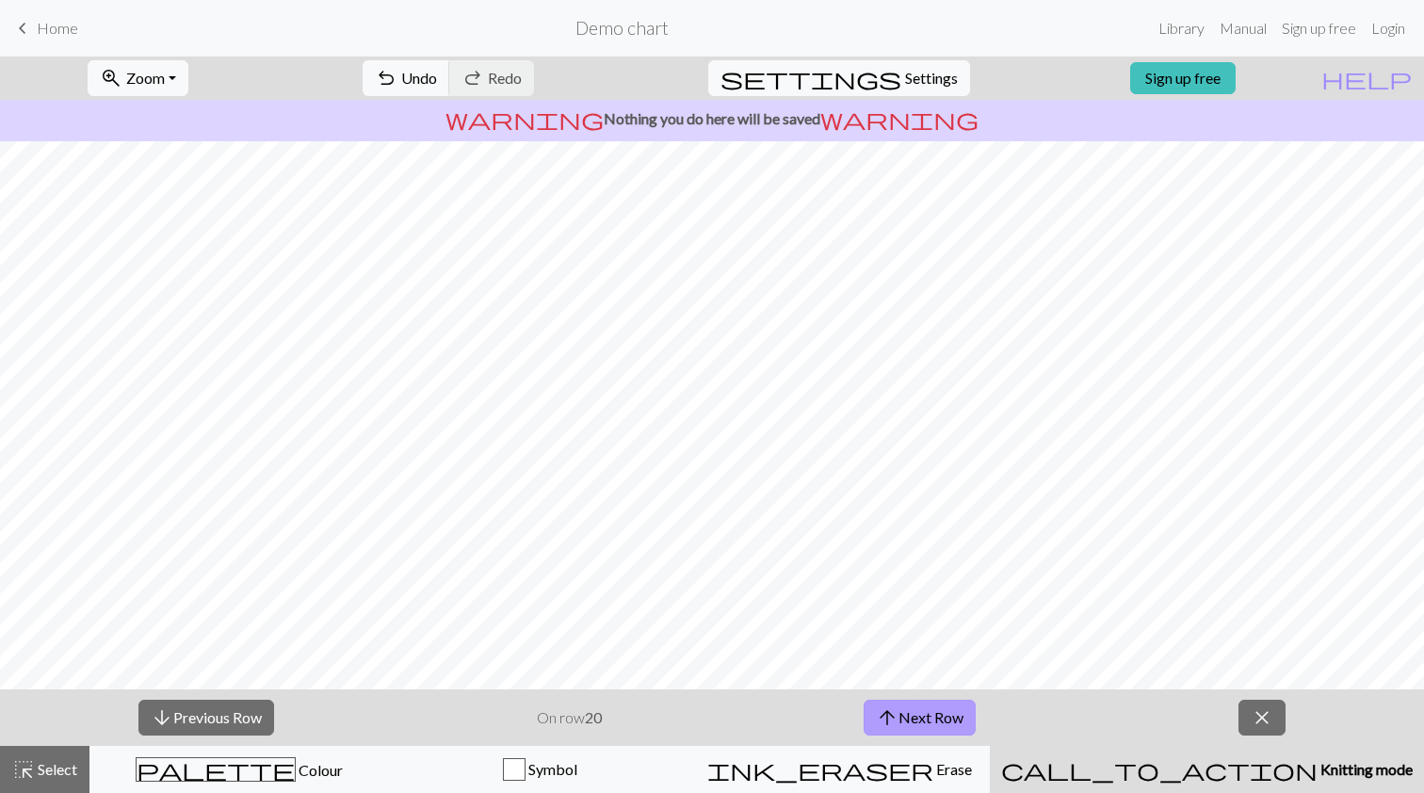
click at [963, 723] on button "arrow_upward Next Row" at bounding box center [920, 718] width 112 height 36
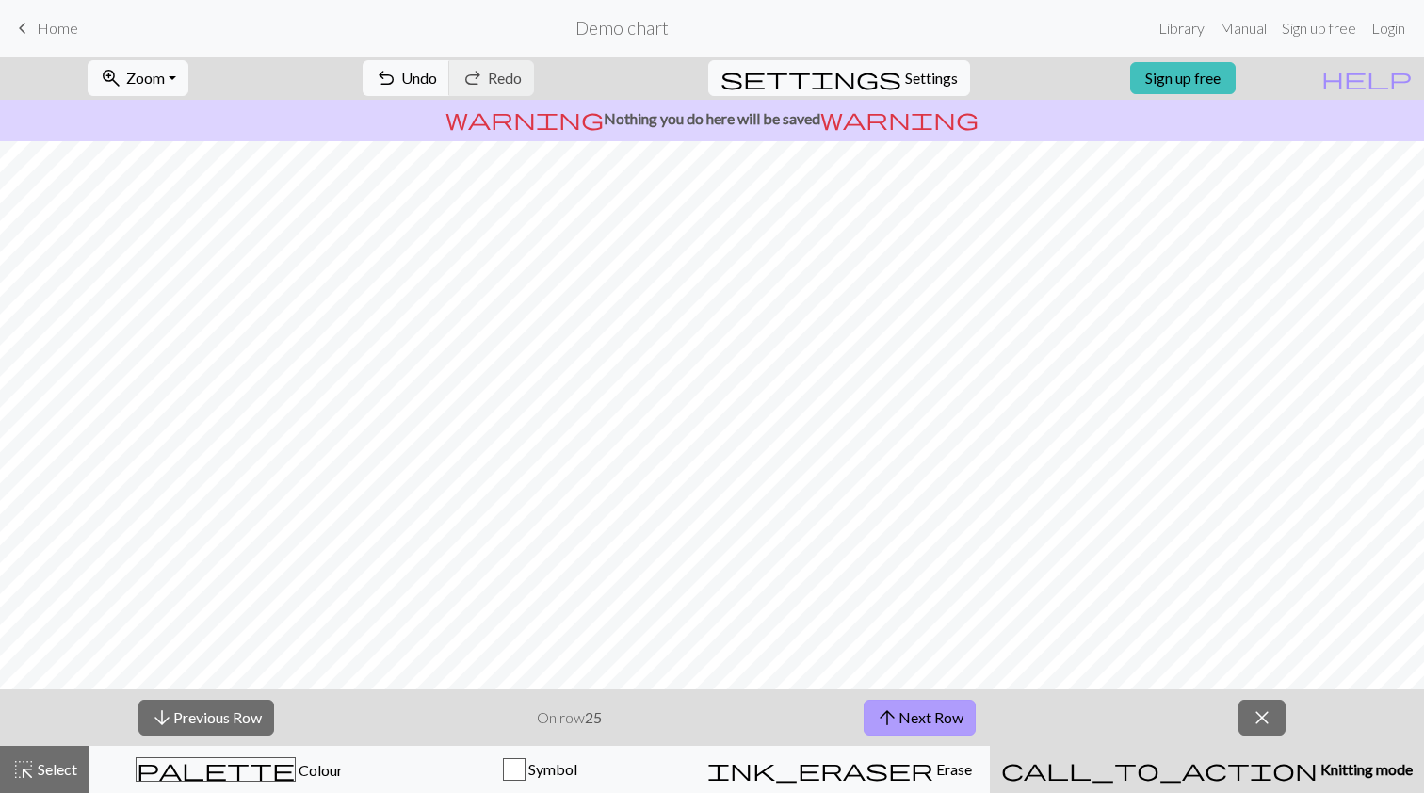
click at [963, 723] on button "arrow_upward Next Row" at bounding box center [920, 718] width 112 height 36
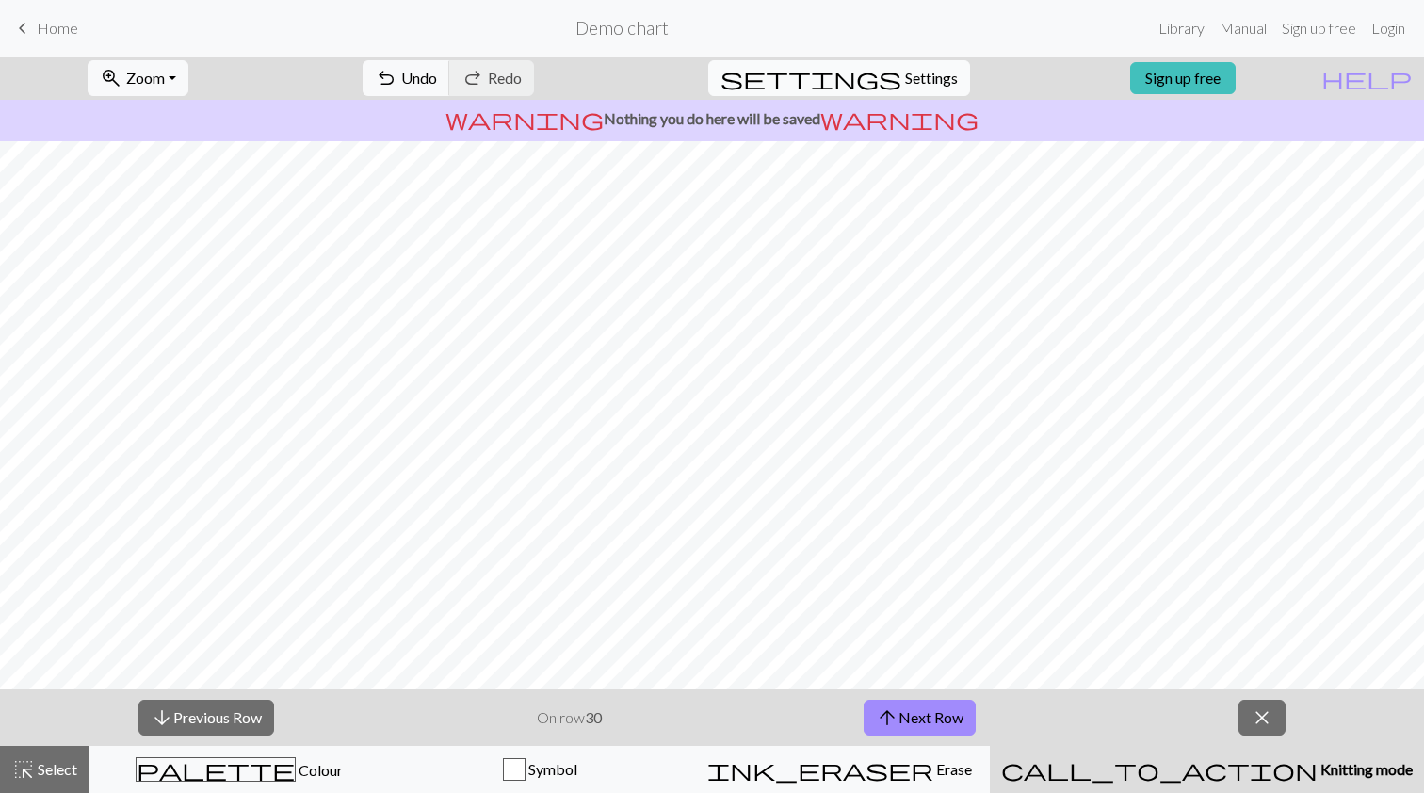
click at [905, 83] on span "Settings" at bounding box center [931, 78] width 53 height 23
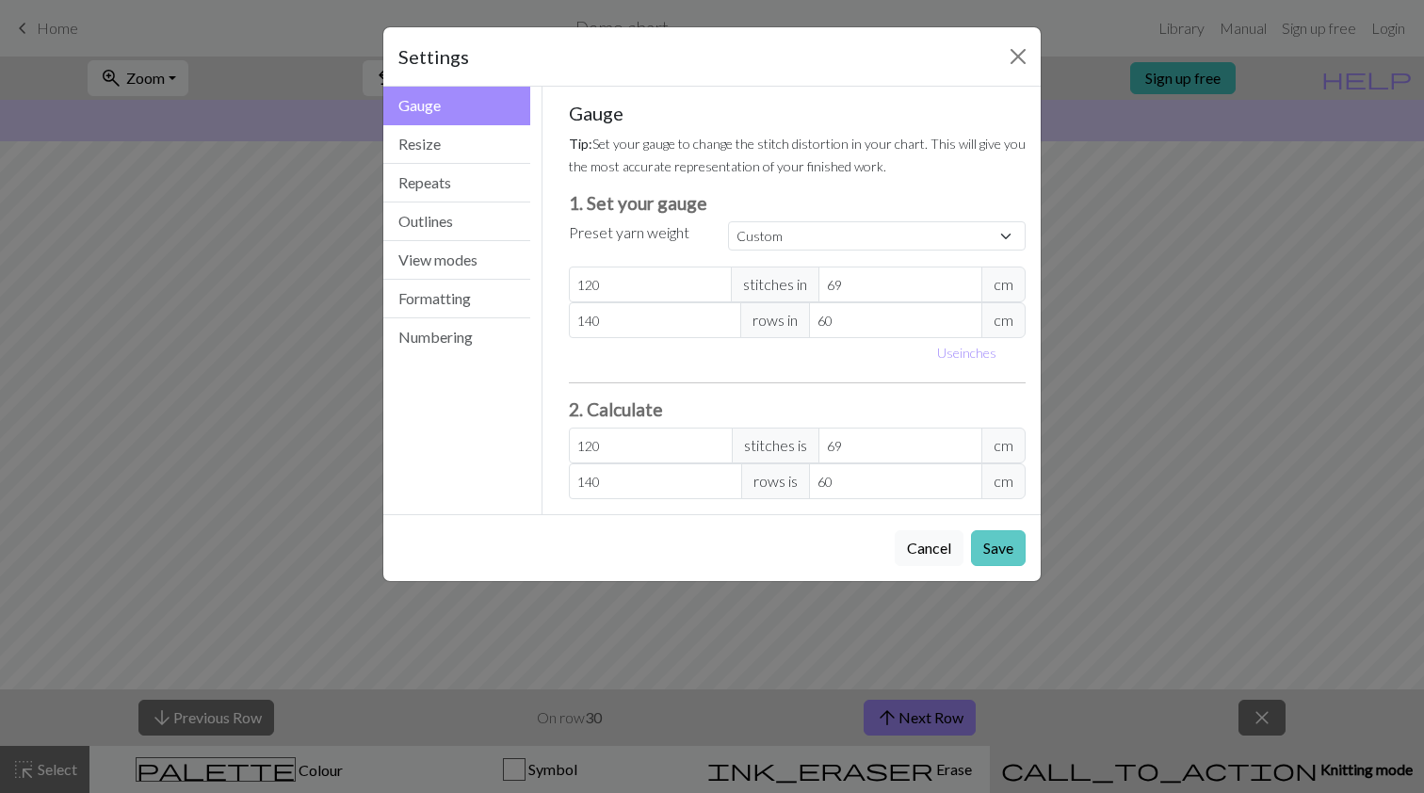
click at [1002, 545] on button "Save" at bounding box center [998, 548] width 55 height 36
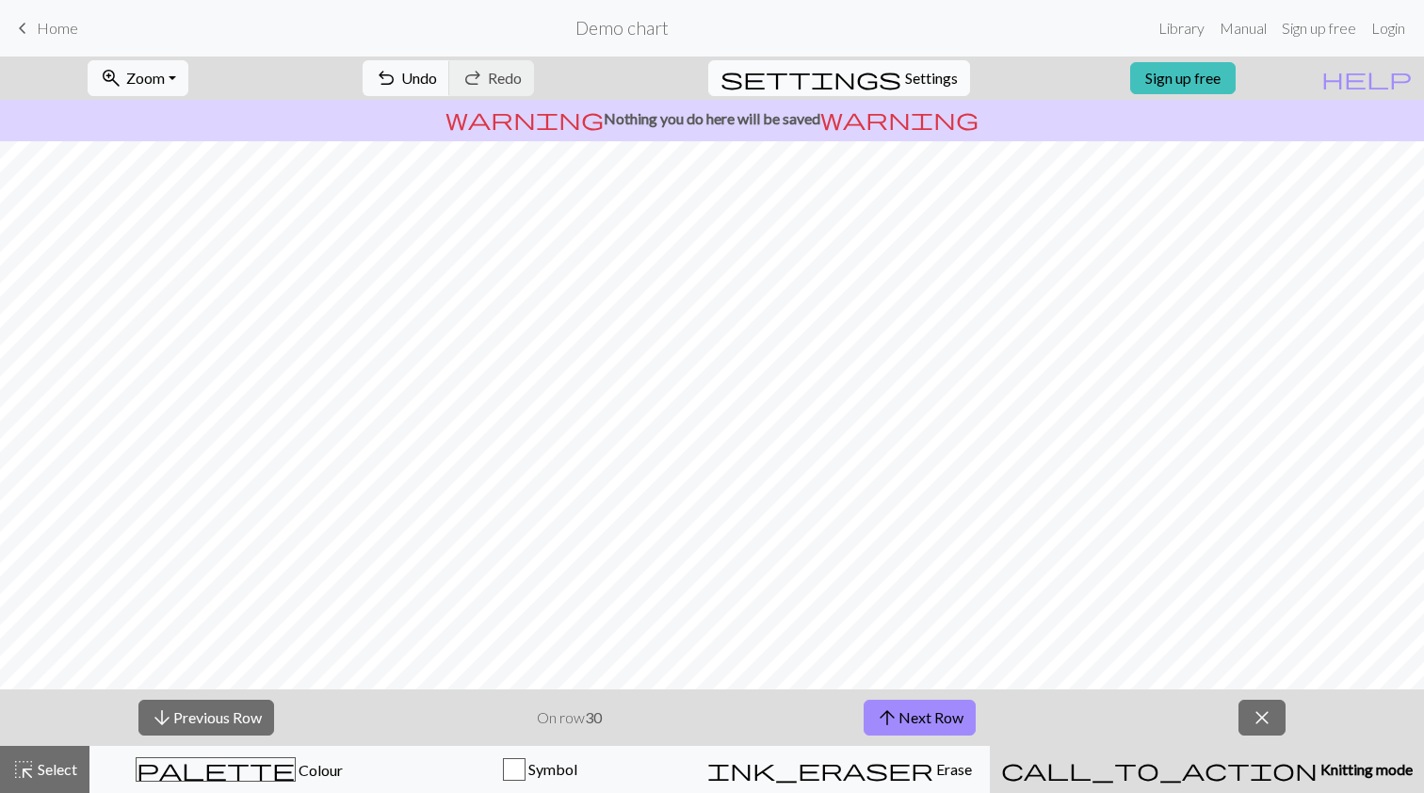
click at [910, 72] on span "Settings" at bounding box center [931, 78] width 53 height 23
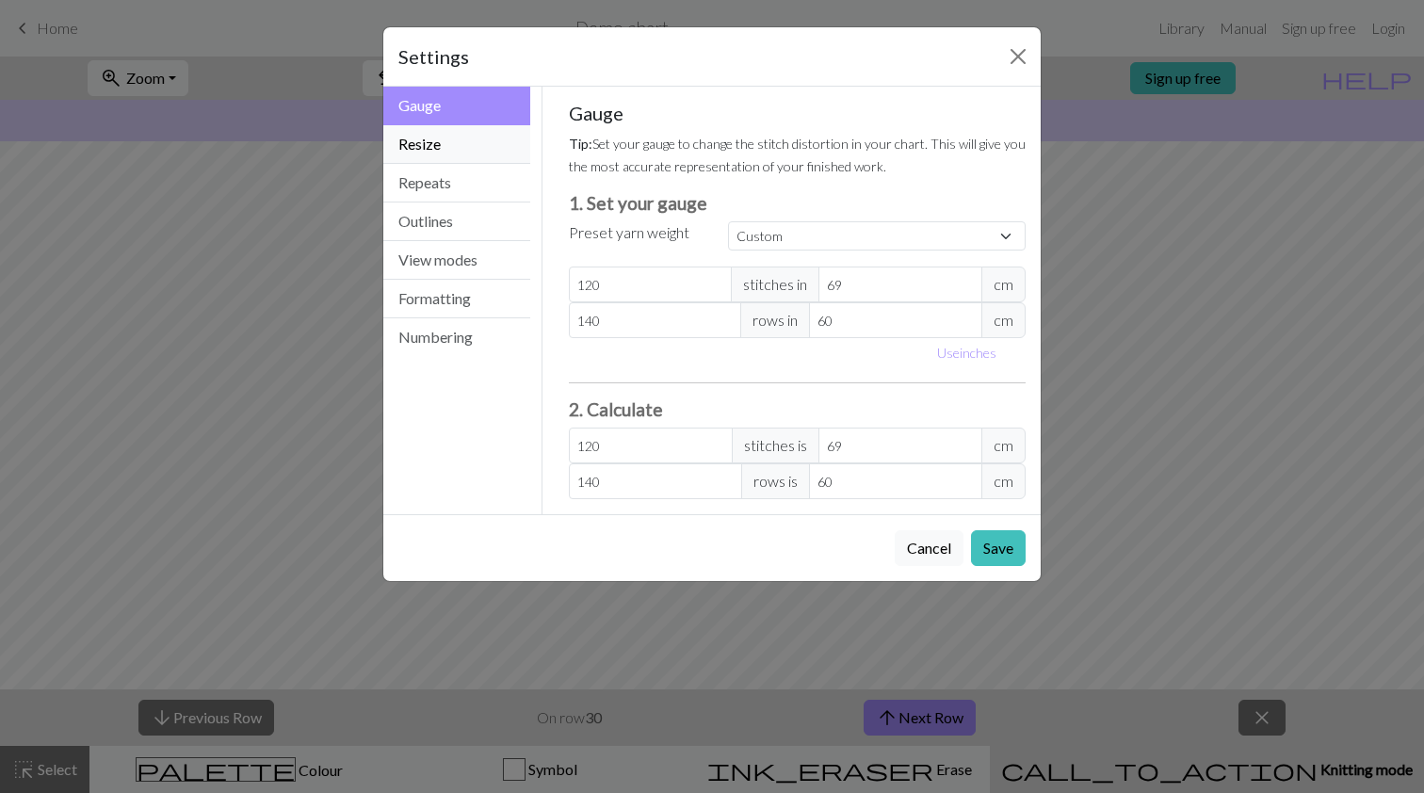
click at [440, 155] on button "Resize" at bounding box center [456, 144] width 147 height 39
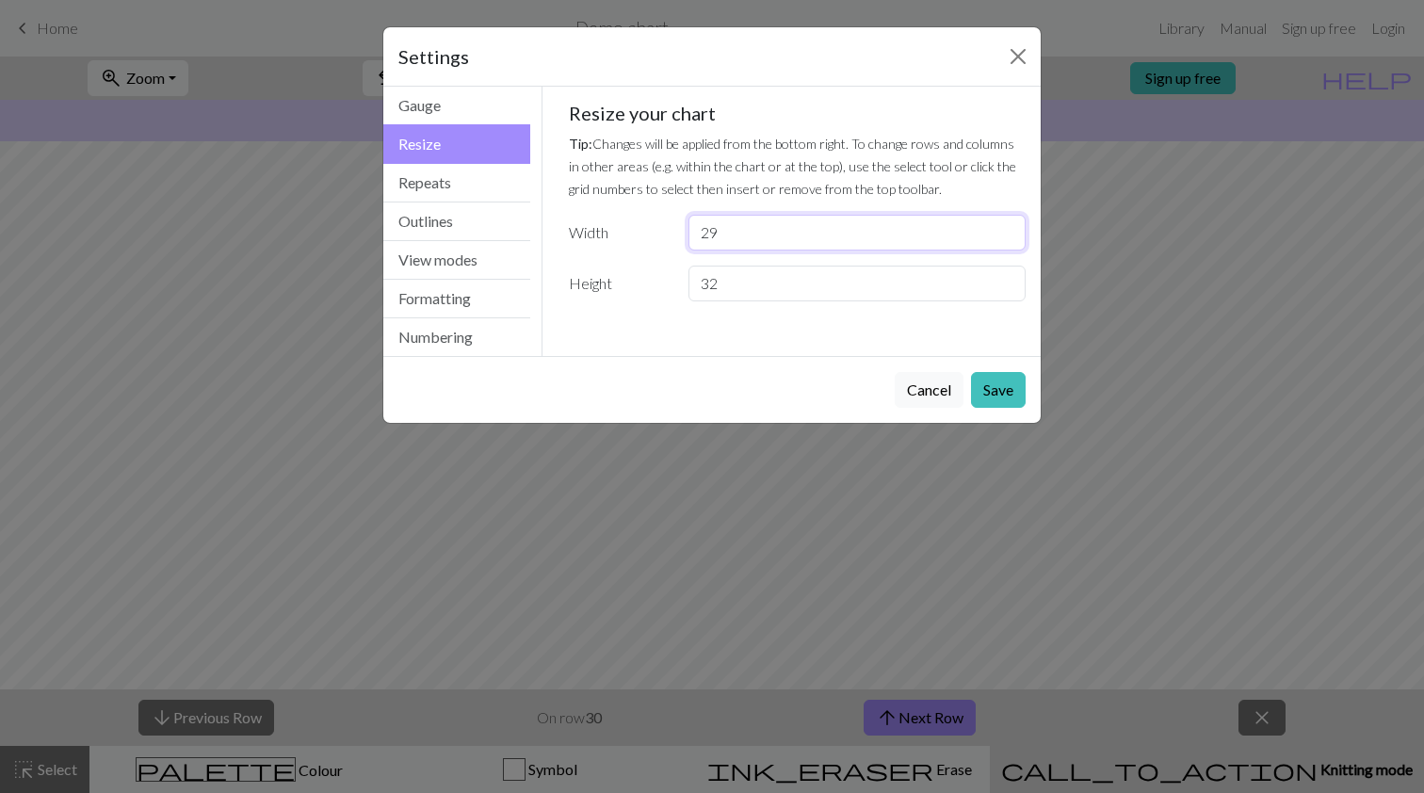
click at [1006, 236] on input "29" at bounding box center [857, 233] width 337 height 36
click at [1006, 228] on input "116" at bounding box center [857, 233] width 337 height 36
click at [1006, 228] on input "117" at bounding box center [857, 233] width 337 height 36
click at [1006, 228] on input "118" at bounding box center [857, 233] width 337 height 36
click at [1006, 228] on input "119" at bounding box center [857, 233] width 337 height 36
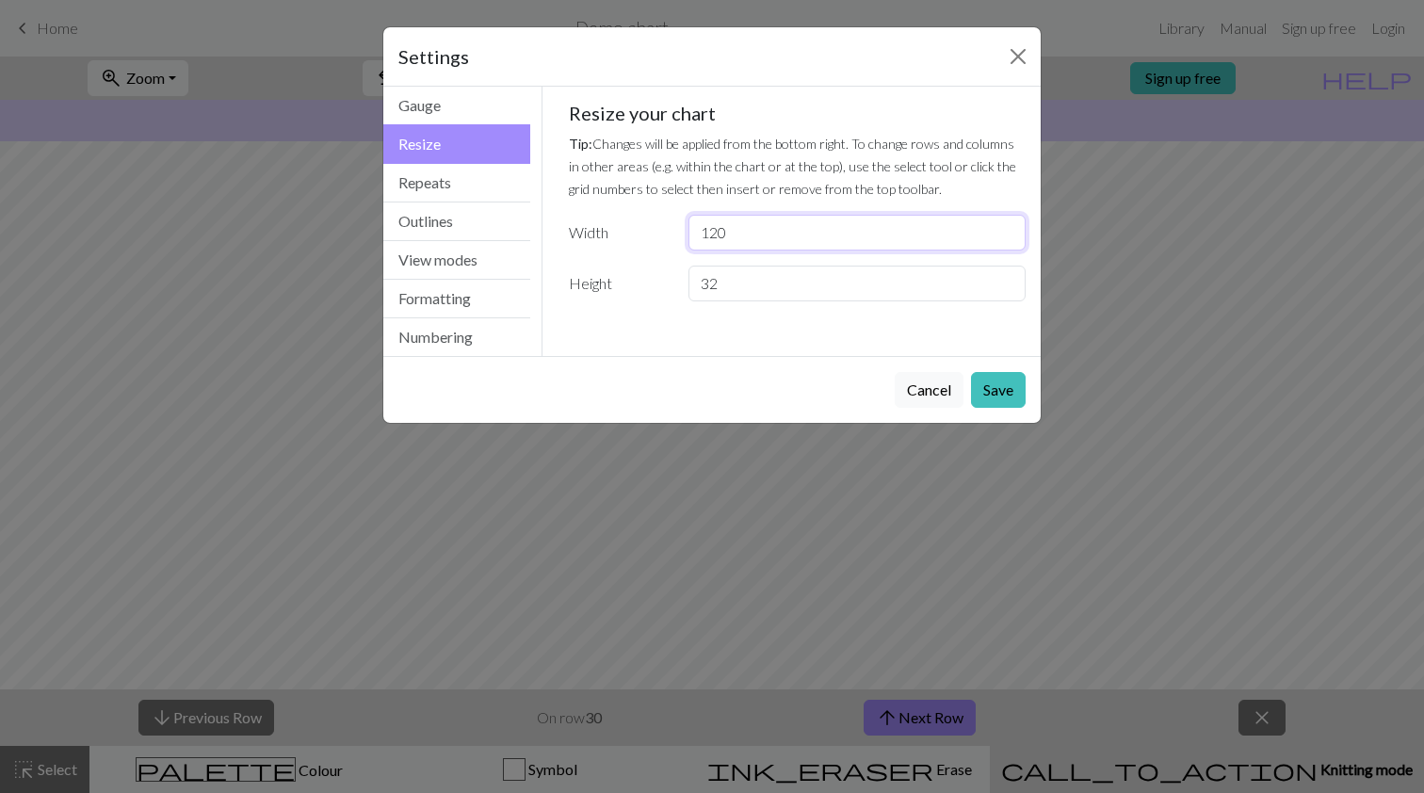
click at [1006, 228] on input "120" at bounding box center [857, 233] width 337 height 36
click at [997, 385] on button "Save" at bounding box center [998, 390] width 55 height 36
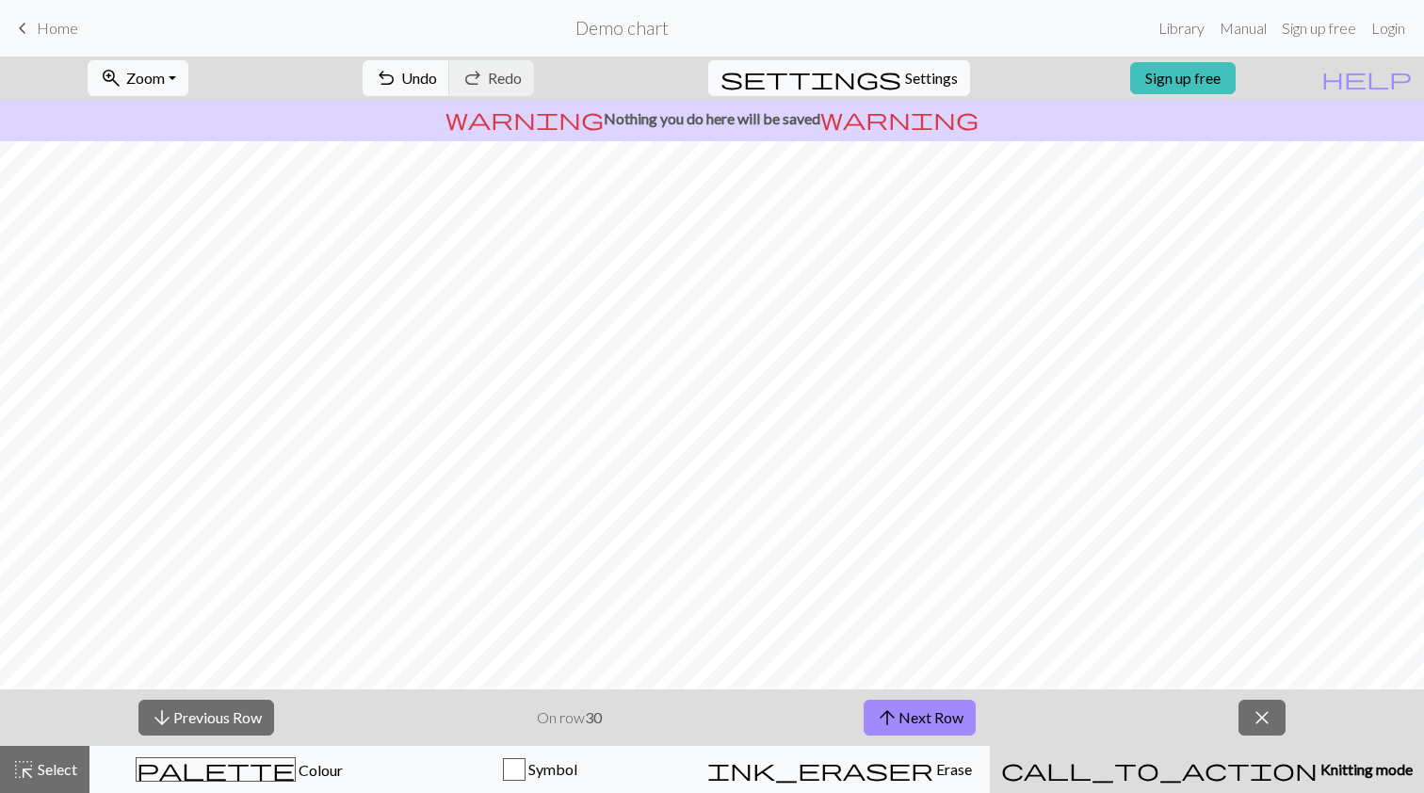
click at [861, 75] on span "settings" at bounding box center [811, 78] width 181 height 26
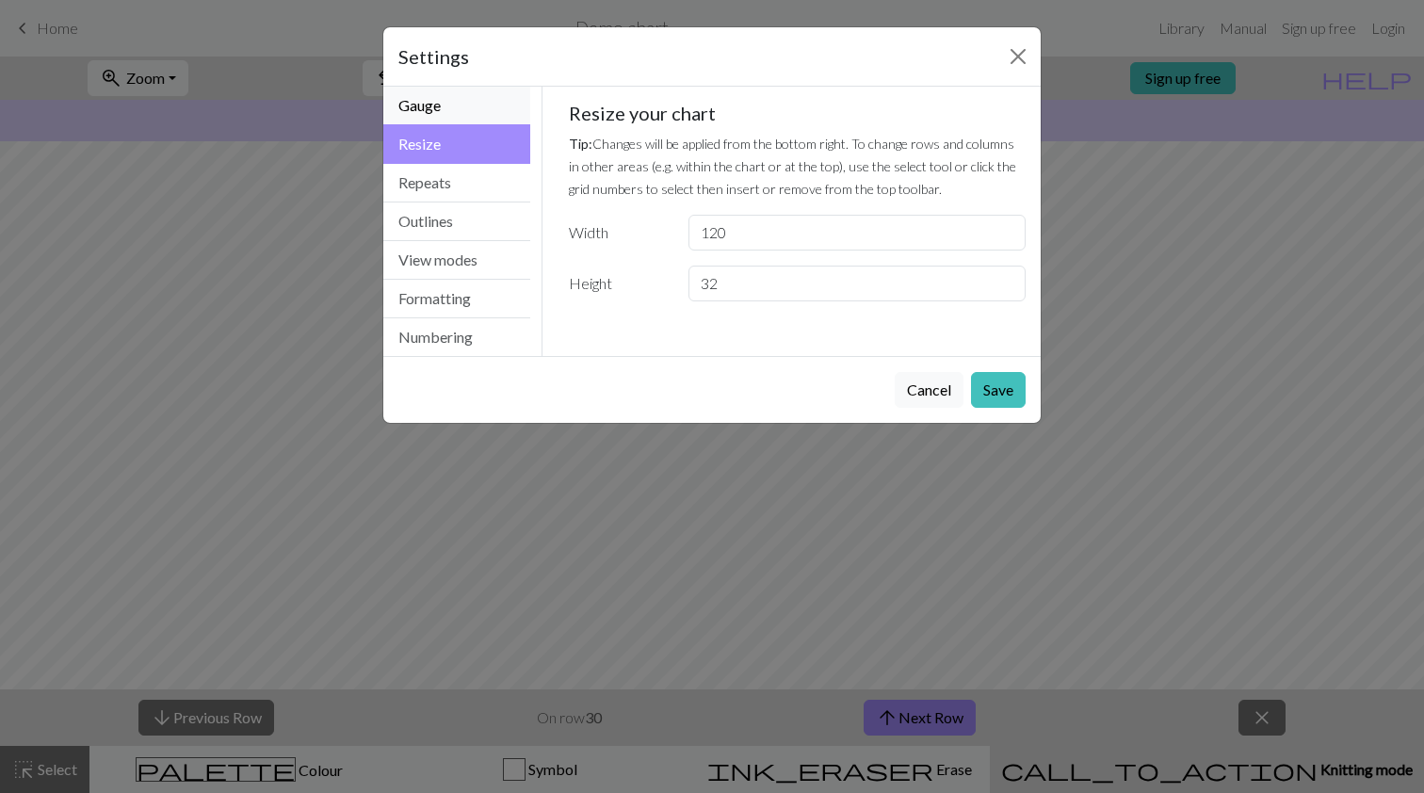
click at [454, 114] on button "Gauge" at bounding box center [456, 106] width 147 height 39
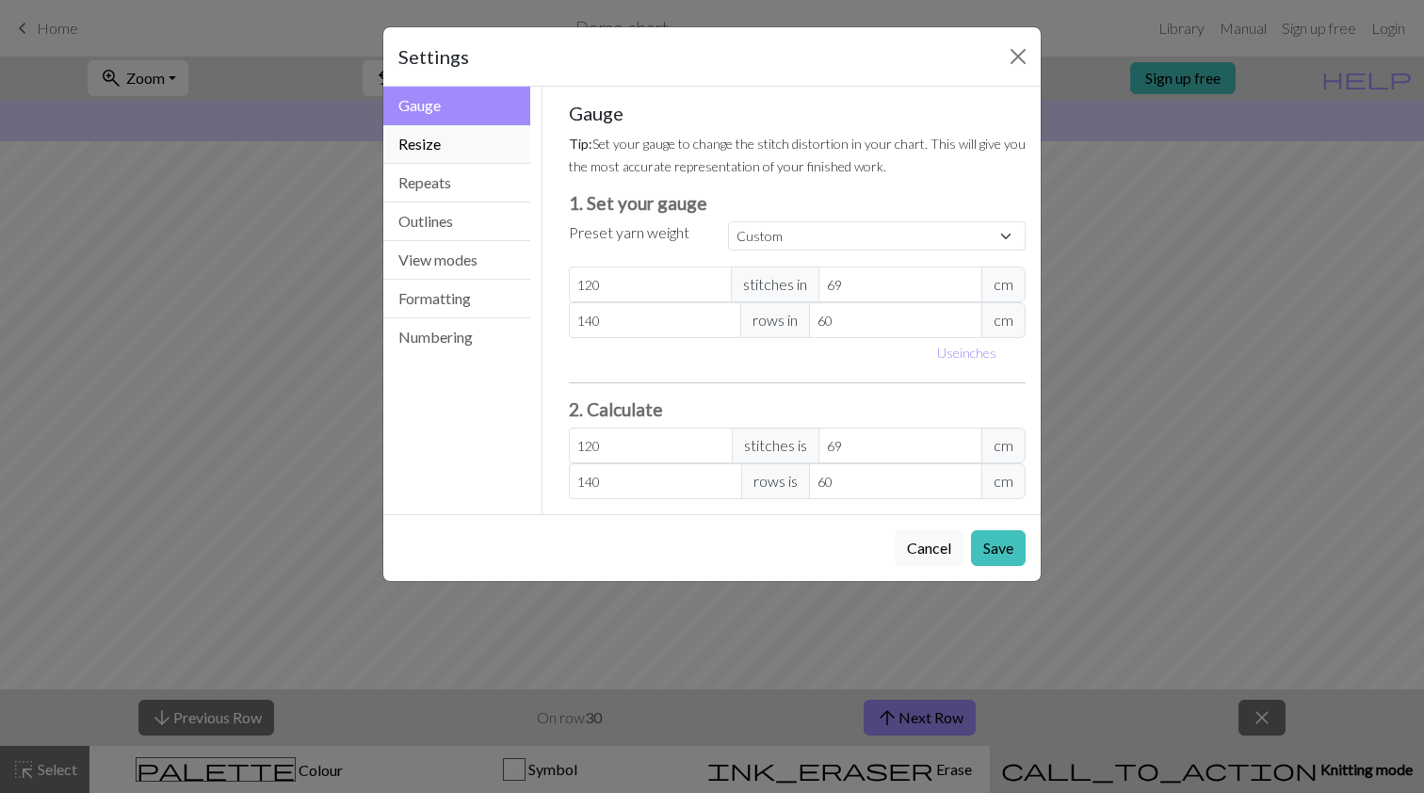
click at [447, 140] on button "Resize" at bounding box center [456, 144] width 147 height 39
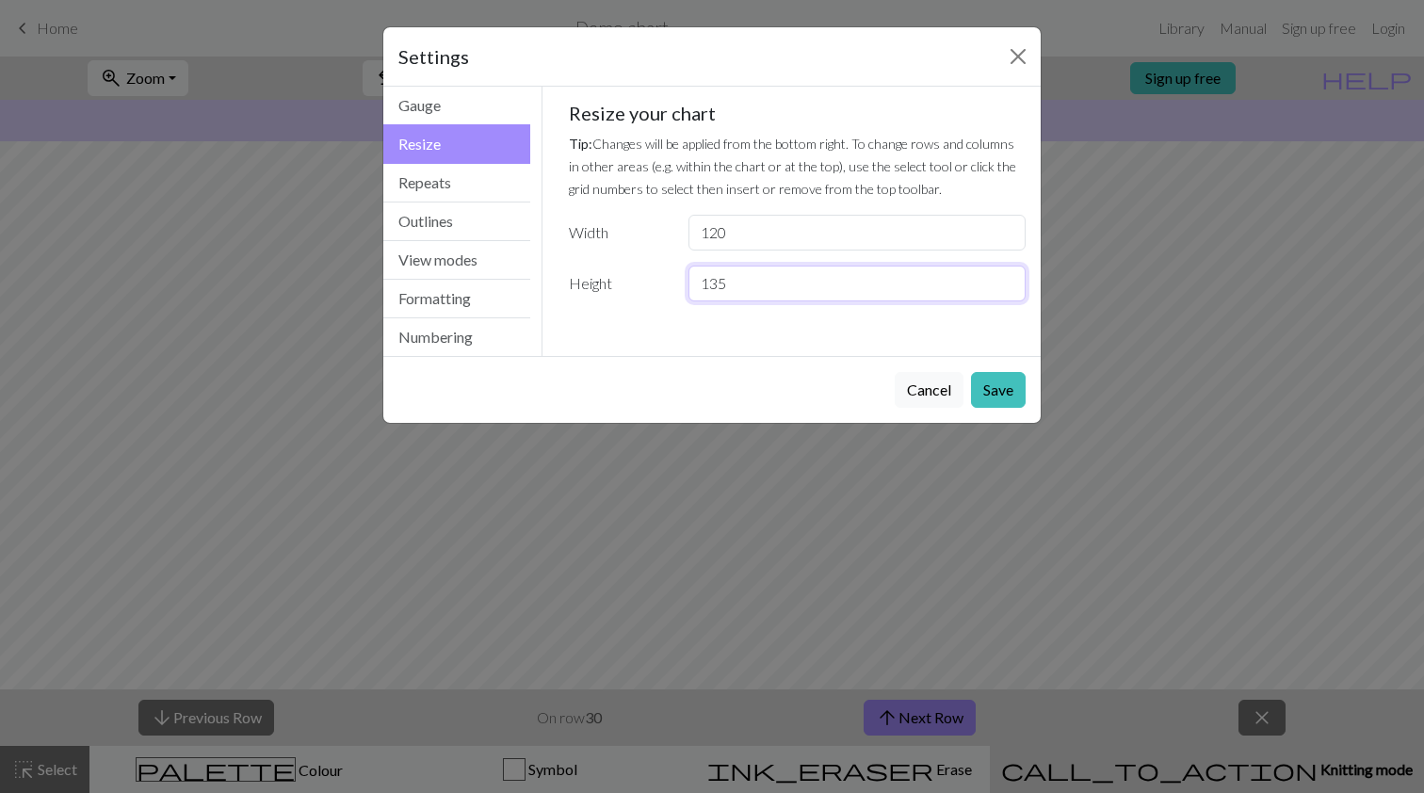
click at [1007, 278] on input "135" at bounding box center [857, 284] width 337 height 36
click at [1007, 278] on input "136" at bounding box center [857, 284] width 337 height 36
click at [1007, 278] on input "137" at bounding box center [857, 284] width 337 height 36
click at [1007, 278] on input "138" at bounding box center [857, 284] width 337 height 36
click at [1007, 278] on input "139" at bounding box center [857, 284] width 337 height 36
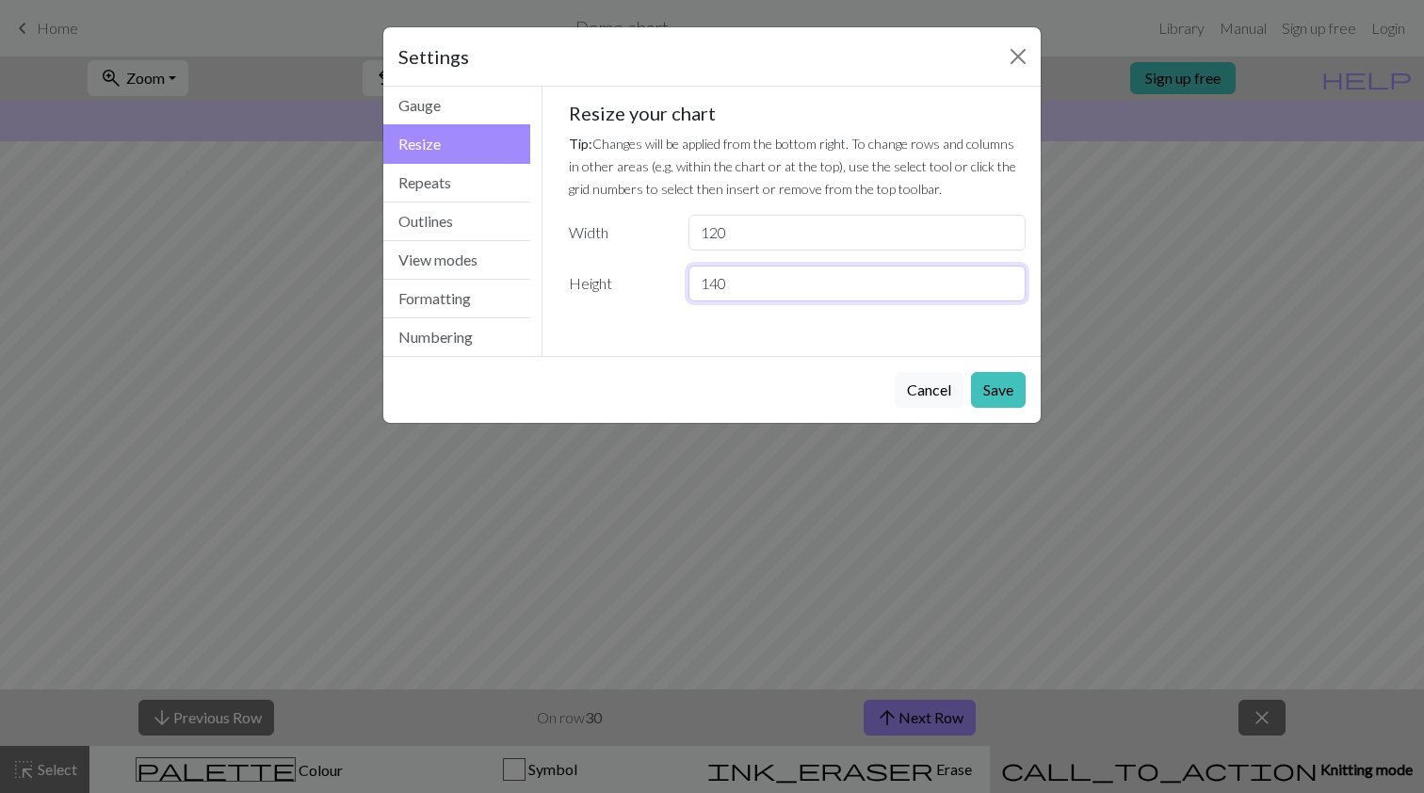
click at [1007, 278] on input "140" at bounding box center [857, 284] width 337 height 36
click at [1007, 278] on input "141" at bounding box center [857, 284] width 337 height 36
click at [1008, 287] on input "140" at bounding box center [857, 284] width 337 height 36
click at [1011, 387] on button "Save" at bounding box center [998, 390] width 55 height 36
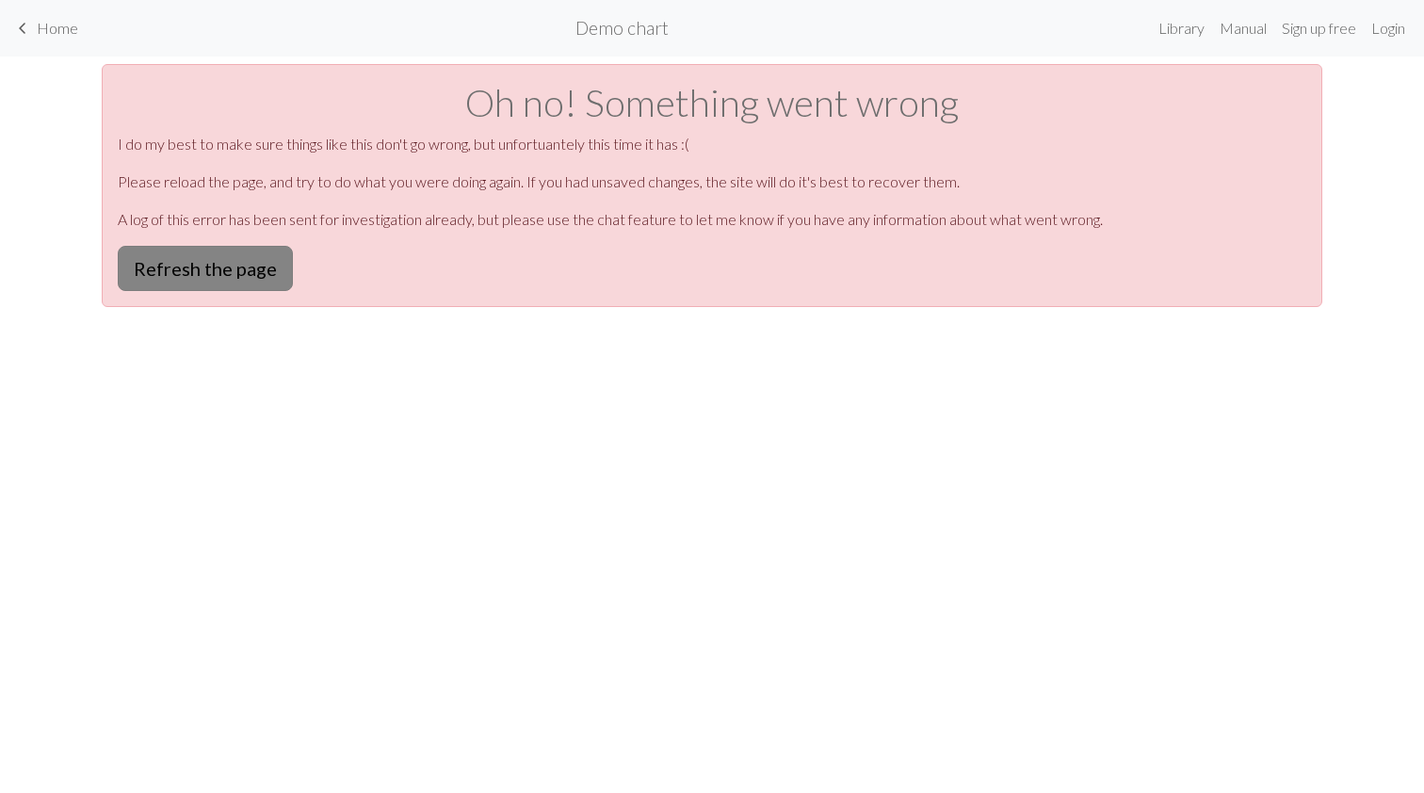
click at [211, 280] on button "Refresh the page" at bounding box center [205, 268] width 175 height 45
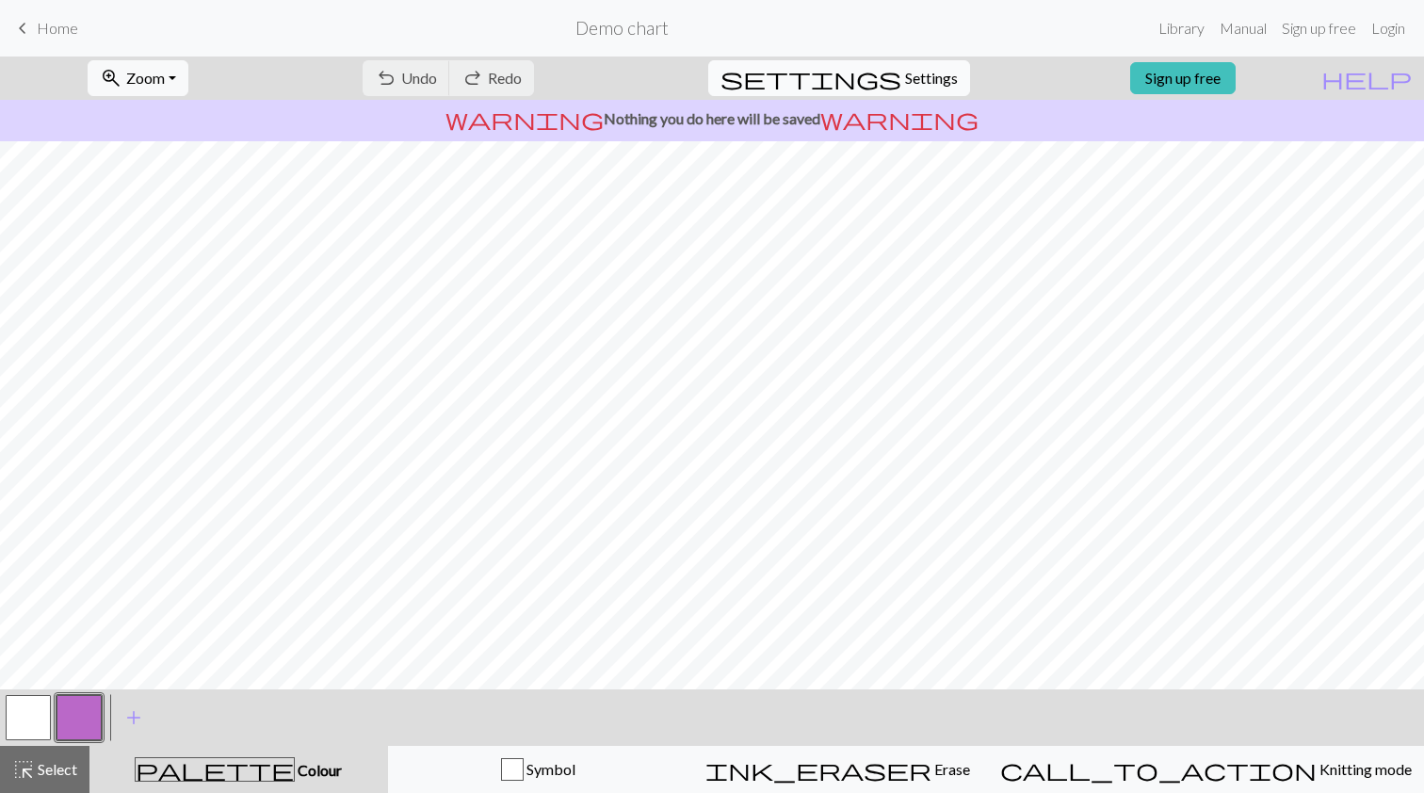
click at [872, 77] on span "settings" at bounding box center [811, 78] width 181 height 26
select select "aran"
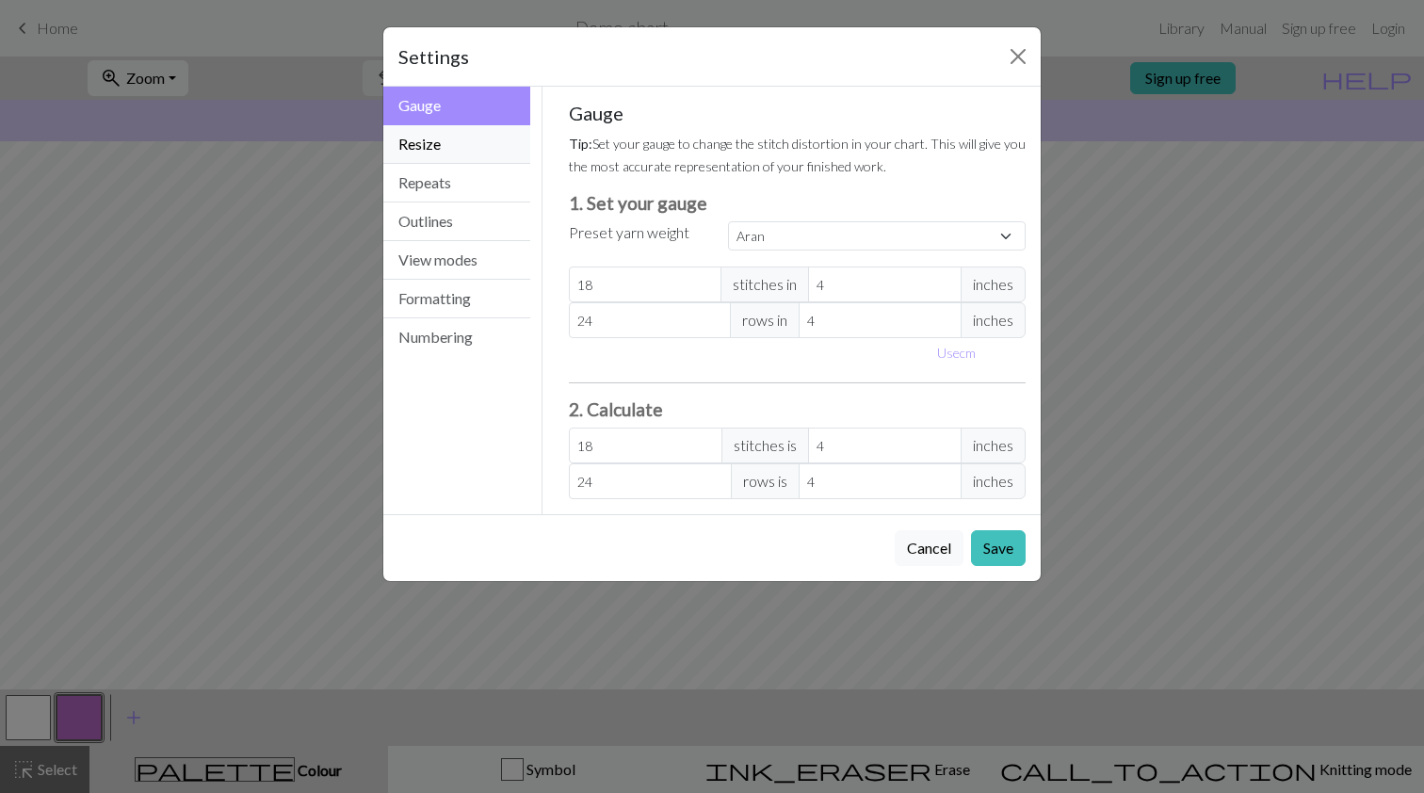
click at [452, 145] on button "Resize" at bounding box center [456, 144] width 147 height 39
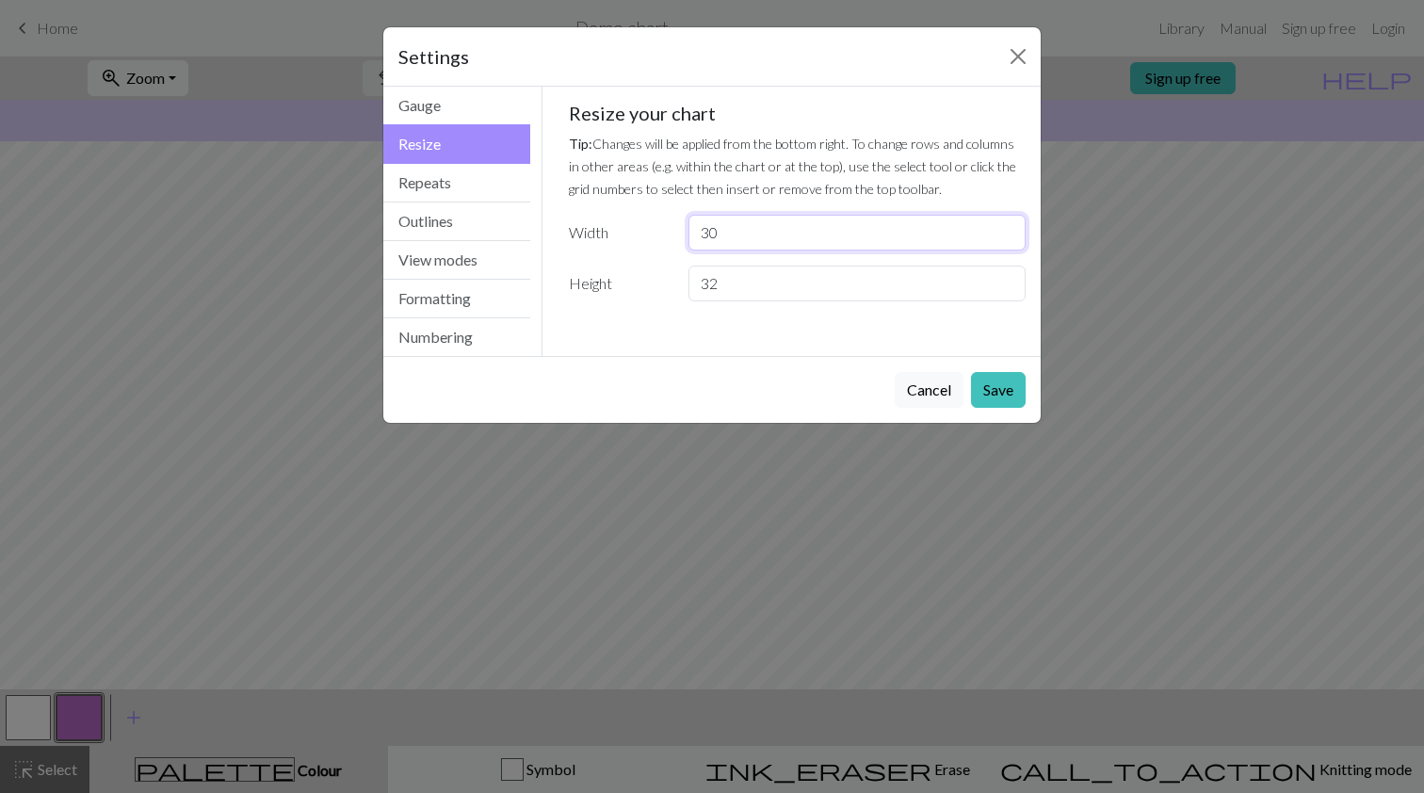
drag, startPoint x: 874, startPoint y: 234, endPoint x: 530, endPoint y: 229, distance: 343.9
click at [531, 229] on div "Resize Gauge Resize Repeats Outlines View modes Formatting Numbering Gauge Resi…" at bounding box center [712, 221] width 680 height 269
type input "120"
drag, startPoint x: 745, startPoint y: 292, endPoint x: 662, endPoint y: 289, distance: 83.0
click at [662, 290] on div "Height 32" at bounding box center [798, 284] width 480 height 36
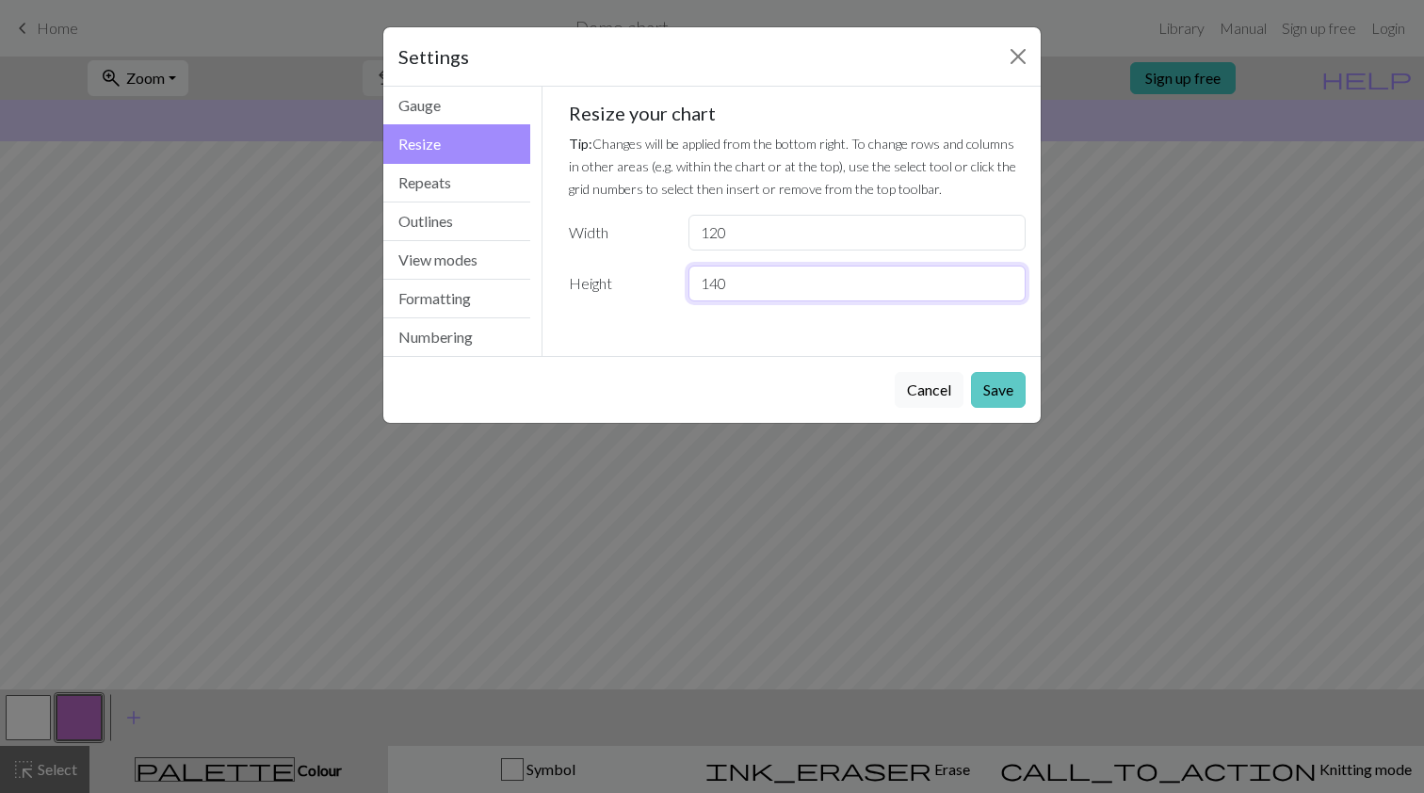
type input "140"
click at [1013, 379] on button "Save" at bounding box center [998, 390] width 55 height 36
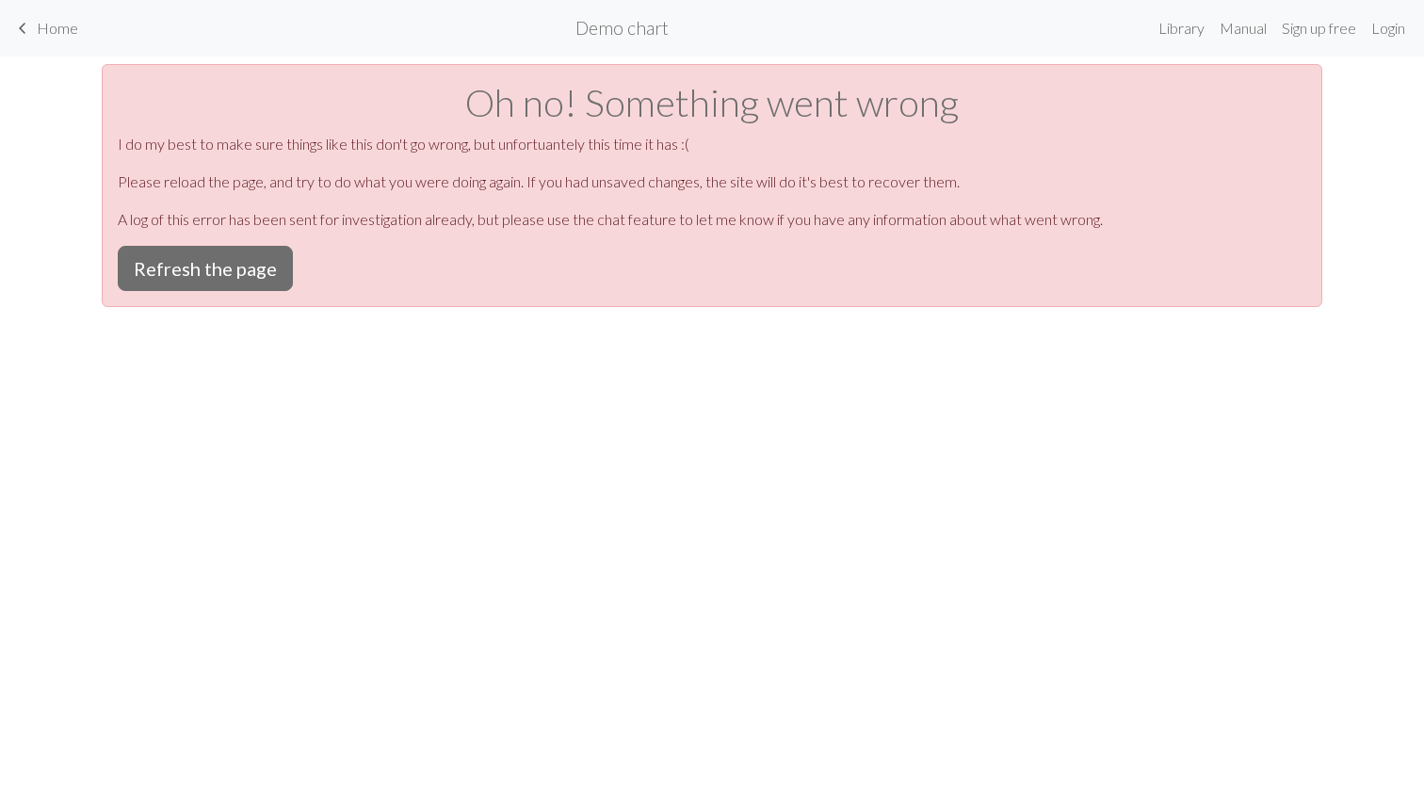
click at [35, 32] on link "keyboard_arrow_left Home" at bounding box center [44, 28] width 67 height 32
